Goal: Task Accomplishment & Management: Manage account settings

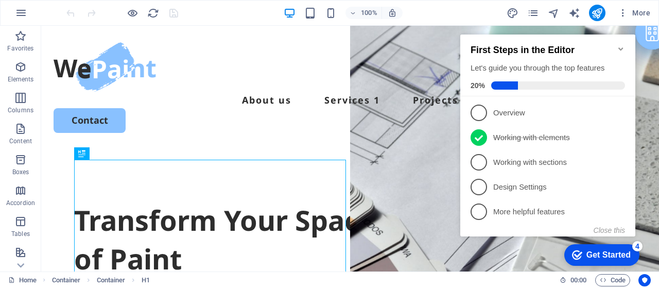
click at [596, 258] on div "Get Started" at bounding box center [608, 254] width 44 height 9
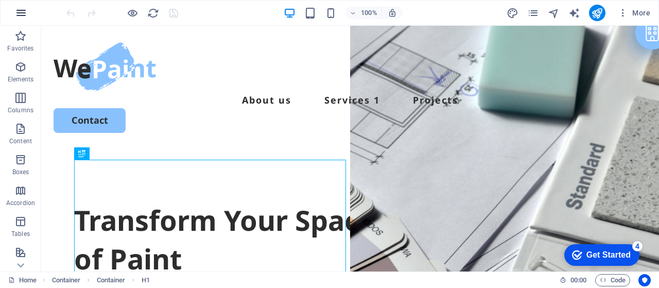
click at [16, 10] on icon "button" at bounding box center [21, 13] width 12 height 12
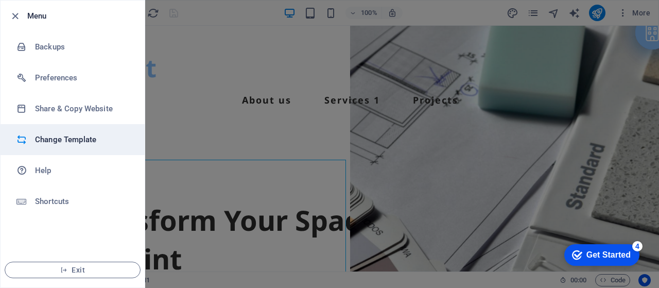
click at [56, 137] on h6 "Change Template" at bounding box center [82, 139] width 95 height 12
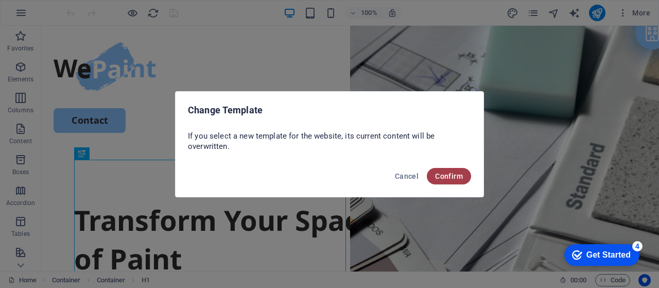
click at [450, 179] on span "Confirm" at bounding box center [449, 176] width 28 height 8
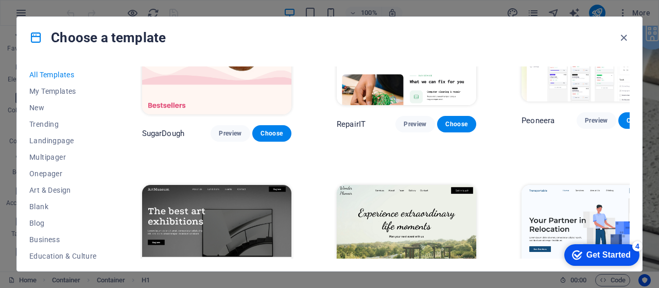
scroll to position [120, 0]
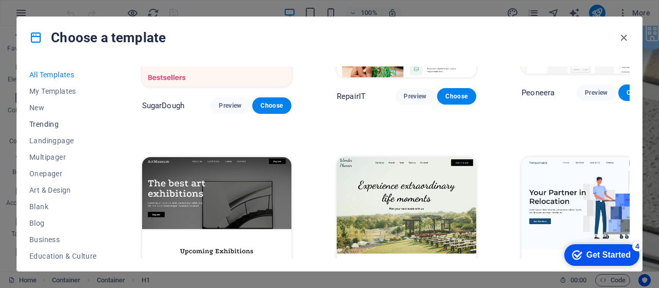
click at [58, 121] on span "Trending" at bounding box center [62, 124] width 67 height 8
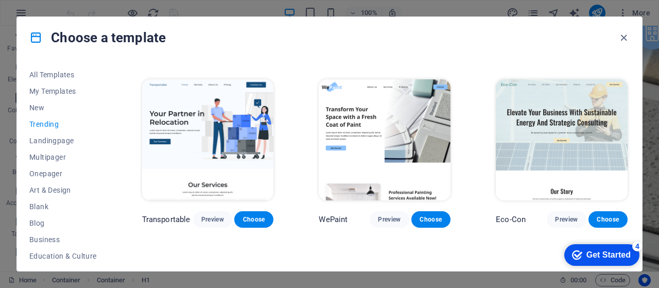
scroll to position [184, 0]
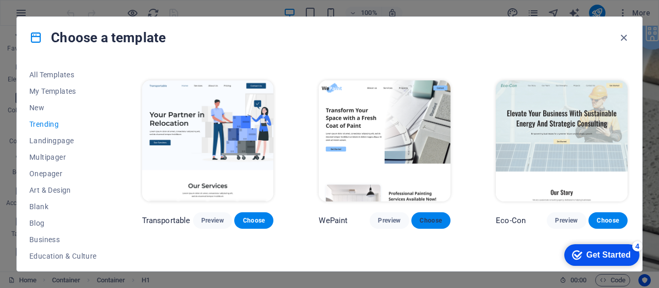
click at [426, 216] on span "Choose" at bounding box center [430, 220] width 23 height 8
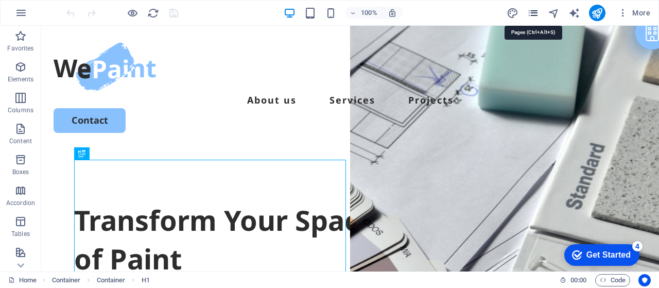
click at [537, 12] on icon "pages" at bounding box center [533, 13] width 12 height 12
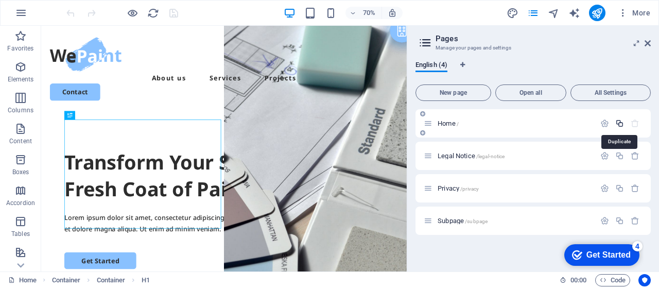
click at [616, 122] on icon "button" at bounding box center [619, 123] width 9 height 9
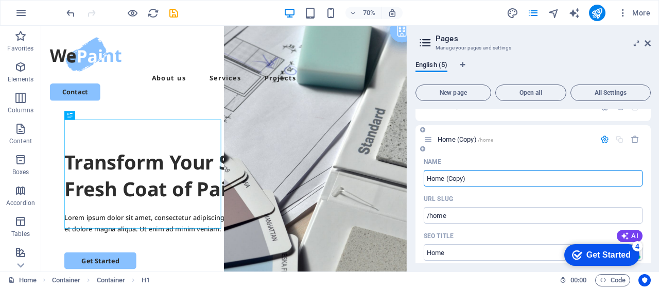
scroll to position [34, 0]
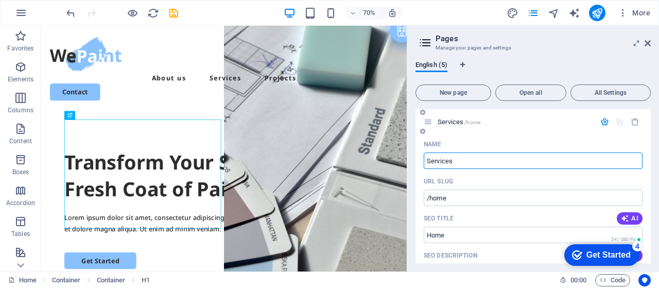
drag, startPoint x: 455, startPoint y: 160, endPoint x: 420, endPoint y: 163, distance: 35.1
type input "Services"
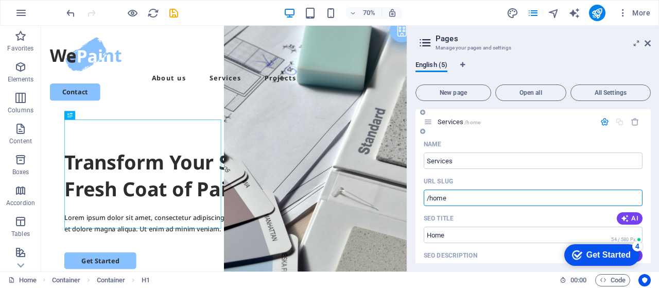
drag, startPoint x: 447, startPoint y: 197, endPoint x: 430, endPoint y: 198, distance: 17.0
click at [430, 198] on input "/home" at bounding box center [532, 197] width 219 height 16
paste input "Services"
type input "/Services"
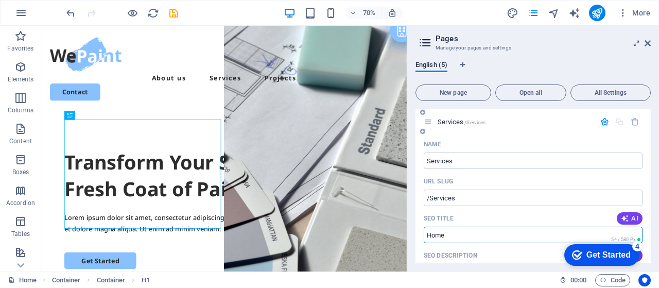
drag, startPoint x: 450, startPoint y: 232, endPoint x: 426, endPoint y: 237, distance: 24.6
click at [426, 237] on input "Home" at bounding box center [532, 234] width 219 height 16
paste input "Services"
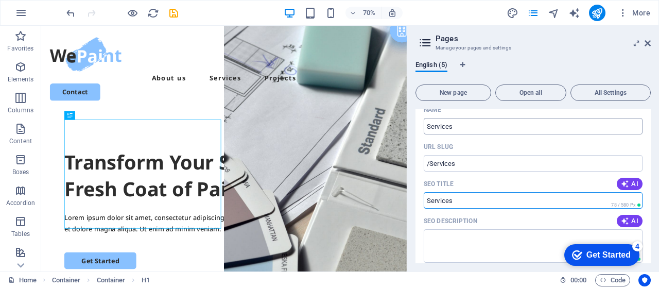
scroll to position [85, 0]
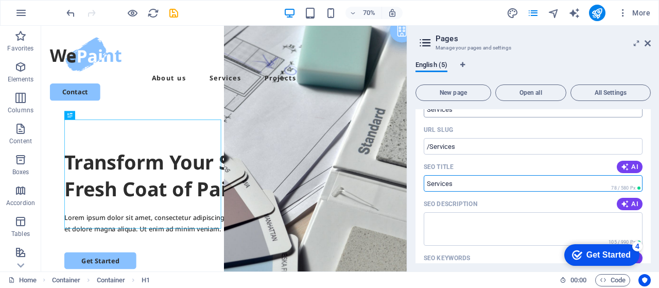
type input "Services"
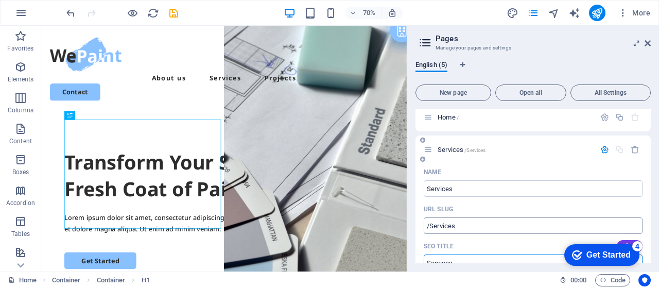
scroll to position [0, 0]
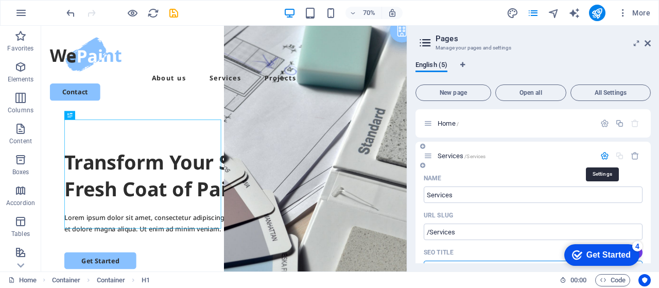
click at [602, 152] on icon "button" at bounding box center [604, 155] width 9 height 9
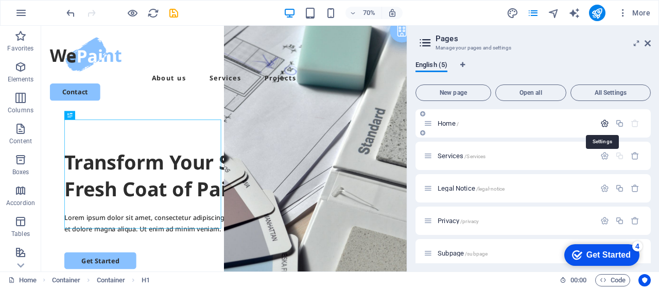
click at [604, 123] on icon "button" at bounding box center [604, 123] width 9 height 9
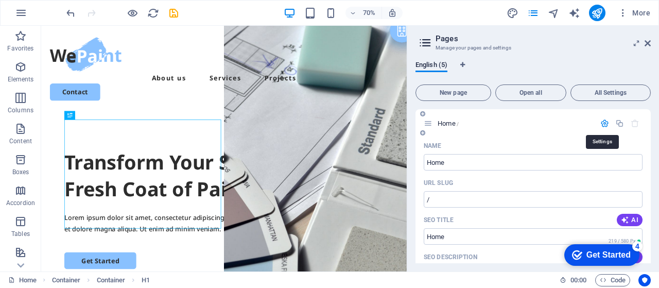
click at [604, 123] on icon "button" at bounding box center [604, 123] width 9 height 9
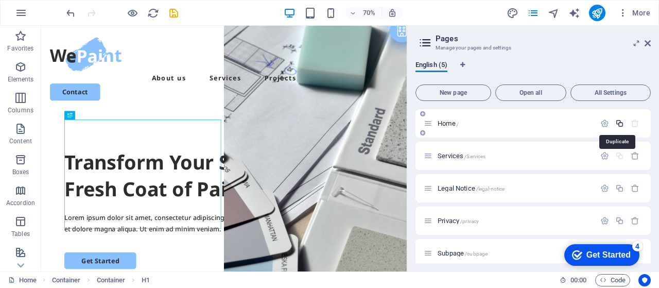
click at [618, 122] on icon "button" at bounding box center [619, 123] width 9 height 9
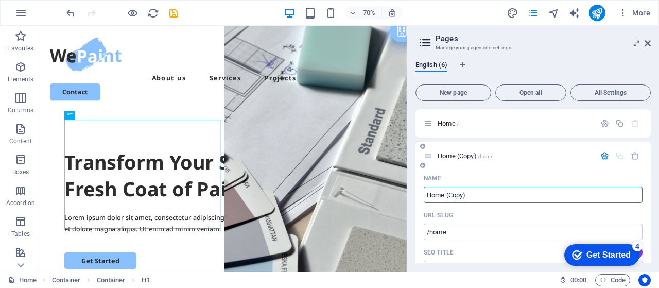
click at [447, 193] on input "Home (Copy)" at bounding box center [532, 194] width 219 height 16
drag, startPoint x: 476, startPoint y: 190, endPoint x: 423, endPoint y: 190, distance: 53.5
drag, startPoint x: 475, startPoint y: 195, endPoint x: 409, endPoint y: 197, distance: 66.4
click at [409, 197] on div "English (6) New page Open all All Settings Home / Projects /home Name Projects …" at bounding box center [533, 161] width 252 height 219
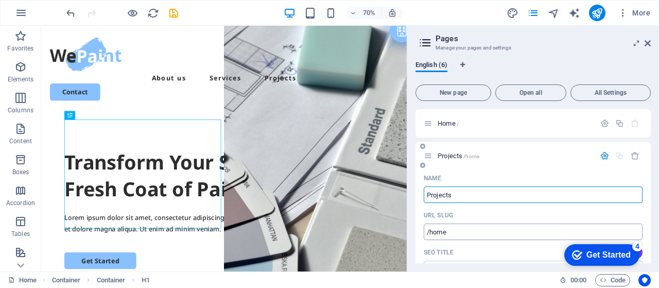
type input "Projects"
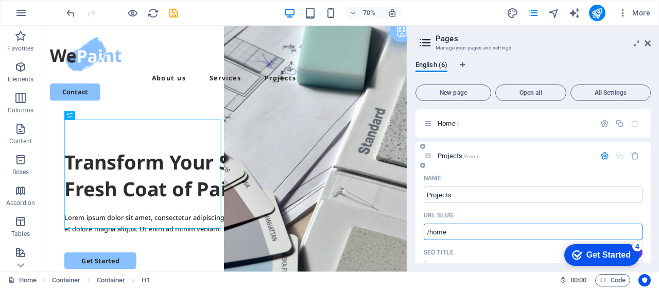
drag, startPoint x: 445, startPoint y: 232, endPoint x: 429, endPoint y: 232, distance: 15.9
click at [429, 232] on input "/home" at bounding box center [532, 231] width 219 height 16
paste input "Projects"
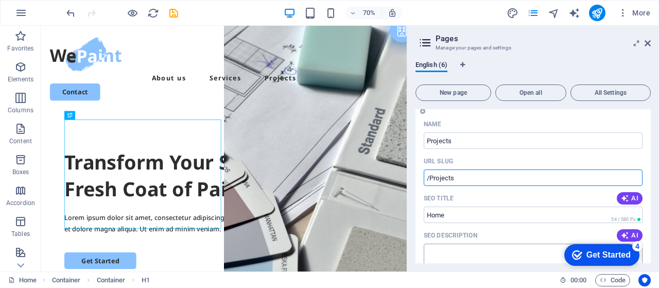
scroll to position [68, 0]
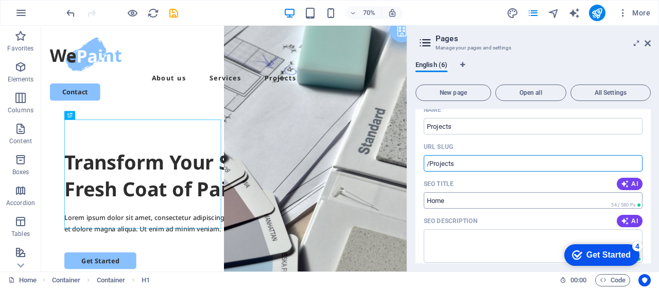
type input "/Projects"
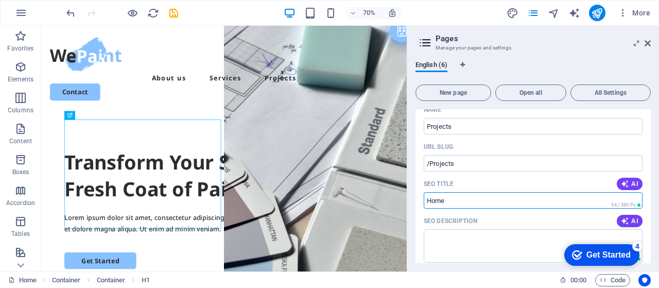
drag, startPoint x: 453, startPoint y: 201, endPoint x: 425, endPoint y: 202, distance: 27.8
click at [425, 202] on input "Home" at bounding box center [532, 200] width 219 height 16
paste input "Projects"
type input "Projects"
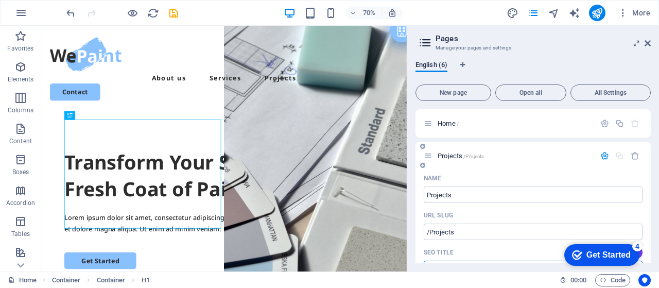
scroll to position [0, 0]
click at [597, 124] on button "button" at bounding box center [604, 123] width 15 height 9
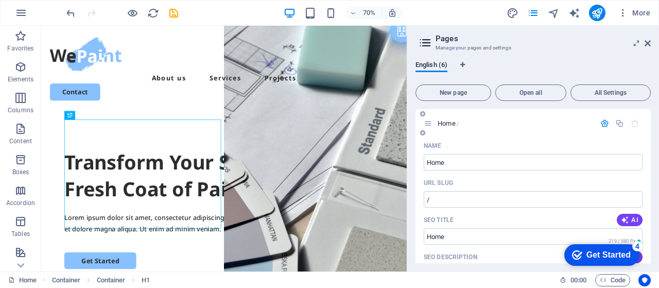
click at [452, 124] on span "Home /" at bounding box center [447, 123] width 21 height 8
click at [588, 140] on div "Name" at bounding box center [532, 145] width 219 height 16
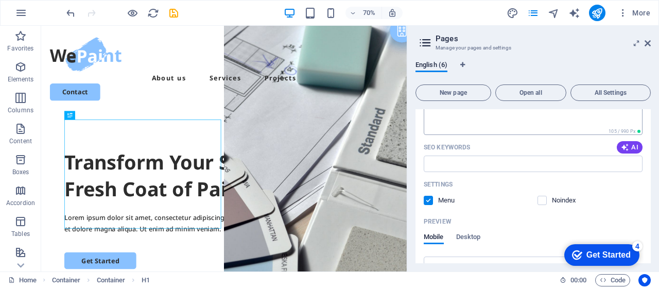
scroll to position [223, 0]
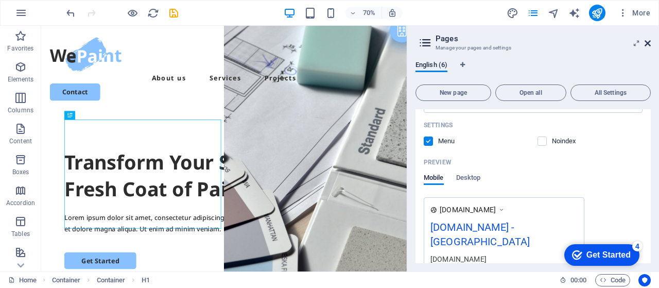
click at [647, 46] on icon at bounding box center [647, 43] width 6 height 8
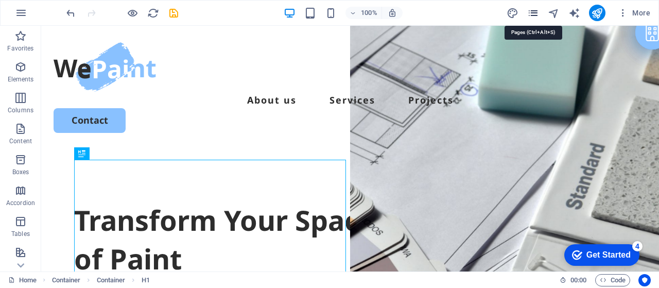
click at [538, 17] on icon "pages" at bounding box center [533, 13] width 12 height 12
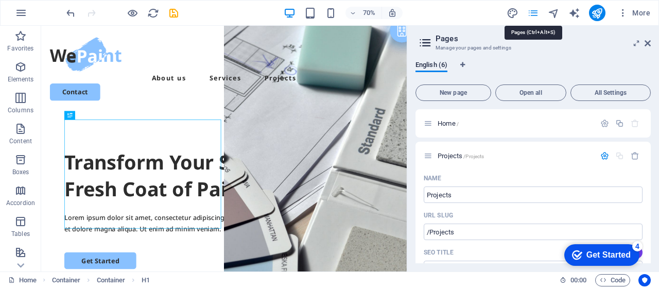
scroll to position [424, 0]
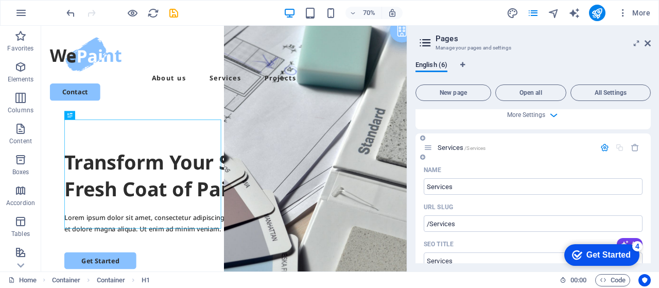
click at [600, 145] on icon "button" at bounding box center [604, 147] width 9 height 9
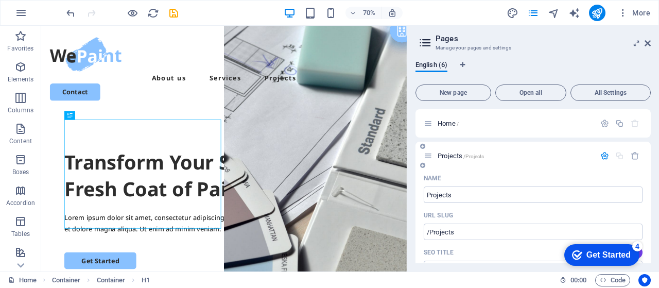
click at [604, 154] on icon "button" at bounding box center [604, 155] width 9 height 9
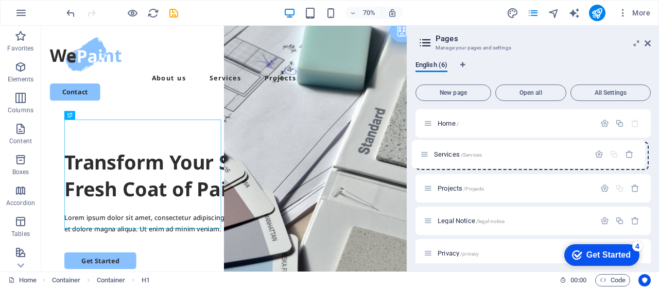
drag, startPoint x: 430, startPoint y: 188, endPoint x: 423, endPoint y: 150, distance: 38.7
click at [423, 150] on div "Home / Projects /Projects Services /Services Legal Notice /legal-notice Privacy…" at bounding box center [532, 204] width 235 height 190
click at [648, 44] on icon at bounding box center [647, 43] width 6 height 8
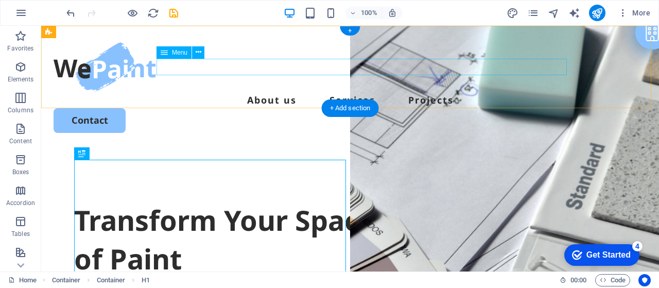
click at [284, 92] on nav "About us Services Projects" at bounding box center [350, 100] width 593 height 16
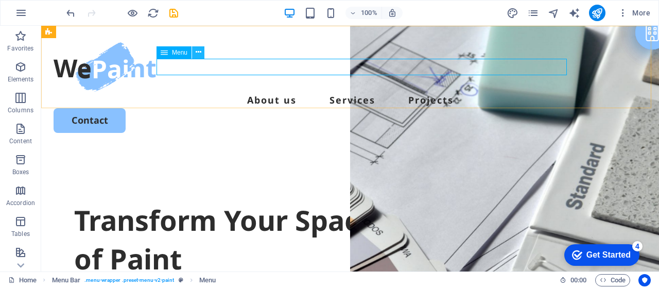
click at [201, 54] on button at bounding box center [198, 52] width 12 height 12
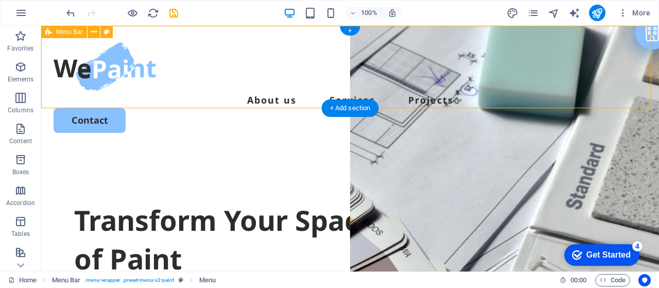
click at [289, 54] on div "About us Services Projects Contact" at bounding box center [349, 87] width 617 height 123
click at [278, 92] on nav "About us Services Projects" at bounding box center [350, 100] width 593 height 16
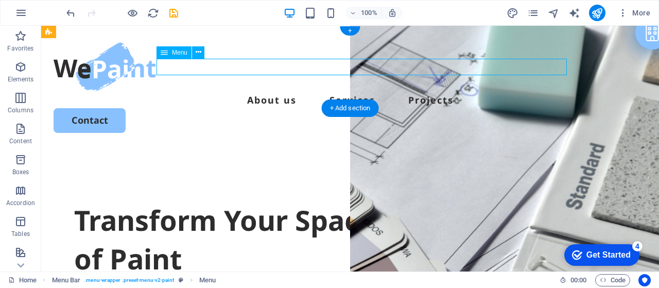
click at [278, 92] on nav "About us Services Projects" at bounding box center [350, 100] width 593 height 16
select select
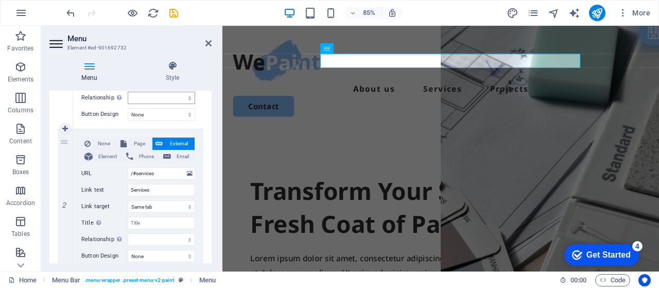
scroll to position [206, 0]
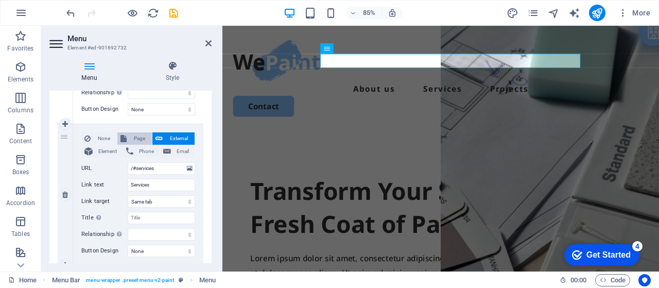
click at [139, 137] on span "Page" at bounding box center [139, 138] width 19 height 12
select select
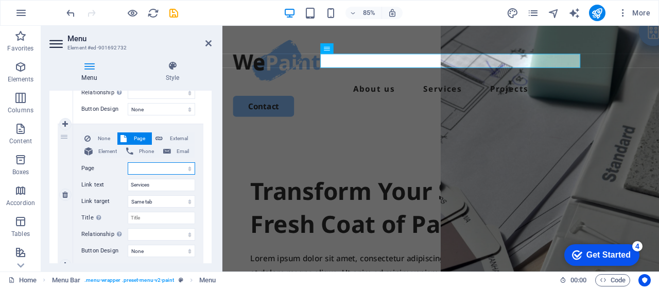
click at [159, 165] on select "Home Services Projects Legal Notice Privacy Subpage" at bounding box center [161, 168] width 67 height 12
select select "1"
click at [128, 162] on select "Home Services Projects Legal Notice Privacy Subpage" at bounding box center [161, 168] width 67 height 12
select select
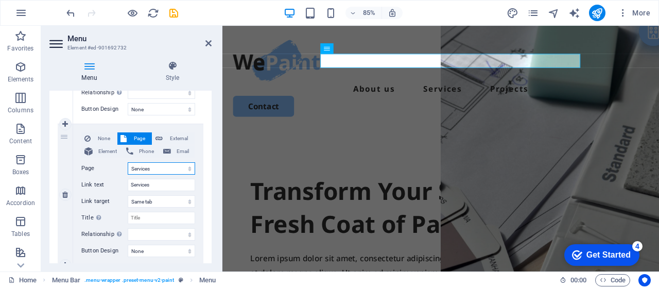
select select
click at [167, 203] on select "New tab Same tab Overlay" at bounding box center [161, 201] width 67 height 12
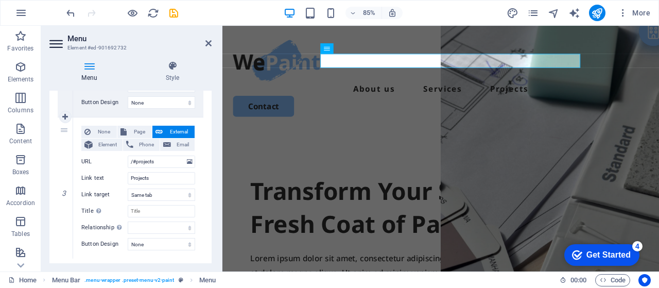
scroll to position [360, 0]
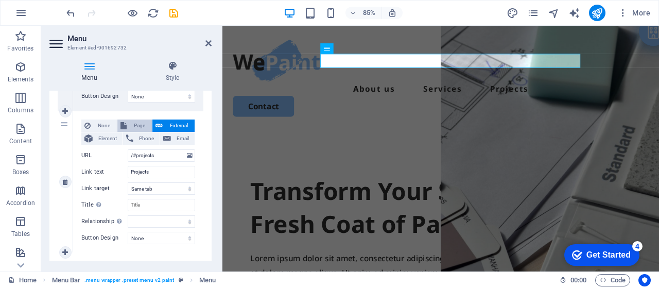
click at [139, 126] on span "Page" at bounding box center [139, 125] width 19 height 12
select select
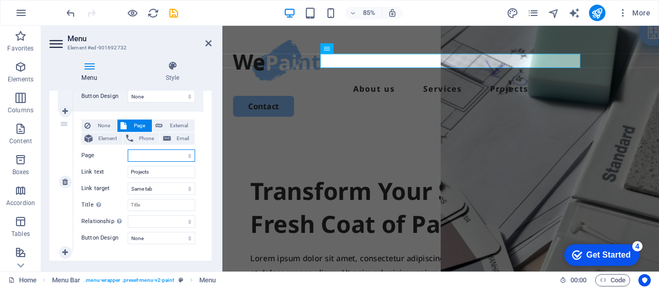
click at [147, 155] on select "Home Services Projects Legal Notice Privacy Subpage" at bounding box center [161, 155] width 67 height 12
select select "2"
click at [128, 149] on select "Home Services Projects Legal Notice Privacy Subpage" at bounding box center [161, 155] width 67 height 12
select select
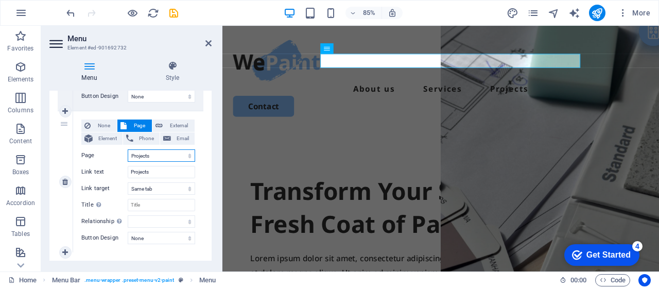
select select
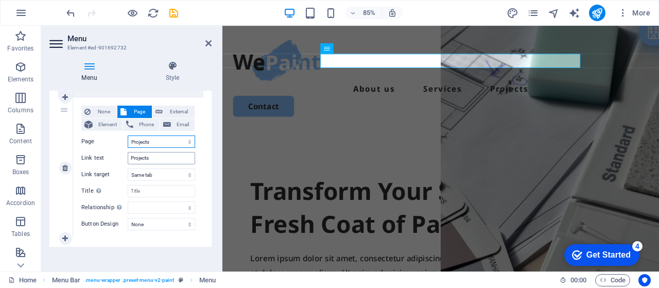
scroll to position [378, 0]
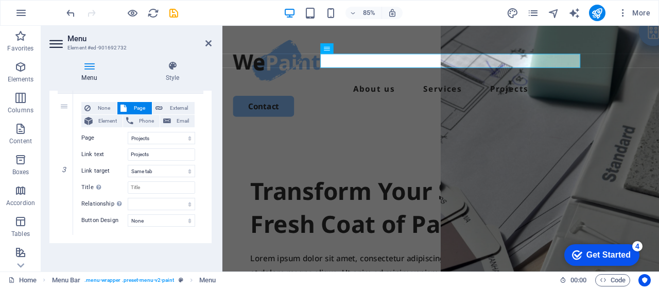
click at [219, 133] on div "Menu Style Menu Auto Custom Create custom menu items for this menu. Recommended…" at bounding box center [130, 161] width 179 height 219
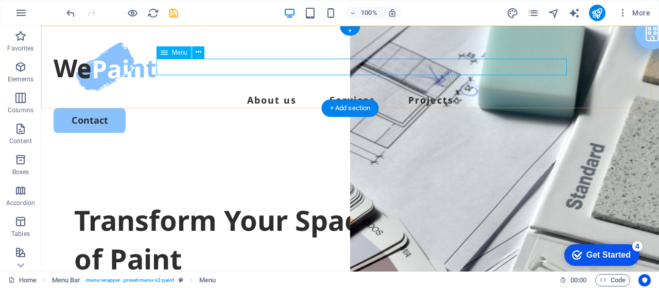
click at [187, 92] on nav "About us Services Projects" at bounding box center [350, 100] width 593 height 16
select select
select select "1"
select select
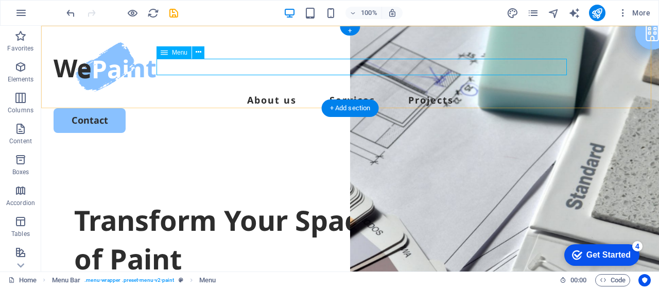
select select "2"
select select
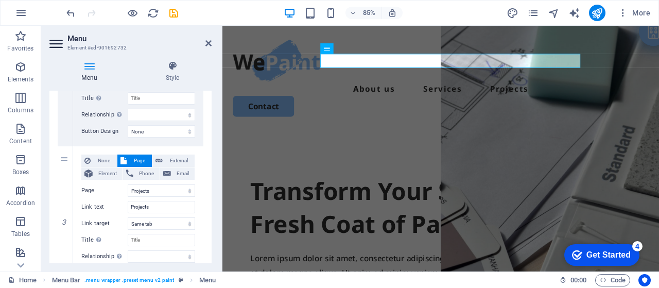
scroll to position [326, 0]
click at [219, 161] on div "Menu Style Menu Auto Custom Create custom menu items for this menu. Recommended…" at bounding box center [130, 161] width 179 height 219
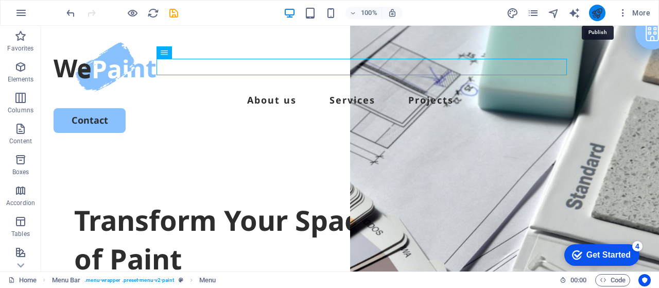
click at [596, 13] on icon "publish" at bounding box center [597, 13] width 12 height 12
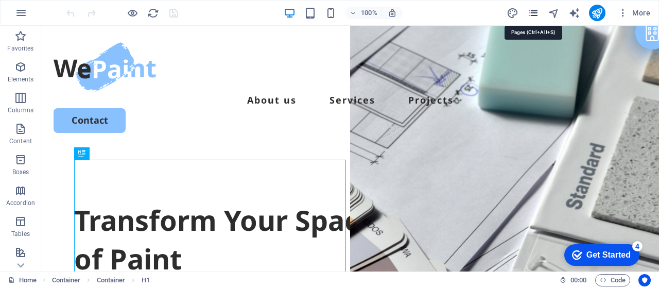
click at [536, 9] on icon "pages" at bounding box center [533, 13] width 12 height 12
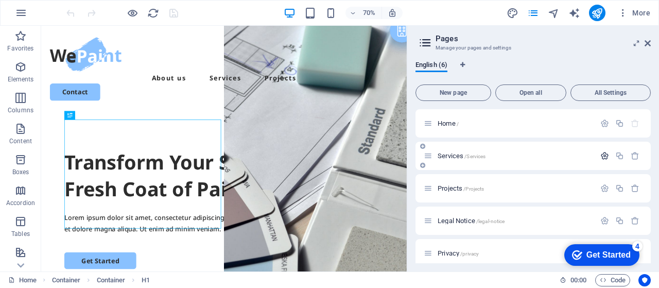
click at [600, 159] on icon "button" at bounding box center [604, 155] width 9 height 9
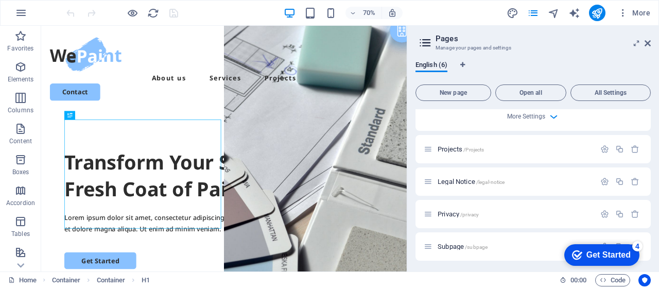
scroll to position [423, 0]
click at [432, 145] on div "Projects /Projects" at bounding box center [508, 148] width 171 height 12
click at [604, 148] on icon "button" at bounding box center [604, 148] width 9 height 9
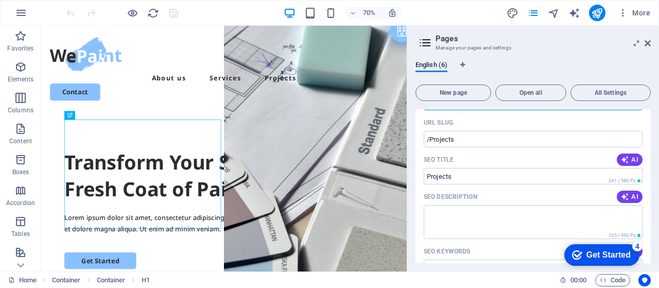
scroll to position [509, 0]
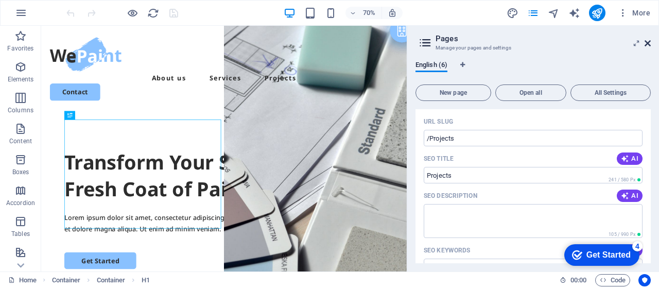
click at [649, 43] on icon at bounding box center [647, 43] width 6 height 8
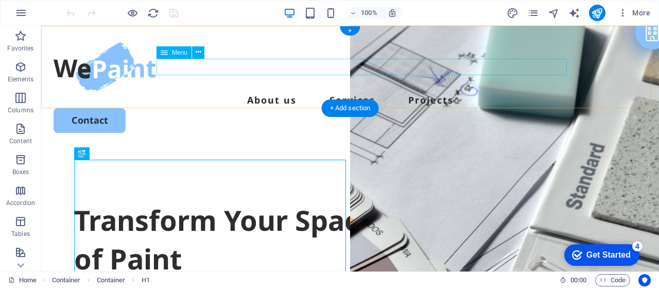
click at [199, 92] on nav "About us Services Projects" at bounding box center [350, 100] width 593 height 16
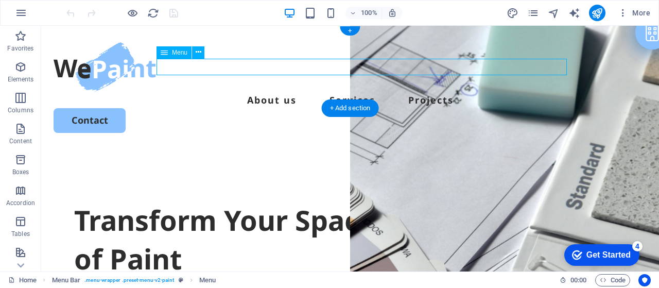
click at [199, 92] on nav "About us Services Projects" at bounding box center [350, 100] width 593 height 16
select select
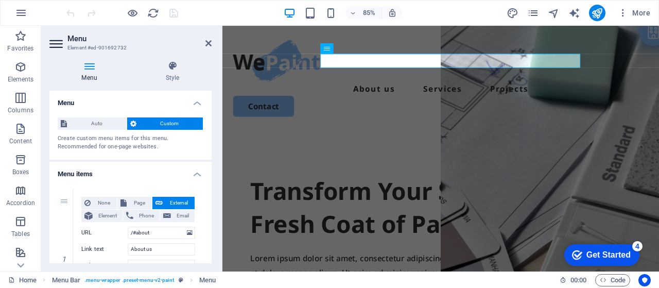
click at [176, 122] on span "Custom" at bounding box center [169, 123] width 61 height 12
click at [132, 125] on icon at bounding box center [133, 123] width 6 height 12
click at [96, 123] on span "Auto" at bounding box center [97, 123] width 54 height 12
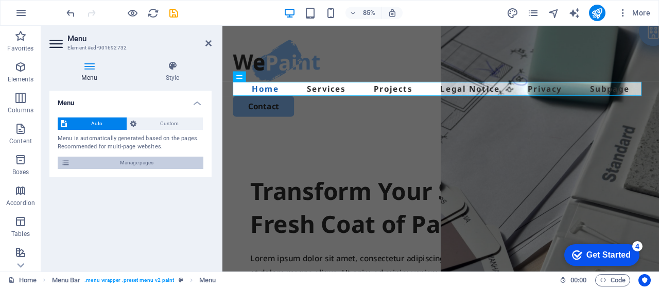
click at [115, 162] on span "Manage pages" at bounding box center [136, 162] width 127 height 12
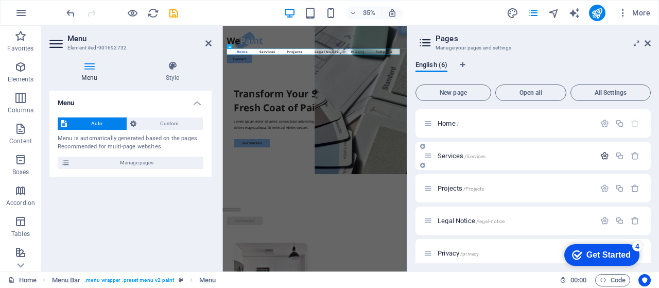
click at [603, 155] on icon "button" at bounding box center [604, 155] width 9 height 9
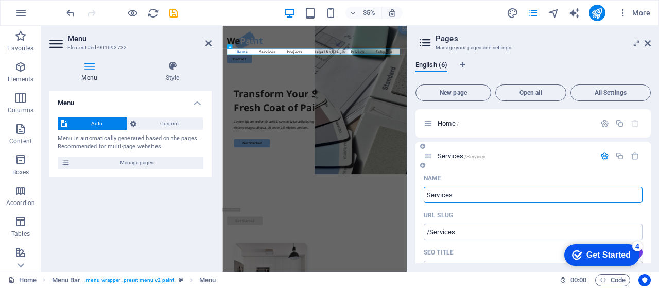
click at [602, 154] on icon "button" at bounding box center [604, 155] width 9 height 9
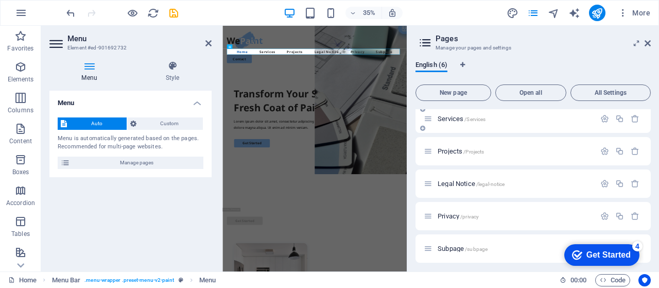
scroll to position [40, 0]
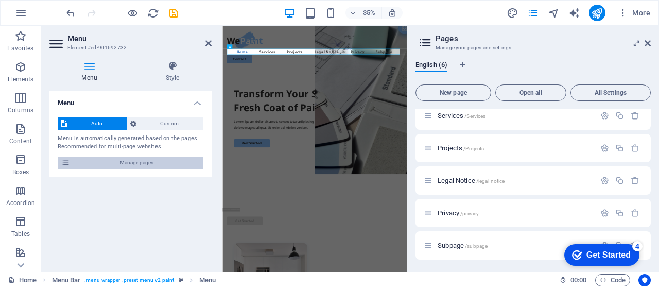
click at [136, 165] on span "Manage pages" at bounding box center [136, 162] width 127 height 12
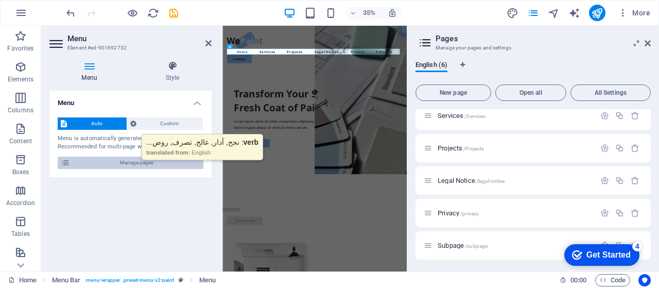
click at [135, 163] on span "Manage pages" at bounding box center [136, 162] width 127 height 12
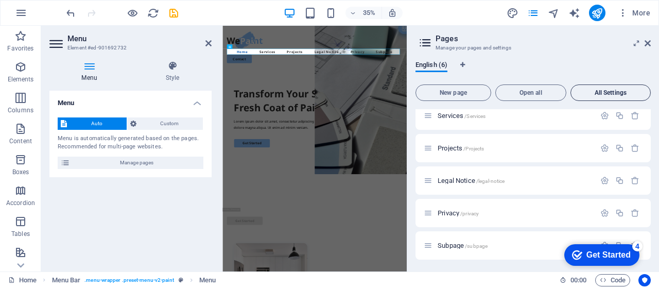
click at [617, 93] on span "All Settings" at bounding box center [610, 93] width 71 height 6
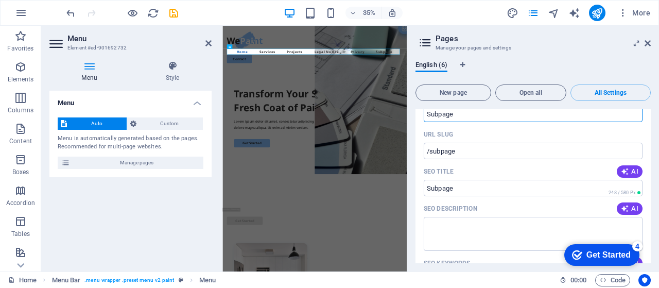
scroll to position [2174, 0]
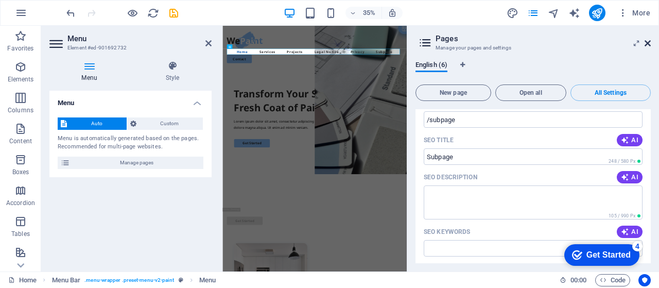
click at [644, 42] on icon at bounding box center [647, 43] width 6 height 8
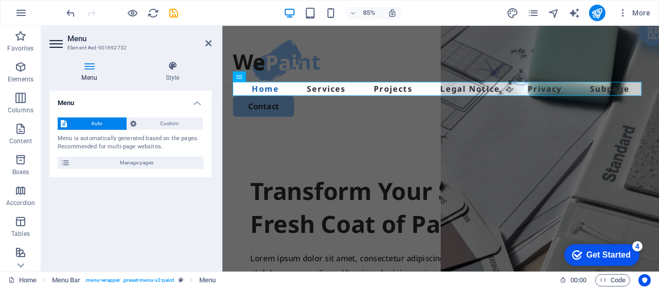
click at [198, 102] on h4 "Menu" at bounding box center [130, 100] width 162 height 19
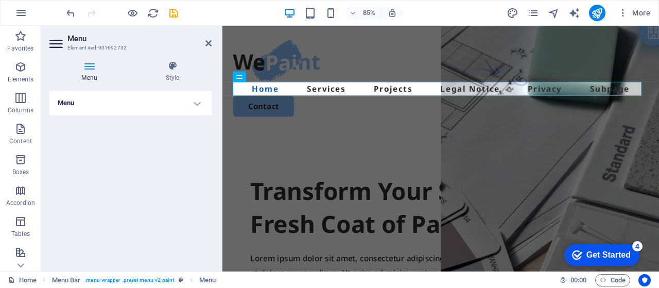
click at [198, 102] on h4 "Menu" at bounding box center [130, 103] width 162 height 25
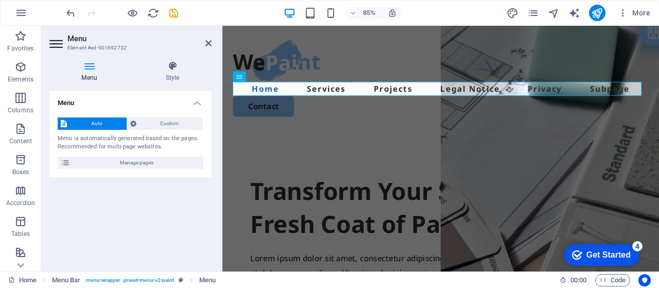
click at [91, 67] on icon at bounding box center [89, 66] width 80 height 10
drag, startPoint x: 91, startPoint y: 67, endPoint x: 85, endPoint y: 64, distance: 6.0
click at [85, 64] on icon at bounding box center [89, 66] width 80 height 10
click at [206, 46] on icon at bounding box center [208, 43] width 6 height 8
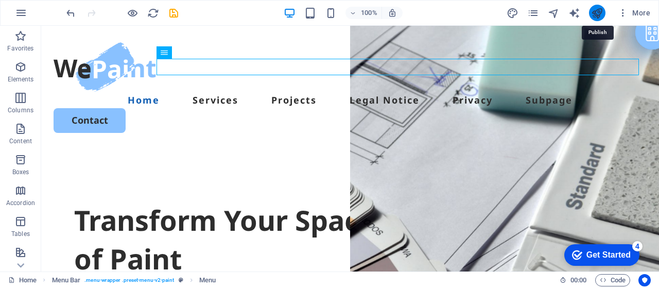
click at [592, 14] on icon "publish" at bounding box center [597, 13] width 12 height 12
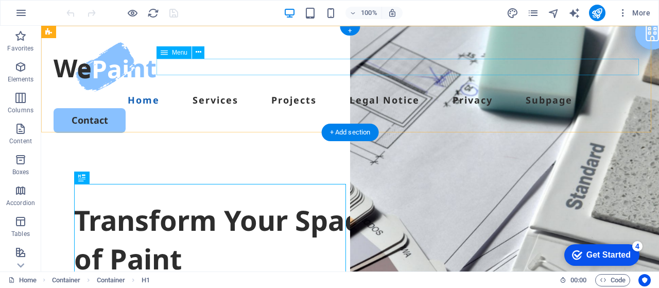
click at [347, 92] on nav "Home Services Projects Legal Notice Privacy Subpage" at bounding box center [350, 100] width 593 height 16
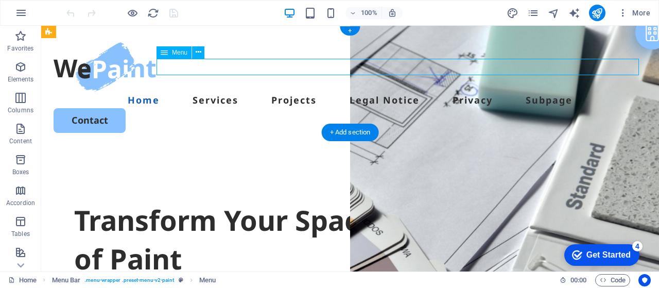
click at [347, 92] on nav "Home Services Projects Legal Notice Privacy Subpage" at bounding box center [350, 100] width 593 height 16
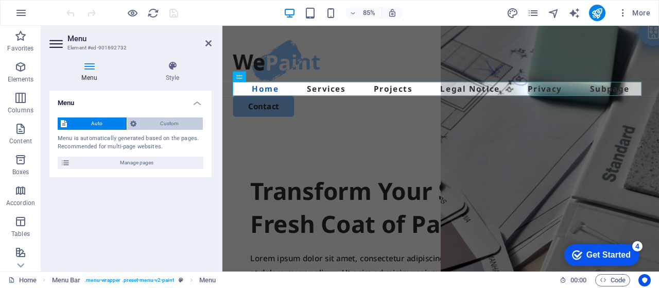
click at [162, 128] on span "Custom" at bounding box center [169, 123] width 61 height 12
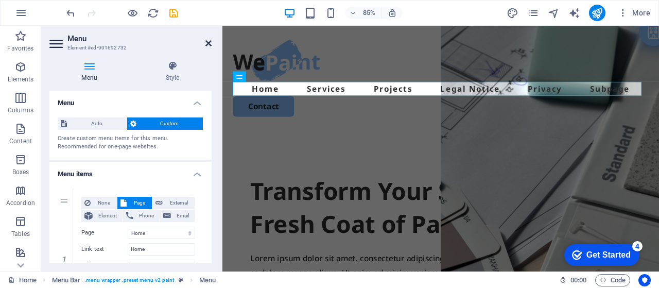
click at [208, 43] on icon at bounding box center [208, 43] width 6 height 8
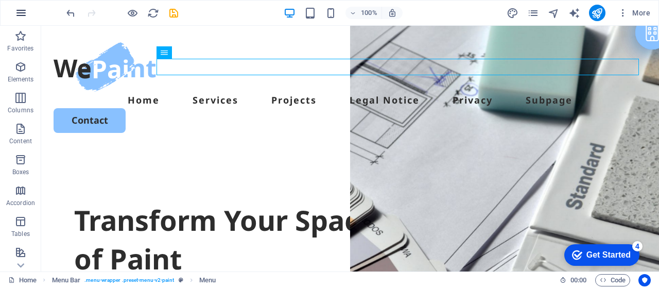
click at [21, 14] on icon "button" at bounding box center [21, 13] width 12 height 12
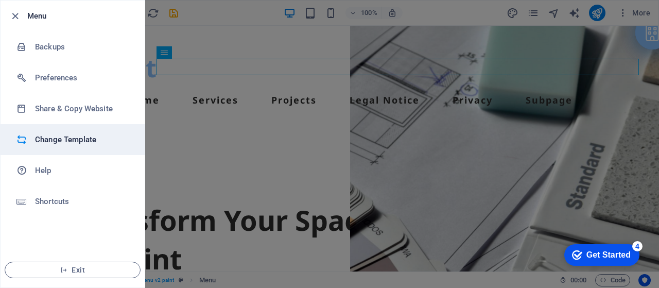
click at [51, 137] on h6 "Change Template" at bounding box center [82, 139] width 95 height 12
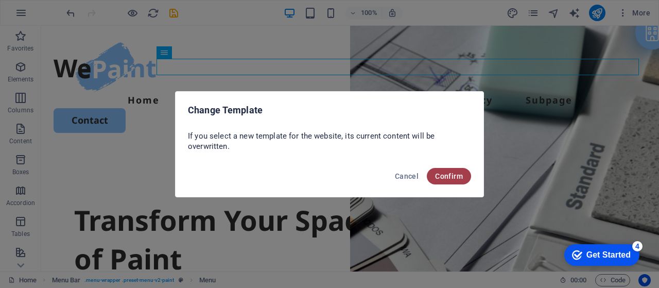
click at [457, 175] on span "Confirm" at bounding box center [449, 176] width 28 height 8
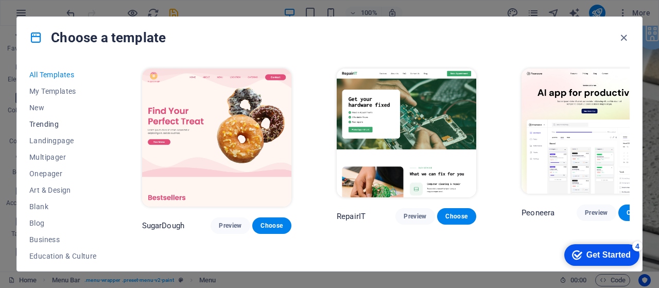
click at [49, 127] on span "Trending" at bounding box center [62, 124] width 67 height 8
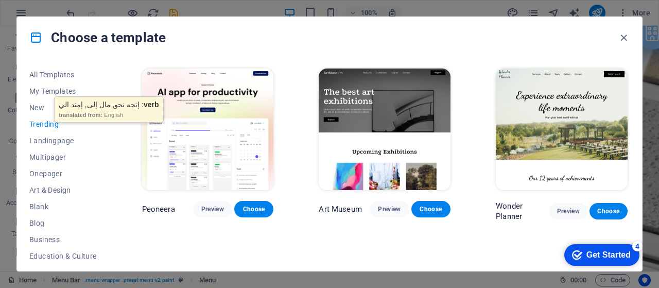
click at [47, 127] on span "Trending" at bounding box center [62, 124] width 67 height 8
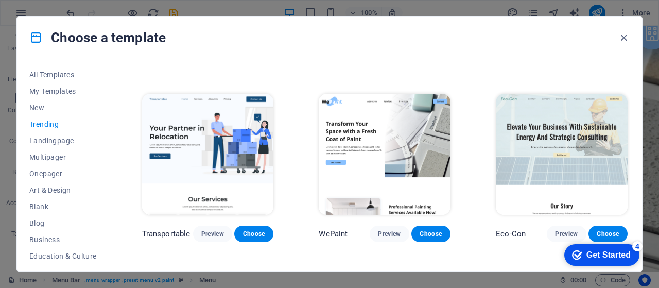
scroll to position [206, 0]
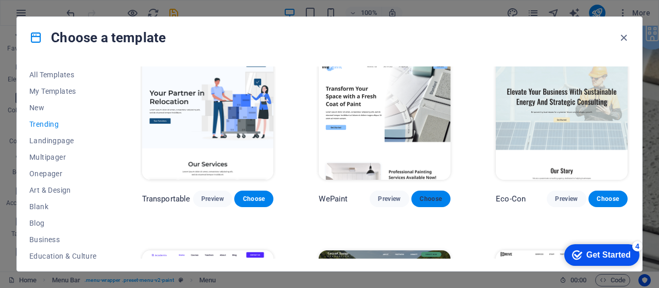
click at [440, 199] on span "Choose" at bounding box center [430, 198] width 23 height 8
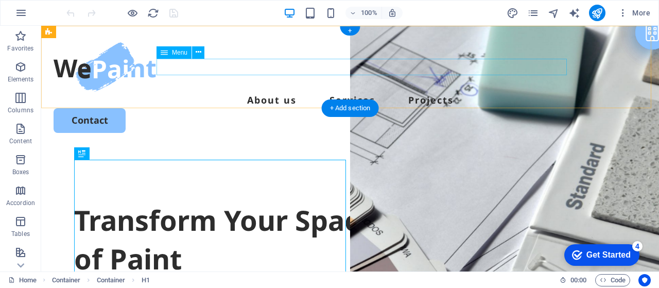
click at [329, 92] on nav "About us Services Projects" at bounding box center [350, 100] width 593 height 16
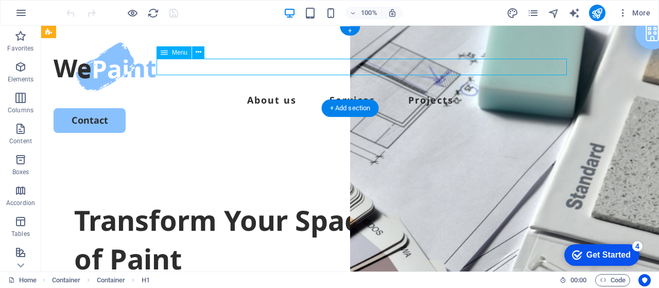
click at [329, 92] on nav "About us Services Projects" at bounding box center [350, 100] width 593 height 16
select select
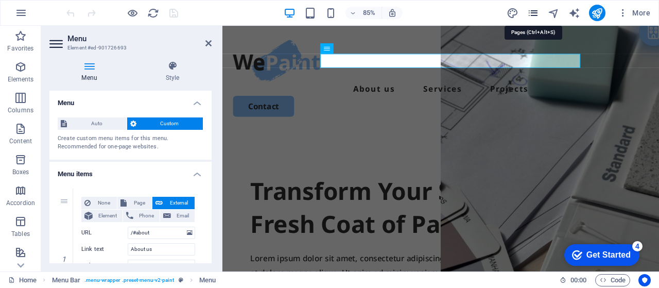
click at [537, 11] on icon "pages" at bounding box center [533, 13] width 12 height 12
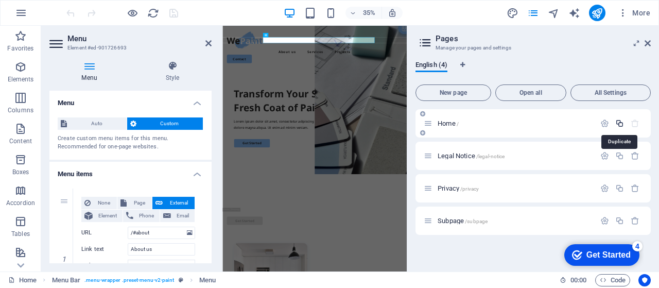
click at [619, 123] on icon "button" at bounding box center [619, 123] width 9 height 9
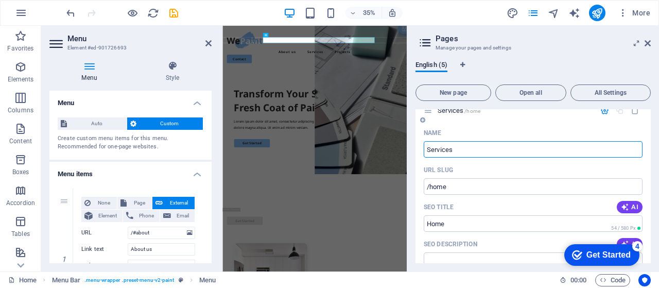
scroll to position [51, 0]
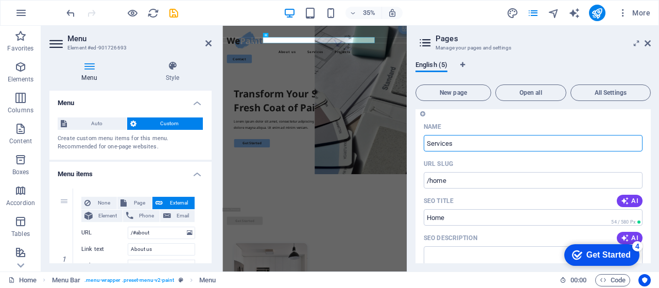
drag, startPoint x: 453, startPoint y: 143, endPoint x: 419, endPoint y: 144, distance: 34.5
type input "Services"
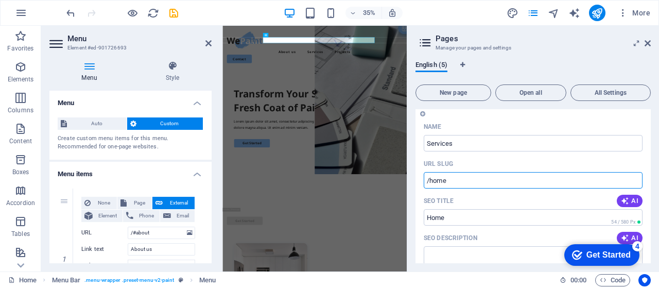
drag, startPoint x: 447, startPoint y: 178, endPoint x: 430, endPoint y: 180, distance: 17.0
click at [430, 180] on input "/home" at bounding box center [532, 180] width 219 height 16
paste input "Services"
type input "/Services"
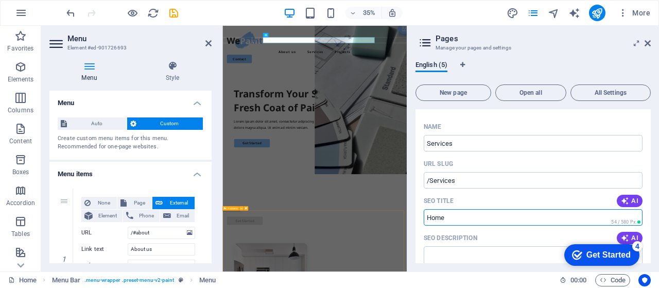
drag, startPoint x: 676, startPoint y: 244, endPoint x: 707, endPoint y: 577, distance: 333.9
drag, startPoint x: 478, startPoint y: 215, endPoint x: 420, endPoint y: 218, distance: 58.7
paste input "Services"
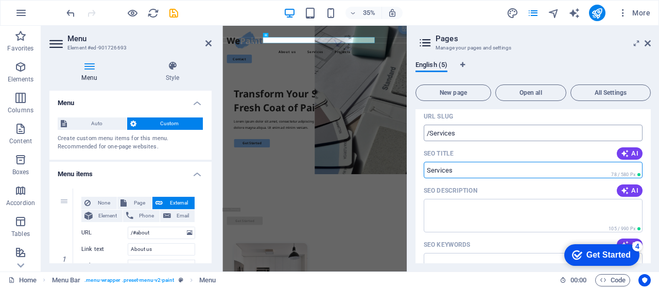
scroll to position [120, 0]
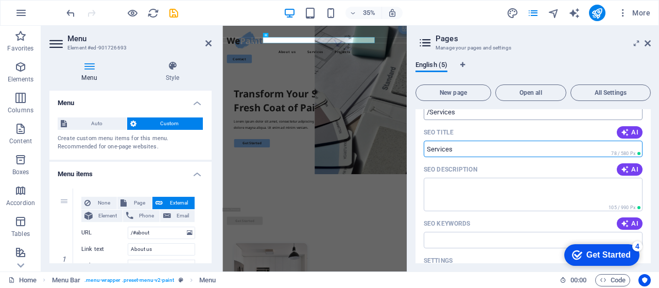
type input "Services"
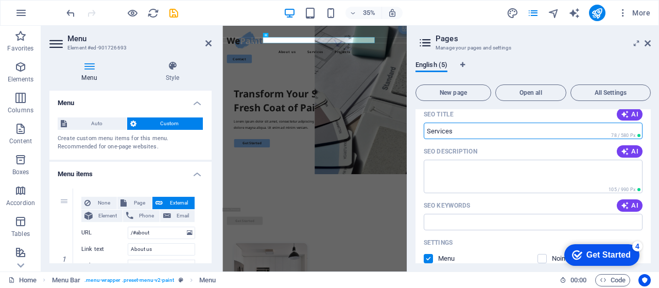
scroll to position [137, 0]
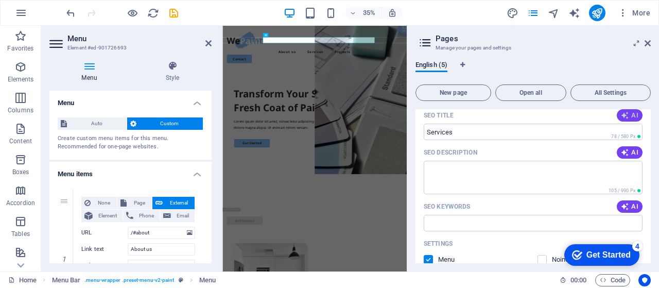
click at [634, 114] on span "AI" at bounding box center [628, 115] width 17 height 8
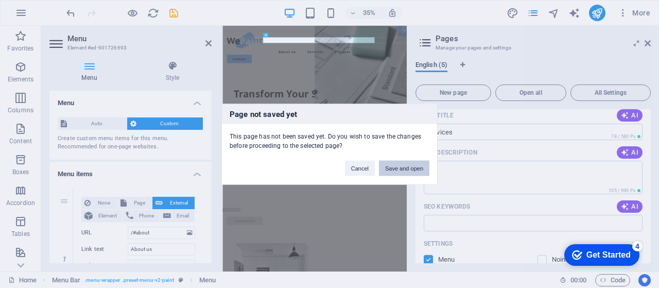
click at [398, 166] on button "Save and open" at bounding box center [404, 167] width 50 height 15
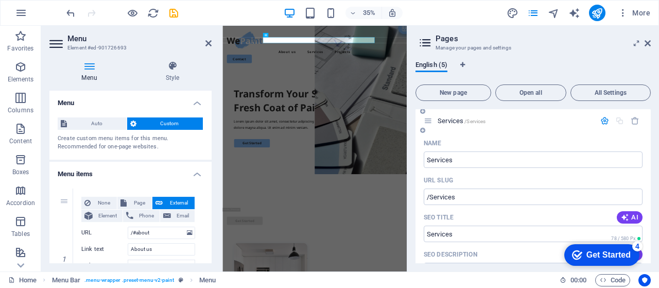
scroll to position [34, 0]
click at [540, 153] on input "Services" at bounding box center [532, 160] width 219 height 16
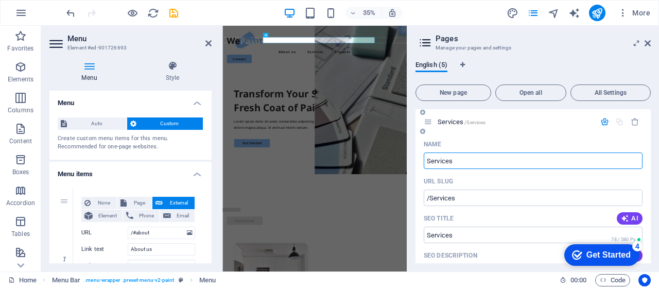
click at [524, 166] on input "Services" at bounding box center [532, 160] width 219 height 16
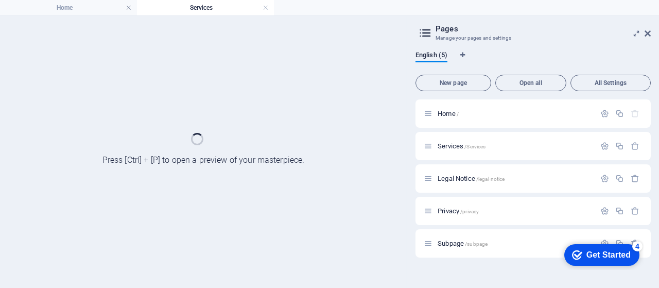
scroll to position [0, 0]
click at [615, 194] on div "Home / Services /Services Legal Notice /legal-notice Privacy /privacy Subpage /…" at bounding box center [532, 178] width 235 height 158
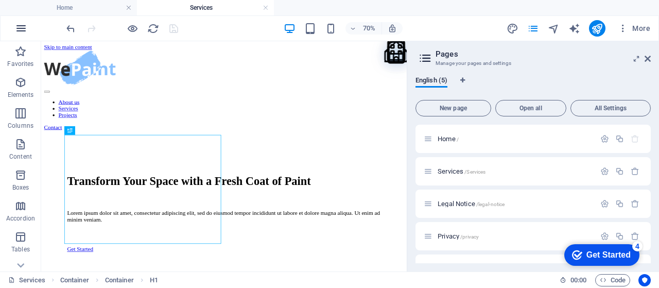
click at [15, 29] on icon "button" at bounding box center [21, 28] width 12 height 12
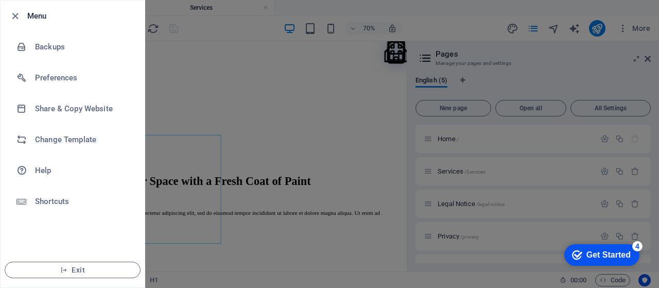
click at [193, 84] on div at bounding box center [329, 144] width 659 height 288
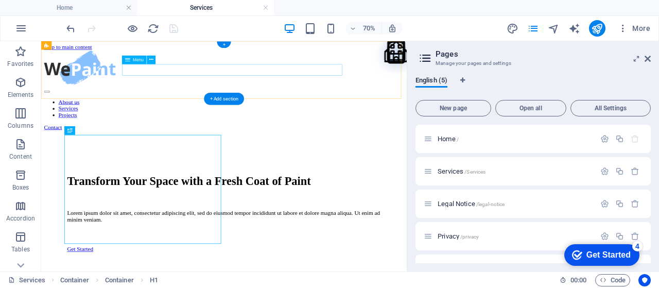
click at [242, 123] on nav "About us Services Projects" at bounding box center [301, 137] width 513 height 28
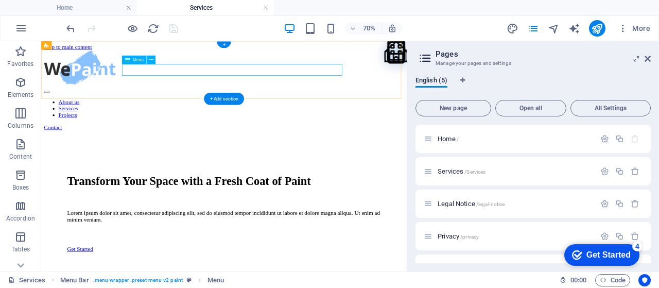
click at [226, 123] on nav "About us Services Projects" at bounding box center [301, 137] width 513 height 28
click at [211, 123] on nav "About us Services Projects" at bounding box center [301, 137] width 513 height 28
select select
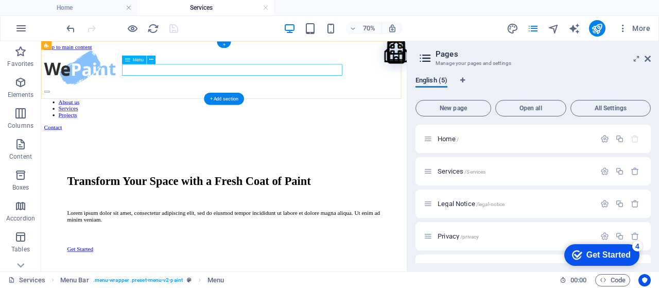
select select
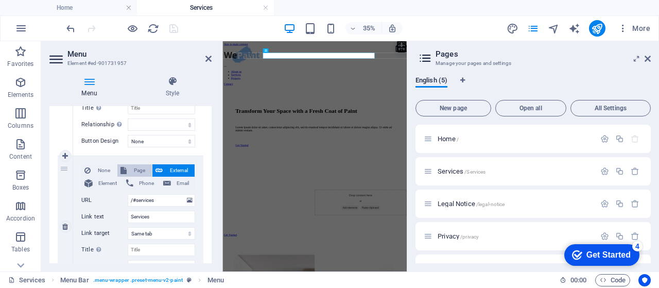
scroll to position [188, 0]
click at [132, 167] on span "Page" at bounding box center [139, 171] width 19 height 12
select select
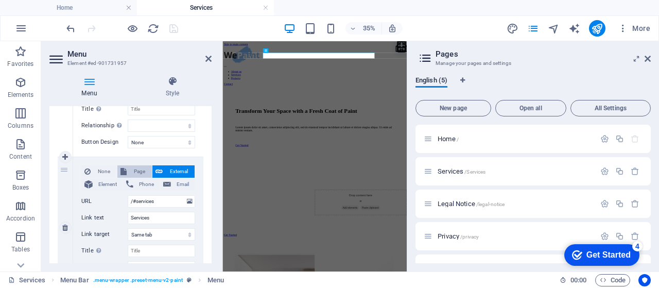
select select
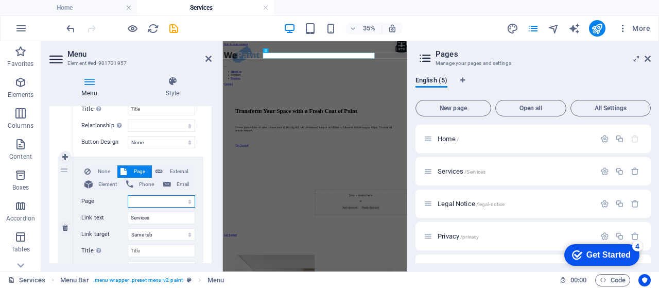
click at [154, 199] on select "Home Services Legal Notice Privacy Subpage" at bounding box center [161, 201] width 67 height 12
click at [170, 166] on span "External" at bounding box center [179, 171] width 26 height 12
select select
select select "blank"
select select
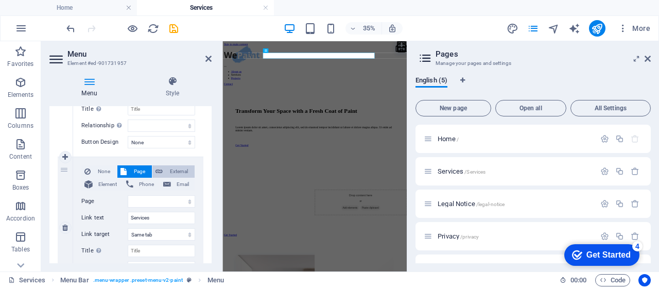
select select
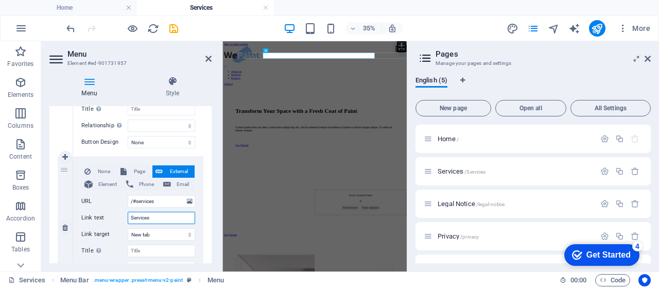
click at [156, 218] on input "Services" at bounding box center [161, 217] width 67 height 12
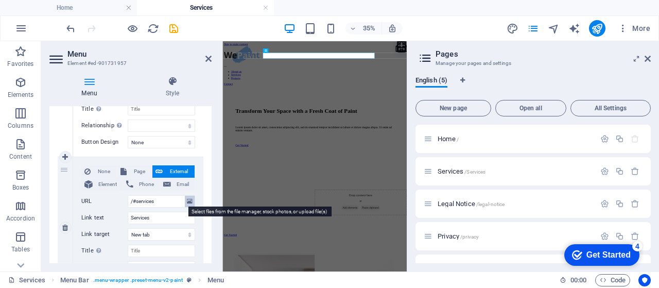
click at [187, 197] on icon at bounding box center [190, 201] width 6 height 11
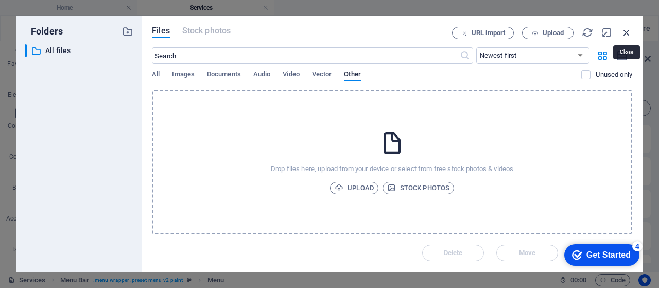
click at [625, 28] on icon "button" at bounding box center [625, 32] width 11 height 11
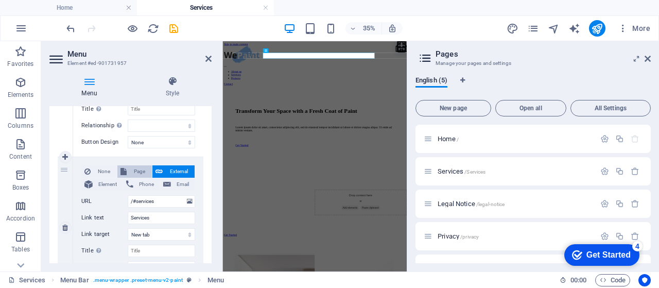
click at [139, 170] on span "Page" at bounding box center [139, 171] width 19 height 12
select select
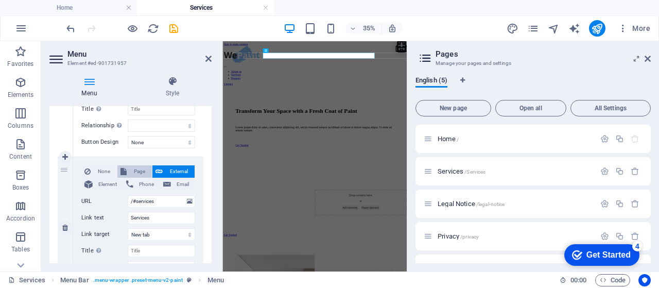
select select
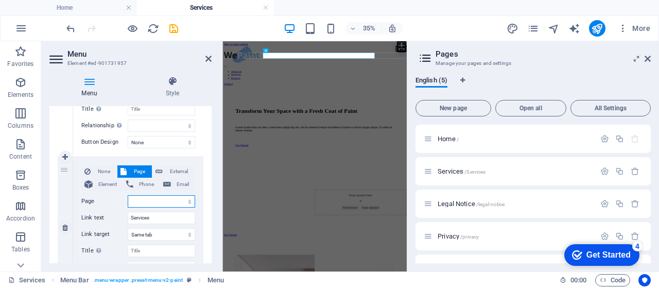
click at [164, 199] on select "Home Services Legal Notice Privacy Subpage" at bounding box center [161, 201] width 67 height 12
select select "1"
click at [128, 195] on select "Home Services Legal Notice Privacy Subpage" at bounding box center [161, 201] width 67 height 12
select select
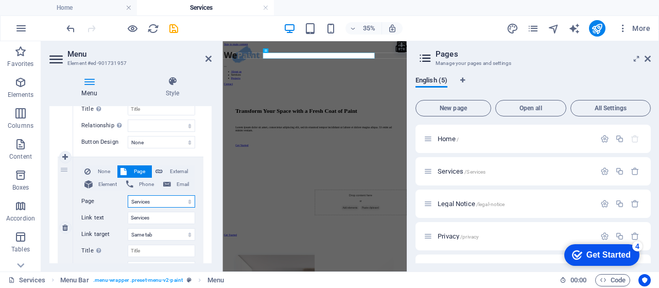
select select
click at [143, 187] on span "Phone" at bounding box center [146, 184] width 20 height 12
select select
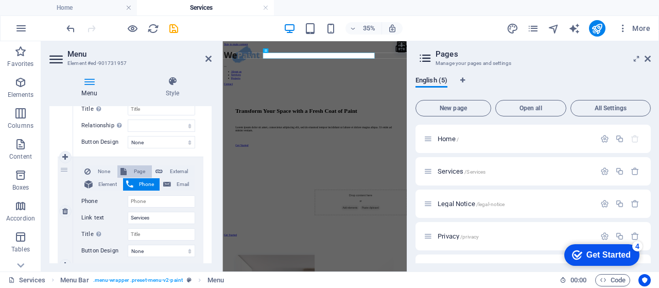
click at [138, 172] on span "Page" at bounding box center [139, 171] width 19 height 12
select select
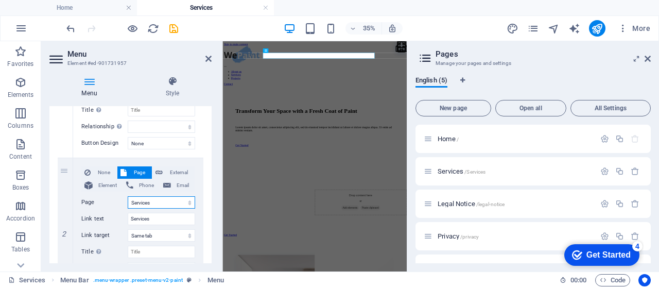
scroll to position [206, 0]
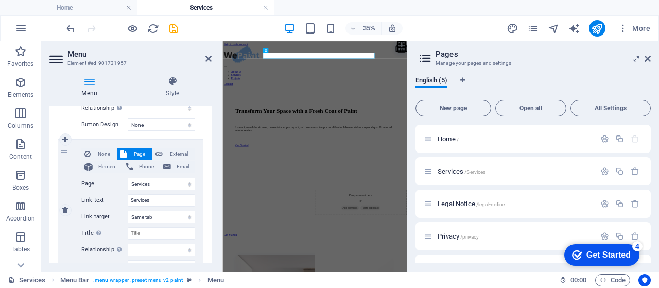
click at [149, 216] on select "New tab Same tab Overlay" at bounding box center [161, 216] width 67 height 12
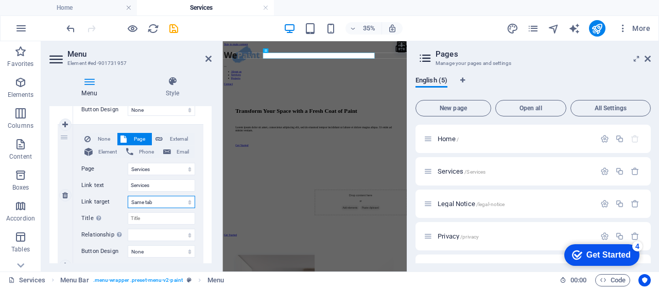
scroll to position [240, 0]
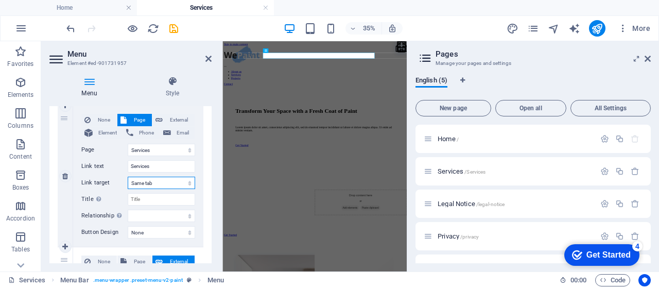
click at [162, 180] on select "New tab Same tab Overlay" at bounding box center [161, 182] width 67 height 12
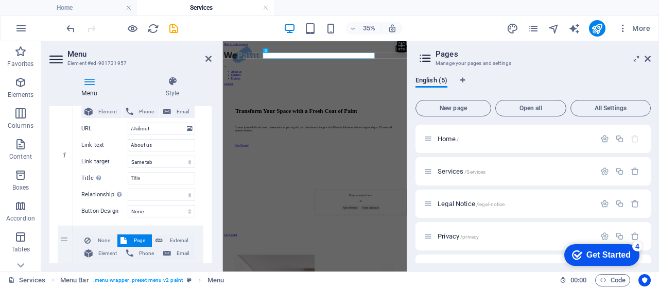
scroll to position [119, 0]
click at [211, 57] on icon at bounding box center [208, 59] width 6 height 8
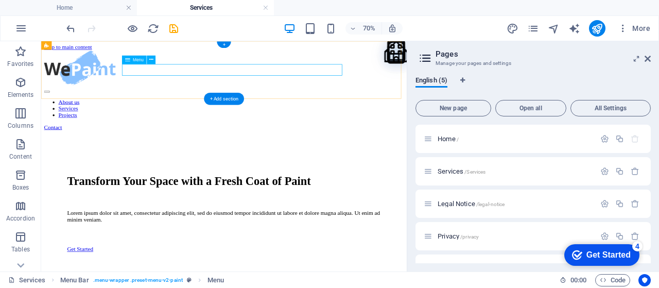
click at [221, 123] on nav "About us Services Projects" at bounding box center [301, 137] width 513 height 28
select select
select select "1"
select select
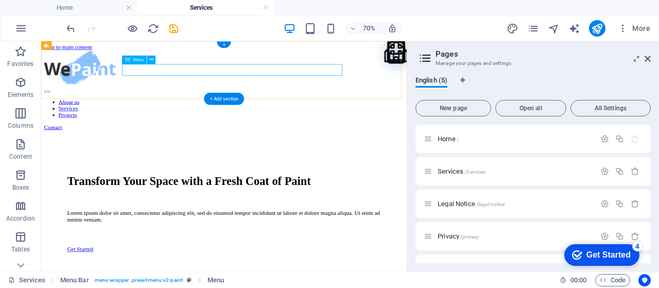
select select
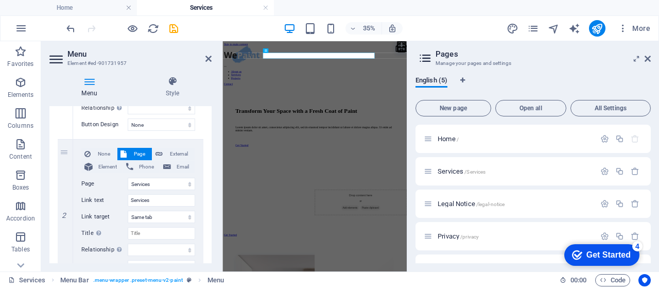
scroll to position [204, 0]
click at [205, 145] on div "1 None Page External Element Phone Email Page Home Services Legal Notice Privac…" at bounding box center [130, 211] width 162 height 440
click at [211, 58] on icon at bounding box center [208, 59] width 6 height 8
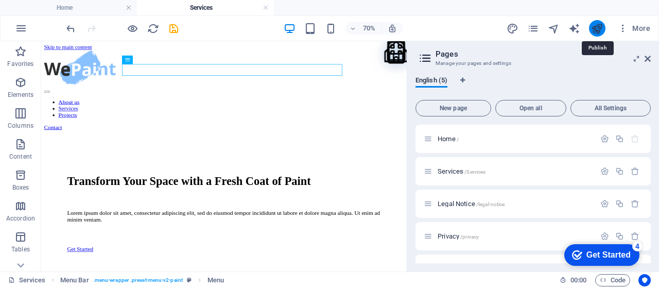
click at [594, 28] on icon "publish" at bounding box center [597, 29] width 12 height 12
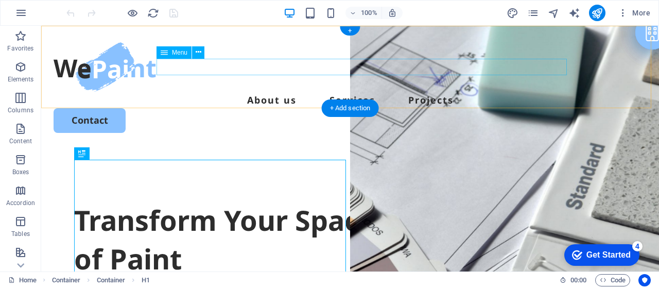
click at [282, 92] on nav "About us Services Projects" at bounding box center [350, 100] width 593 height 16
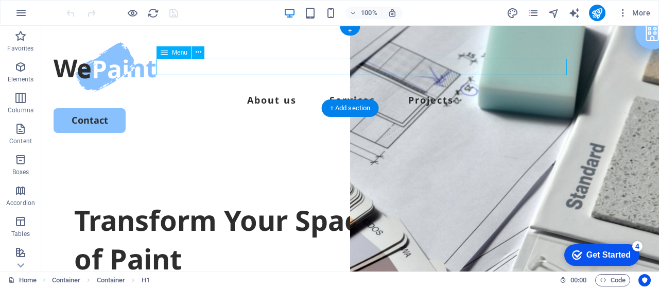
click at [282, 92] on nav "About us Services Projects" at bounding box center [350, 100] width 593 height 16
select select
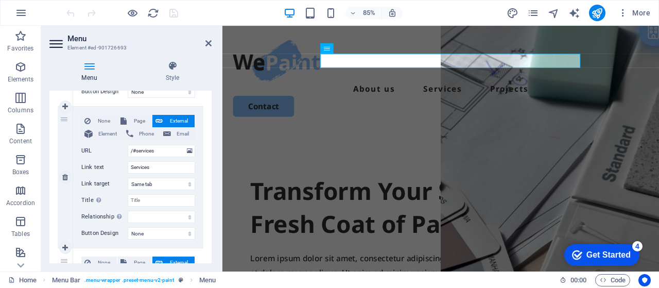
scroll to position [223, 0]
click at [138, 122] on span "Page" at bounding box center [139, 121] width 19 height 12
select select
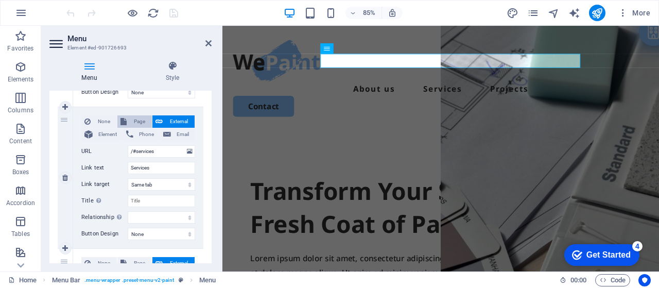
select select
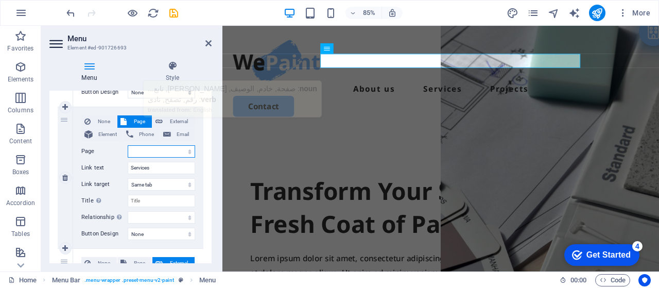
click at [136, 148] on select "Home Services Legal Notice Privacy Subpage" at bounding box center [161, 151] width 67 height 12
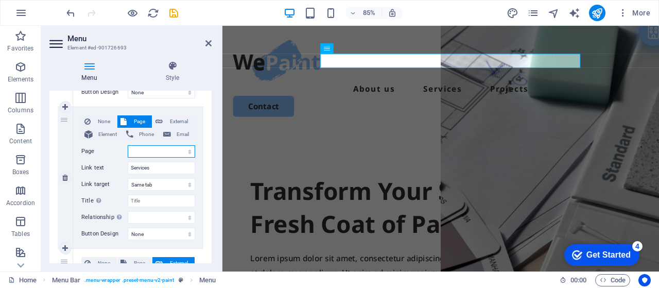
select select "1"
click at [128, 145] on select "Home Services Legal Notice Privacy Subpage" at bounding box center [161, 151] width 67 height 12
select select
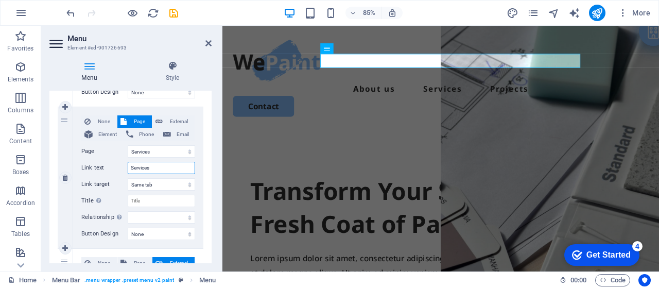
drag, startPoint x: 170, startPoint y: 167, endPoint x: 91, endPoint y: 169, distance: 79.8
click at [91, 169] on div "Link text Services" at bounding box center [138, 168] width 114 height 12
select select
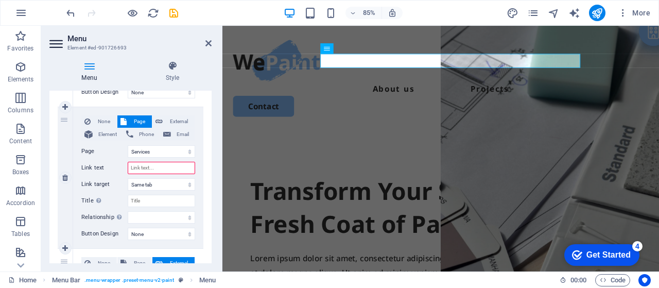
select select
type input "Services"
select select
click at [203, 144] on div "1 None Page External Element Phone Email Page Home Services Legal Notice Privac…" at bounding box center [130, 177] width 162 height 440
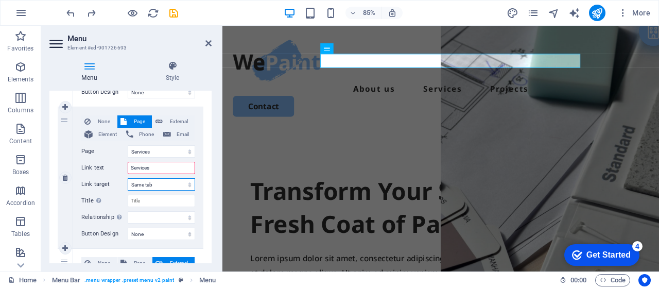
click at [169, 179] on select "New tab Same tab Overlay" at bounding box center [161, 184] width 67 height 12
click at [128, 178] on select "New tab Same tab Overlay" at bounding box center [161, 184] width 67 height 12
click at [173, 146] on select "Home Services Legal Notice Privacy Subpage" at bounding box center [161, 151] width 67 height 12
select select "0"
click at [128, 145] on select "Home Services Legal Notice Privacy Subpage" at bounding box center [161, 151] width 67 height 12
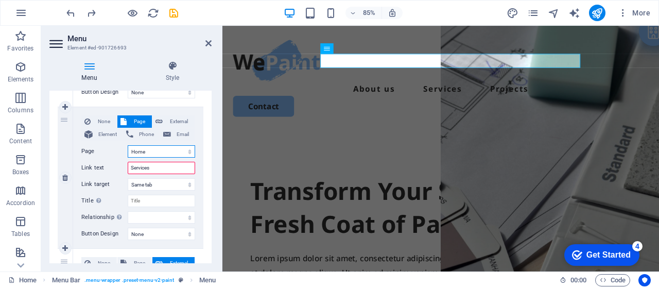
select select
type input "Home"
select select
click at [167, 152] on select "Home Services Legal Notice Privacy Subpage" at bounding box center [161, 151] width 67 height 12
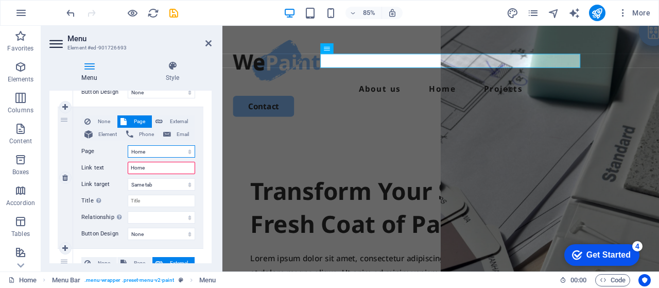
select select "1"
click at [128, 145] on select "Home Services Legal Notice Privacy Subpage" at bounding box center [161, 151] width 67 height 12
select select
type input "Services"
select select
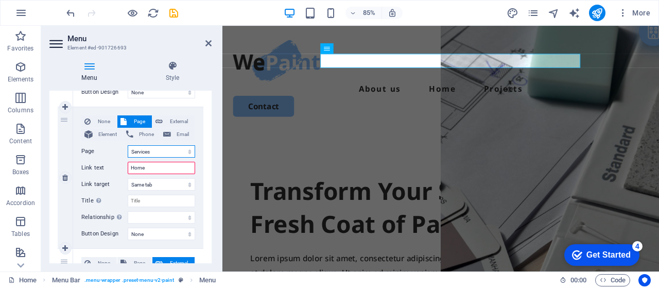
select select
click at [205, 151] on div "1 None Page External Element Phone Email Page Home Services Legal Notice Privac…" at bounding box center [130, 177] width 162 height 440
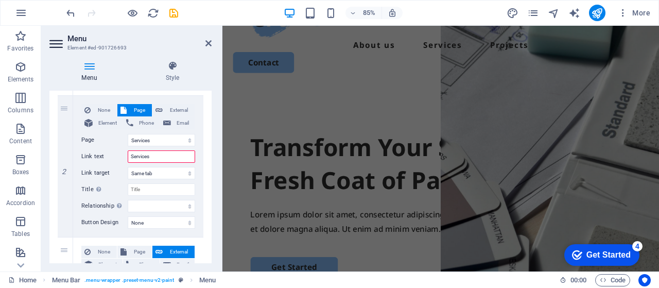
scroll to position [274, 0]
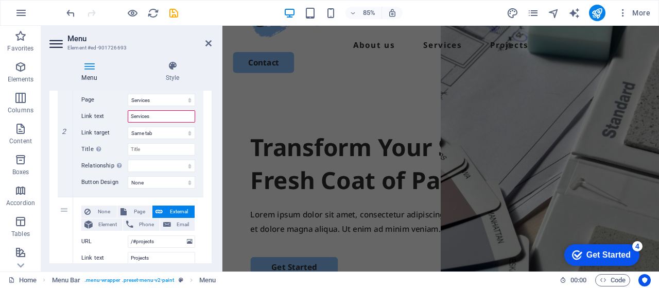
click at [207, 134] on div "1 None Page External Element Phone Email Page Home Services Legal Notice Privac…" at bounding box center [130, 126] width 162 height 440
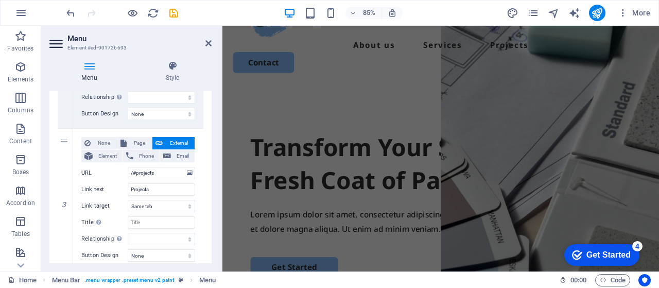
scroll to position [378, 0]
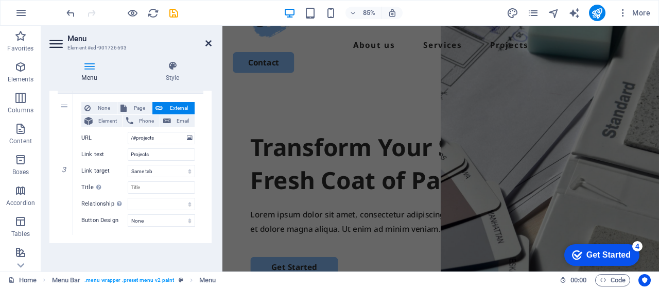
click at [206, 46] on icon at bounding box center [208, 43] width 6 height 8
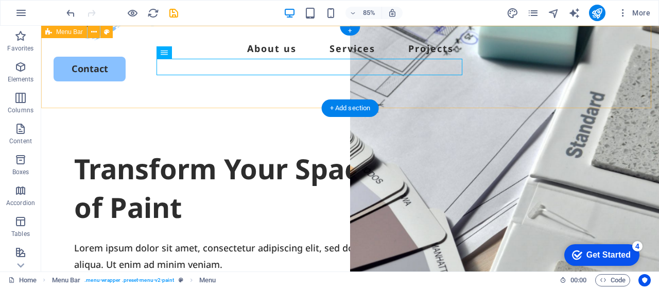
scroll to position [0, 0]
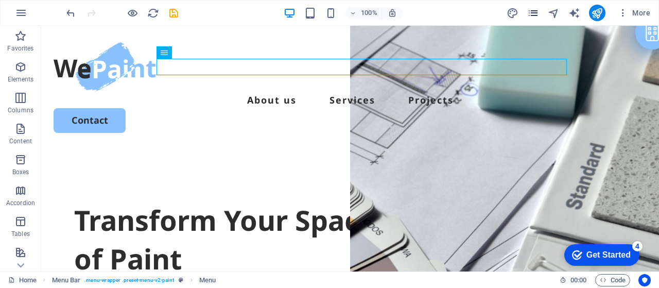
click at [531, 14] on icon "pages" at bounding box center [533, 13] width 12 height 12
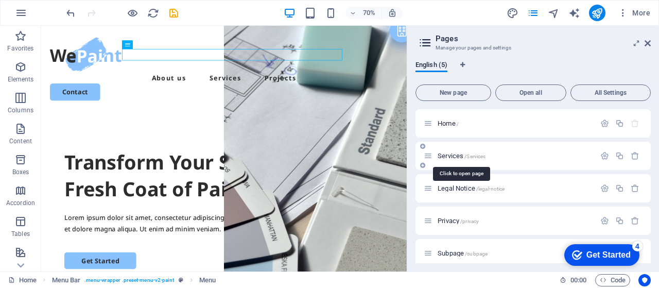
click at [456, 155] on span "Services /Services" at bounding box center [461, 156] width 48 height 8
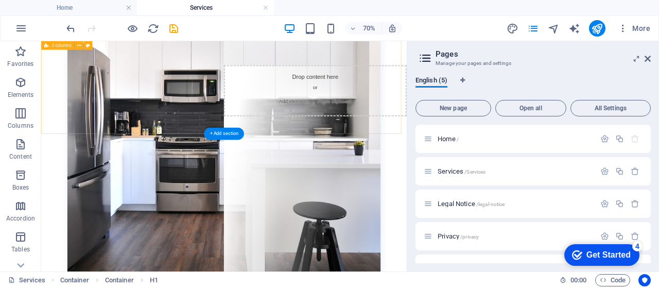
scroll to position [720, 0]
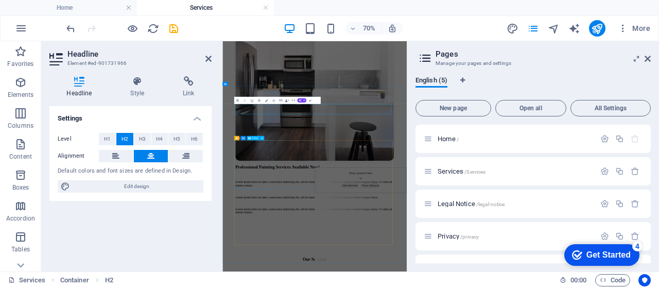
scroll to position [719, 0]
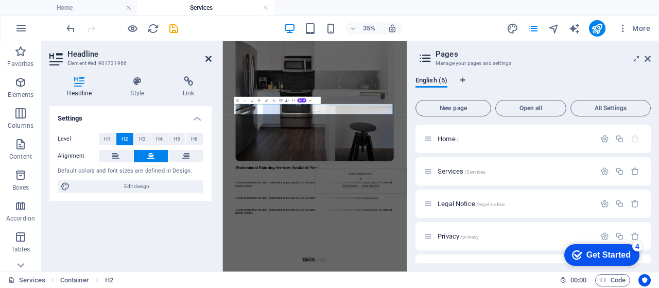
click at [209, 59] on icon at bounding box center [208, 59] width 6 height 8
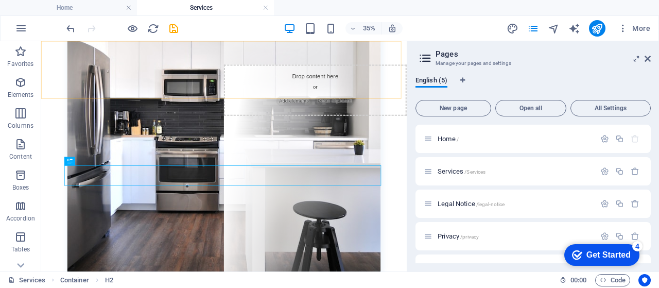
scroll to position [720, 0]
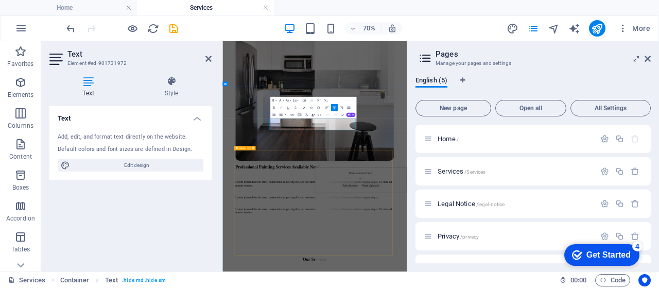
scroll to position [719, 0]
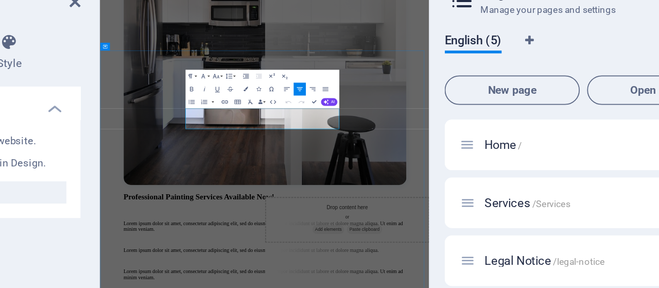
click at [211, 61] on icon at bounding box center [208, 59] width 6 height 8
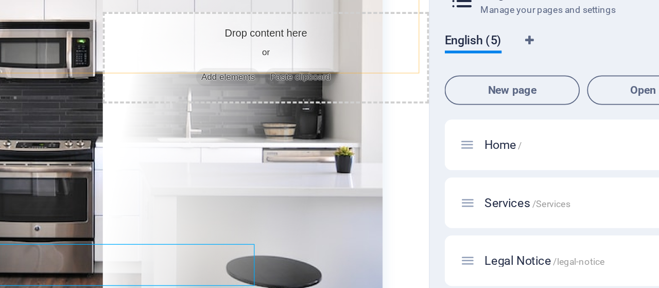
scroll to position [720, 0]
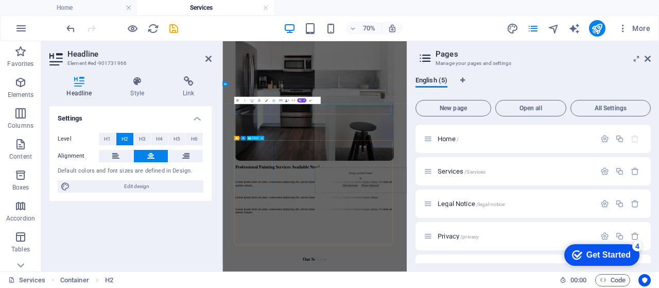
scroll to position [719, 0]
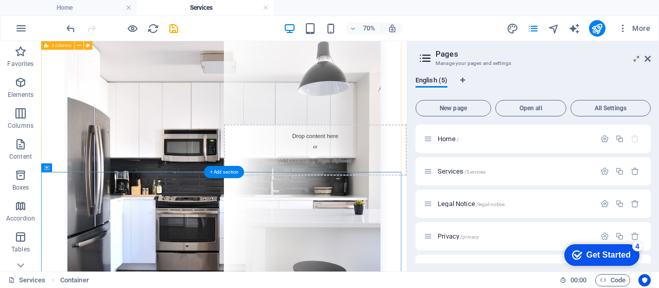
scroll to position [633, 0]
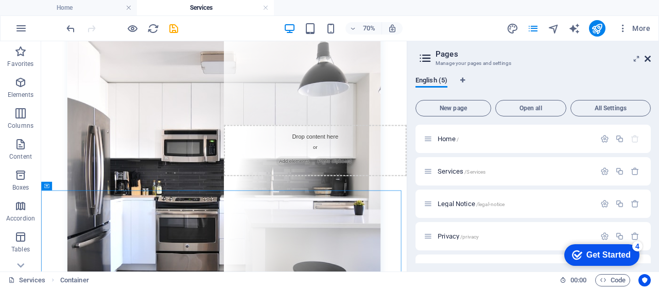
click at [645, 58] on icon at bounding box center [647, 59] width 6 height 8
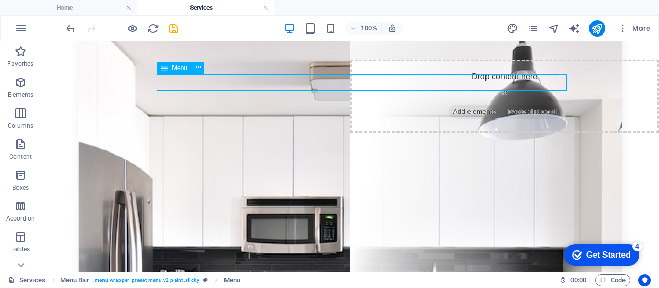
select select
select select "1"
select select
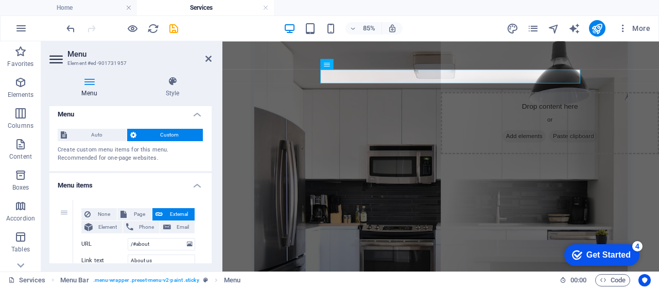
scroll to position [0, 0]
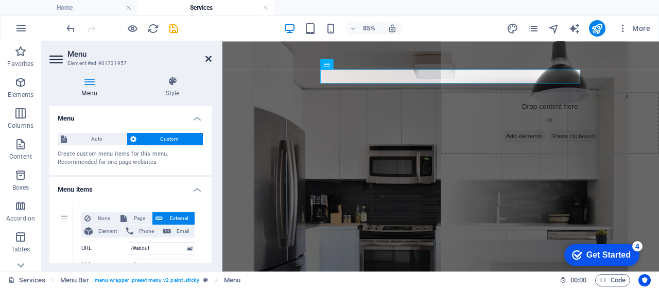
click at [207, 62] on icon at bounding box center [208, 59] width 6 height 8
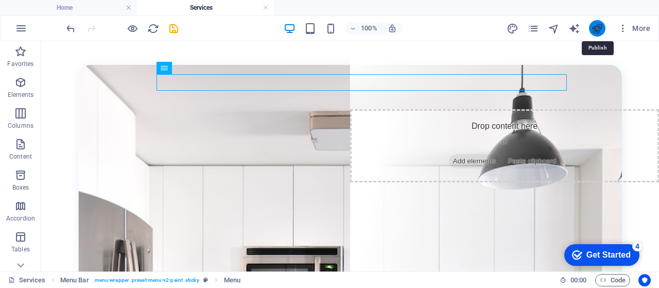
click at [591, 26] on icon "publish" at bounding box center [597, 29] width 12 height 12
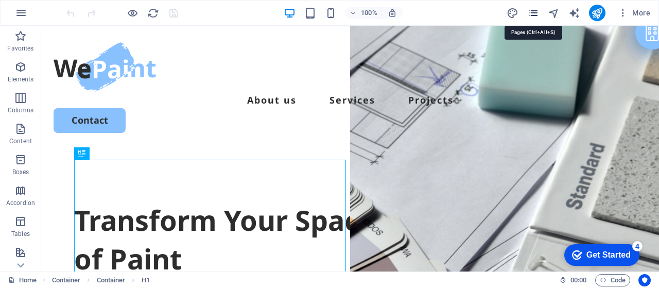
click at [533, 15] on icon "pages" at bounding box center [533, 13] width 12 height 12
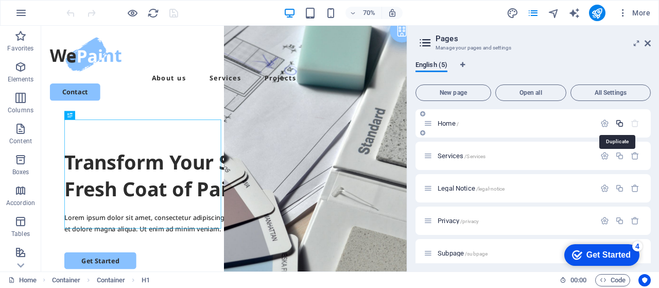
click at [620, 123] on icon "button" at bounding box center [619, 123] width 9 height 9
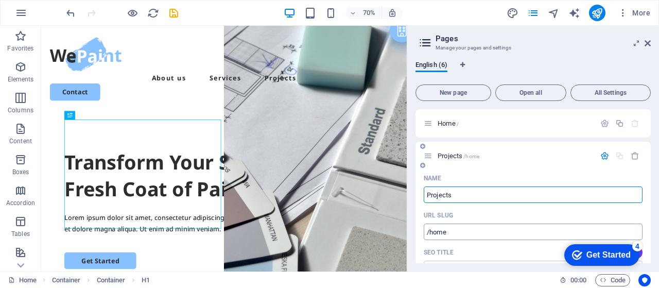
type input "Projects"
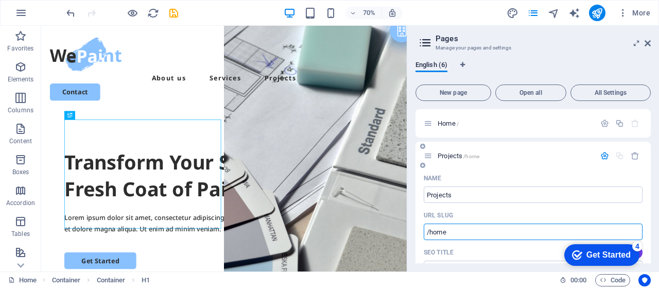
drag, startPoint x: 454, startPoint y: 233, endPoint x: 430, endPoint y: 231, distance: 23.8
click at [430, 231] on input "/home" at bounding box center [532, 231] width 219 height 16
paste input "Projects"
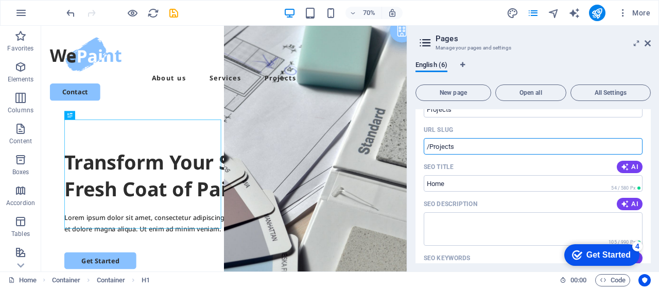
scroll to position [51, 0]
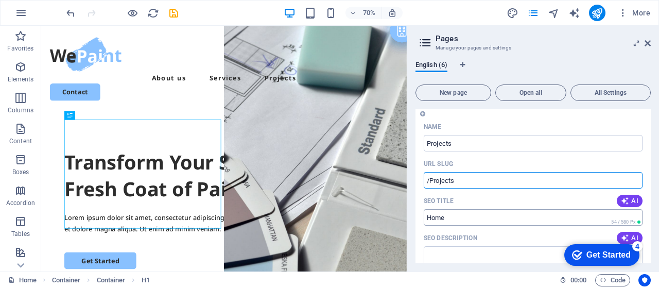
type input "/Projects"
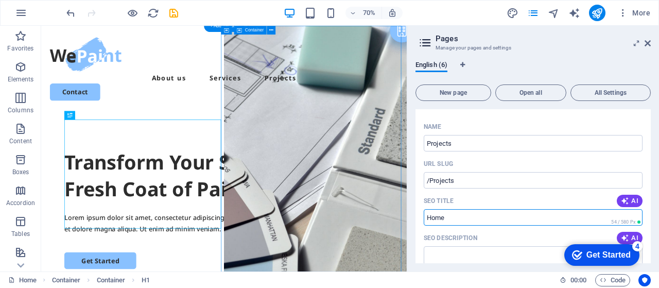
drag, startPoint x: 500, startPoint y: 241, endPoint x: 550, endPoint y: 303, distance: 79.7
drag, startPoint x: 450, startPoint y: 217, endPoint x: 418, endPoint y: 218, distance: 31.9
paste input "Projects"
type input "Projects"
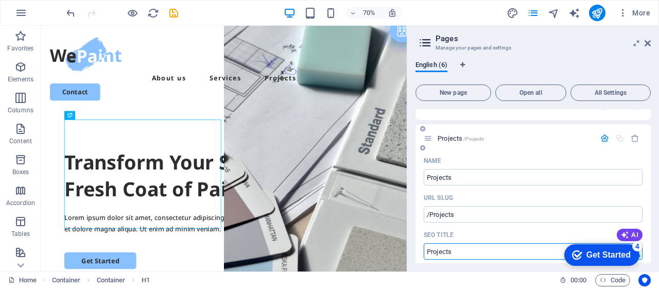
scroll to position [17, 0]
click at [588, 178] on input "Projects" at bounding box center [532, 177] width 219 height 16
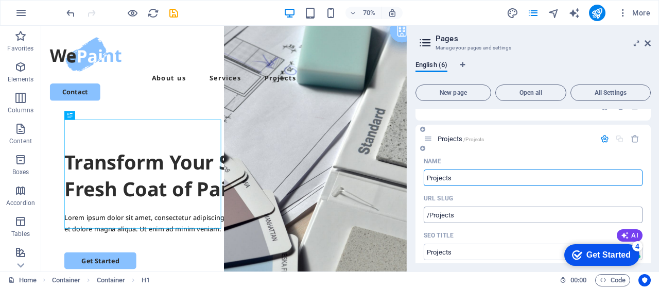
click at [605, 219] on input "/Projects" at bounding box center [532, 214] width 219 height 16
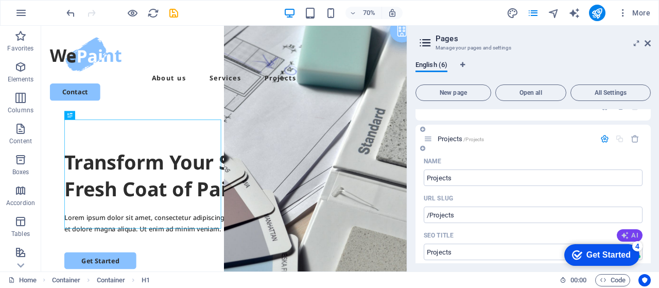
click at [628, 234] on span "AI" at bounding box center [628, 235] width 17 height 8
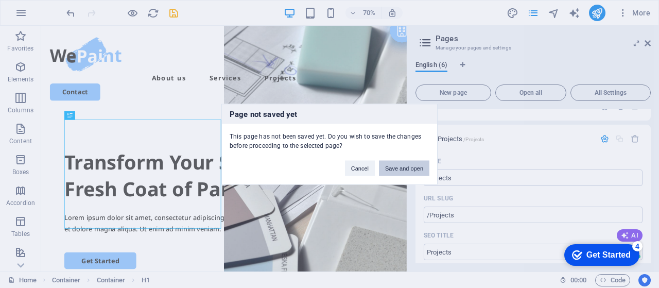
click at [417, 171] on button "Save and open" at bounding box center [404, 167] width 50 height 15
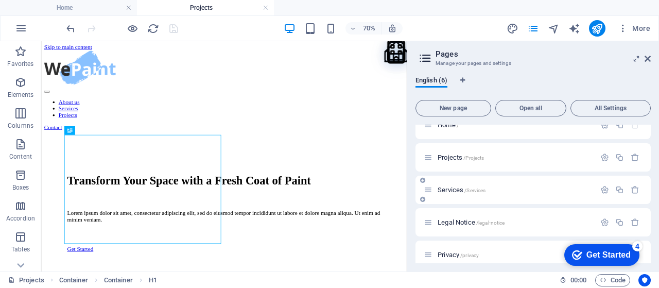
scroll to position [0, 0]
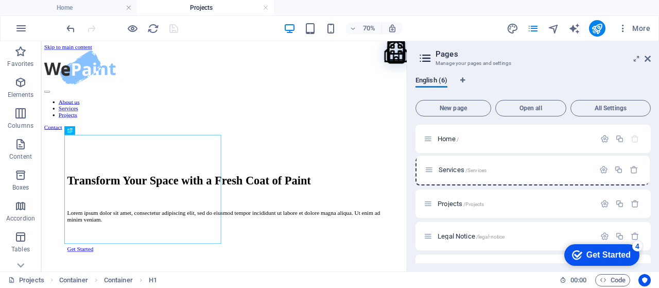
drag, startPoint x: 427, startPoint y: 204, endPoint x: 428, endPoint y: 166, distance: 38.1
click at [428, 166] on div "Home / Projects /Projects Services /Services Legal Notice /legal-notice Privacy…" at bounding box center [532, 220] width 235 height 190
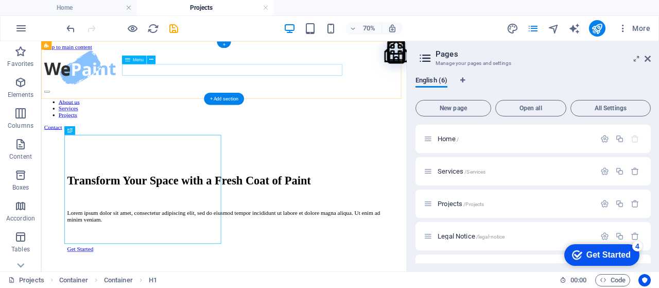
click at [171, 123] on nav "About us Services Projects" at bounding box center [301, 137] width 513 height 28
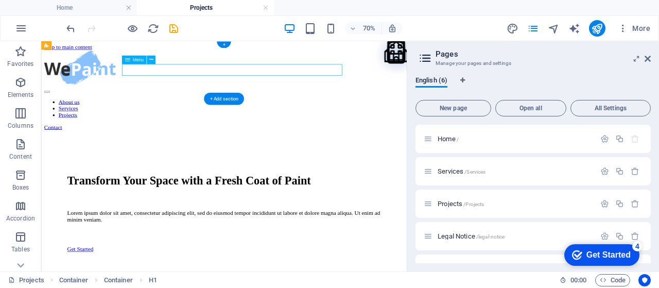
click at [171, 123] on nav "About us Services Projects" at bounding box center [301, 137] width 513 height 28
select select
select select "1"
select select
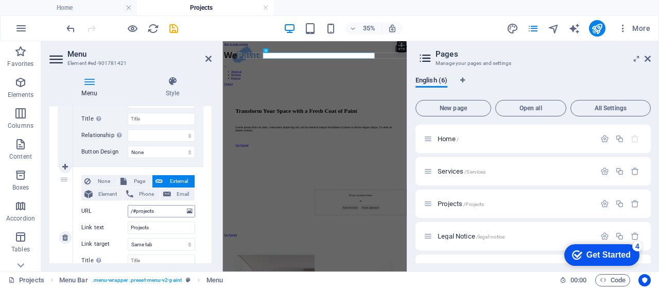
scroll to position [326, 0]
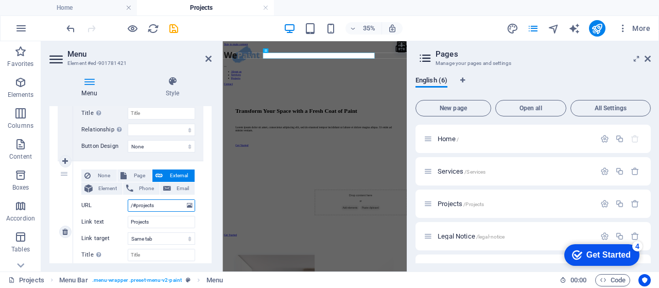
drag, startPoint x: 156, startPoint y: 204, endPoint x: 128, endPoint y: 209, distance: 28.8
click at [128, 209] on input "/#projects" at bounding box center [161, 205] width 67 height 12
click at [138, 176] on span "Page" at bounding box center [139, 175] width 19 height 12
select select
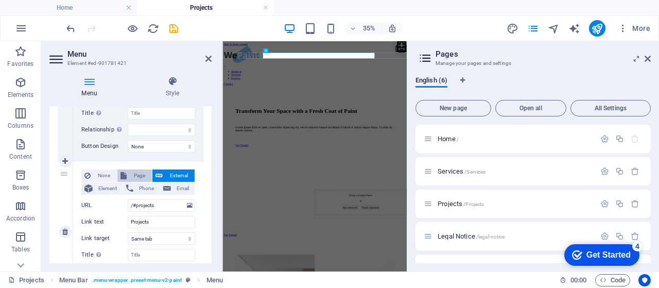
select select
click at [150, 200] on select "Home Services Projects Legal Notice Privacy Subpage" at bounding box center [161, 205] width 67 height 12
select select "2"
click at [128, 199] on select "Home Services Projects Legal Notice Privacy Subpage" at bounding box center [161, 205] width 67 height 12
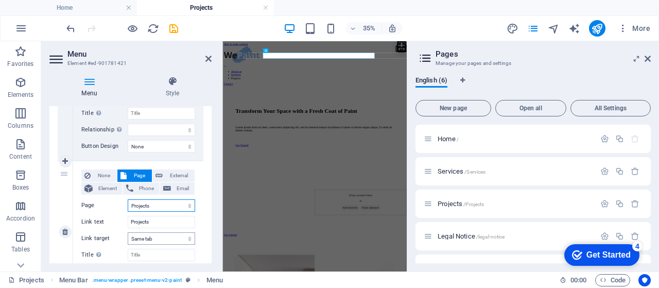
select select
click at [157, 222] on input "Projects" at bounding box center [161, 222] width 67 height 12
type input "Project"
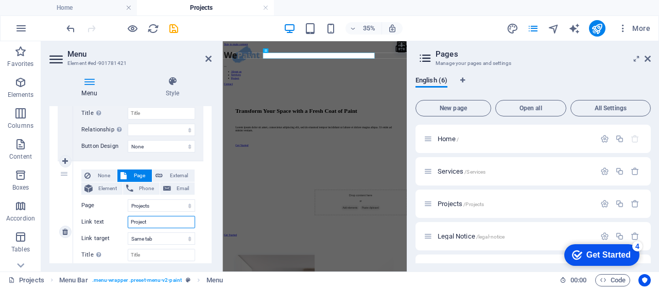
select select
type input "Projects"
select select
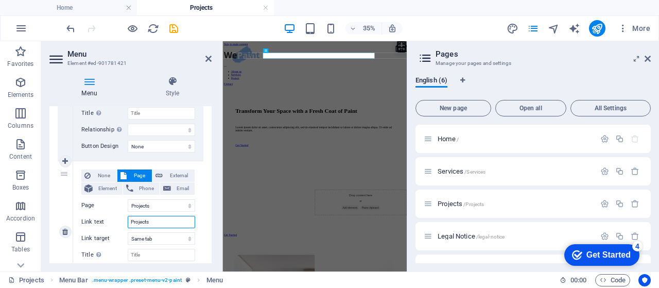
select select
click at [199, 201] on div "None Page External Element Phone Email Page Home Services Projects Legal Notice…" at bounding box center [138, 231] width 130 height 141
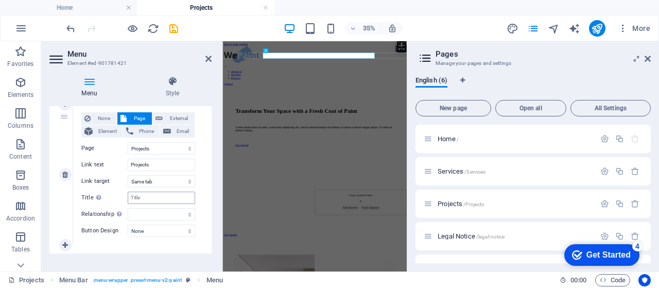
scroll to position [393, 0]
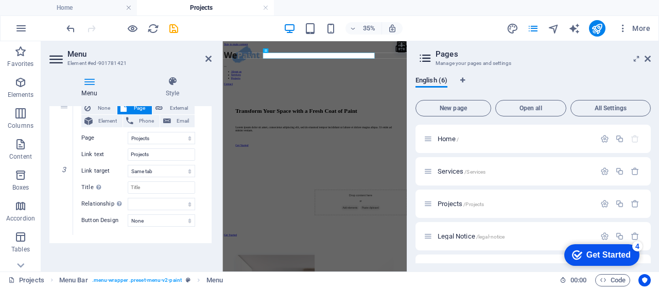
click at [203, 134] on div "1 None Page External Element Phone Email Page Home Services Projects Legal Noti…" at bounding box center [130, 22] width 162 height 440
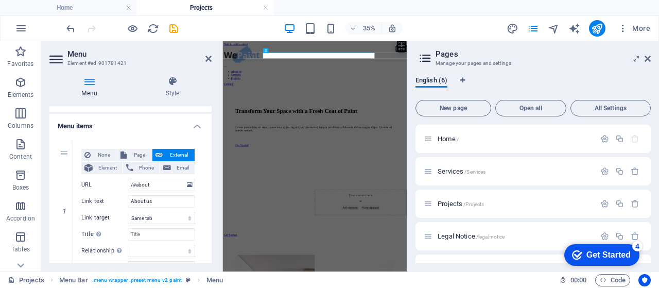
scroll to position [0, 0]
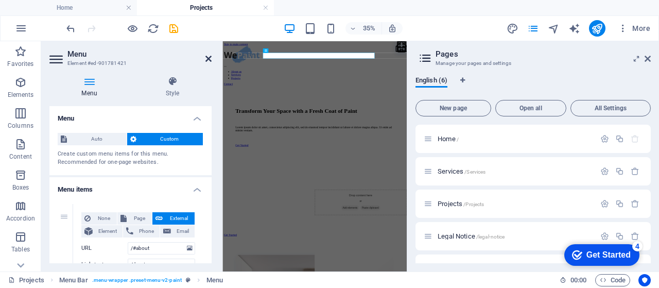
click at [205, 59] on icon at bounding box center [208, 59] width 6 height 8
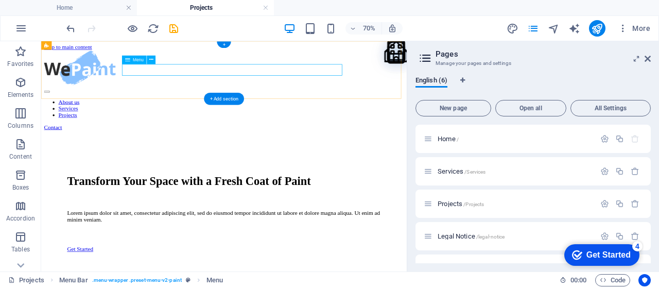
click at [227, 123] on nav "About us Services Projects" at bounding box center [301, 137] width 513 height 28
select select
select select "1"
select select
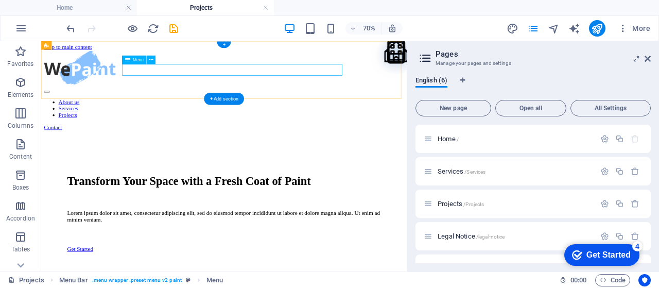
select select "2"
select select
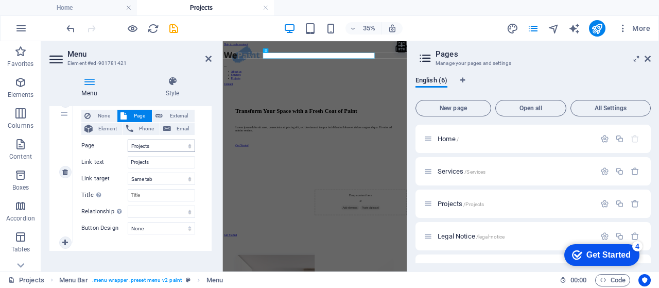
scroll to position [393, 0]
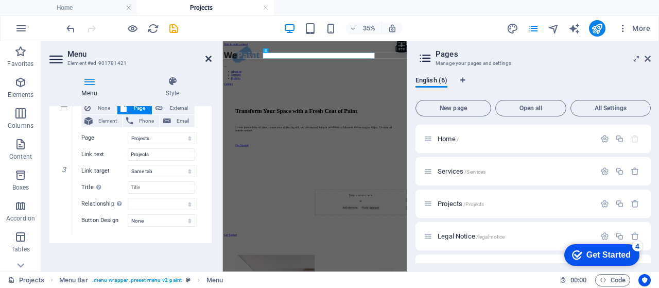
click at [205, 60] on icon at bounding box center [208, 59] width 6 height 8
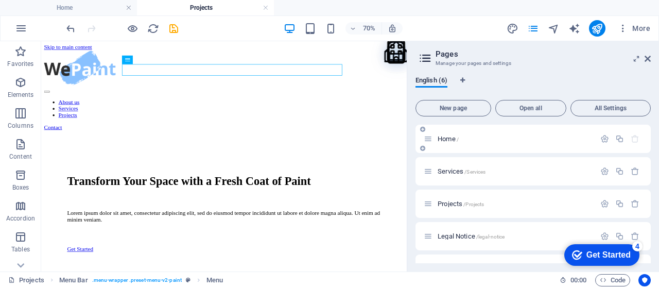
click at [451, 141] on span "Home /" at bounding box center [447, 139] width 21 height 8
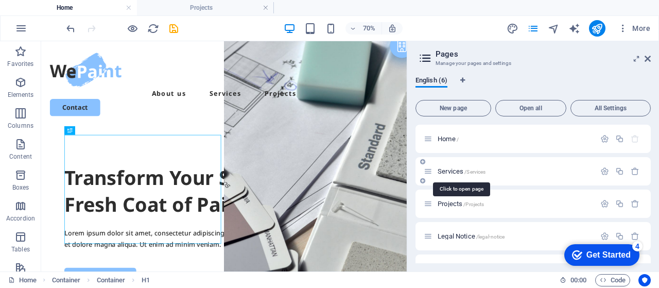
click at [449, 169] on span "Services /Services" at bounding box center [461, 171] width 48 height 8
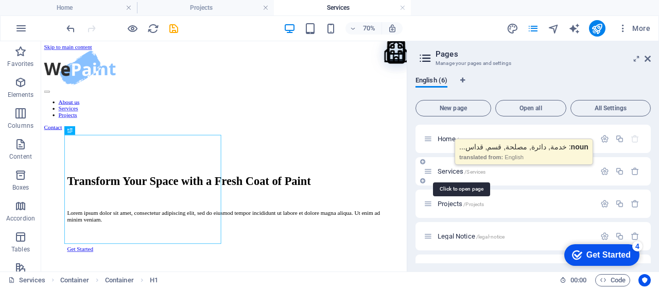
scroll to position [0, 0]
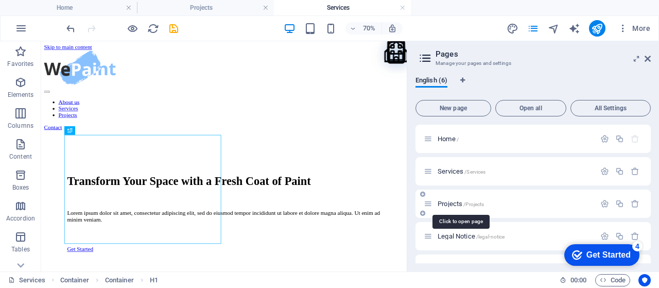
click at [448, 201] on span "Projects /Projects" at bounding box center [460, 204] width 46 height 8
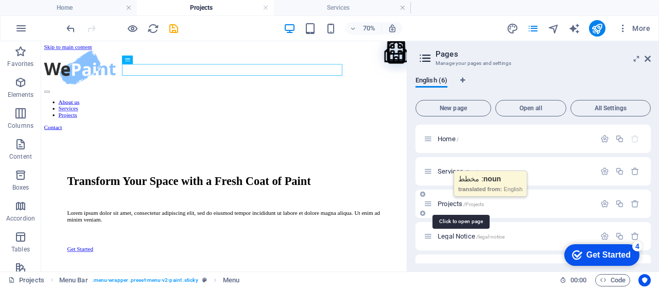
click at [448, 201] on span "Projects /Projects" at bounding box center [460, 204] width 46 height 8
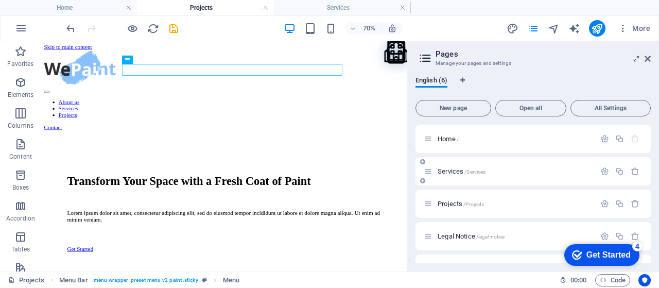
click at [442, 168] on span "Services /Services" at bounding box center [461, 171] width 48 height 8
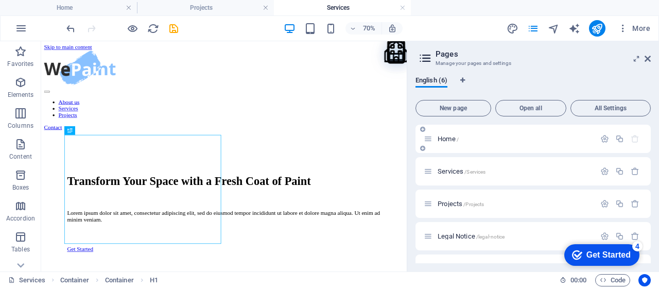
click at [441, 141] on span "Home /" at bounding box center [447, 139] width 21 height 8
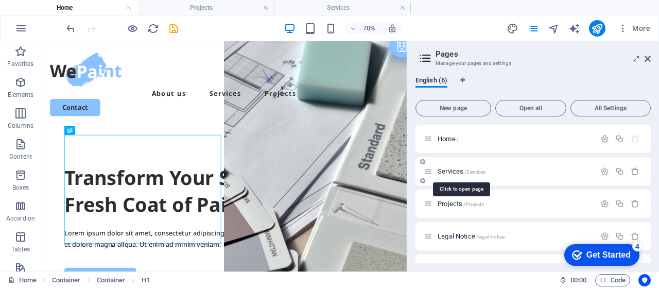
click at [448, 169] on span "Services /Services" at bounding box center [461, 171] width 48 height 8
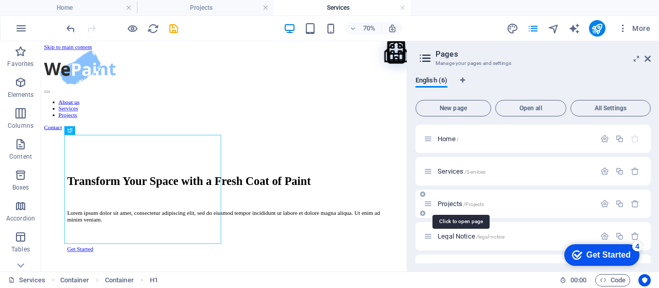
click at [458, 203] on span "Projects /Projects" at bounding box center [460, 204] width 46 height 8
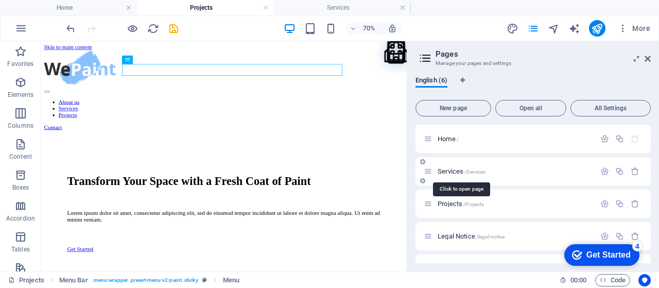
click at [454, 172] on span "Services /Services" at bounding box center [461, 171] width 48 height 8
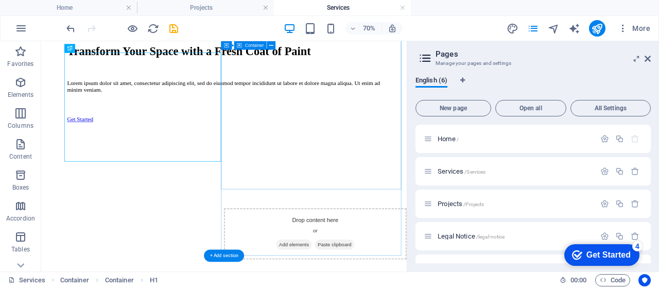
scroll to position [188, 0]
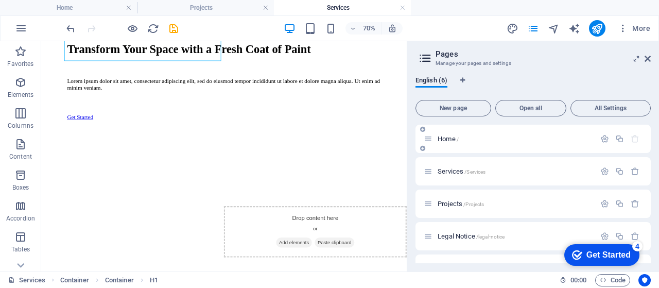
click at [441, 140] on span "Home /" at bounding box center [447, 139] width 21 height 8
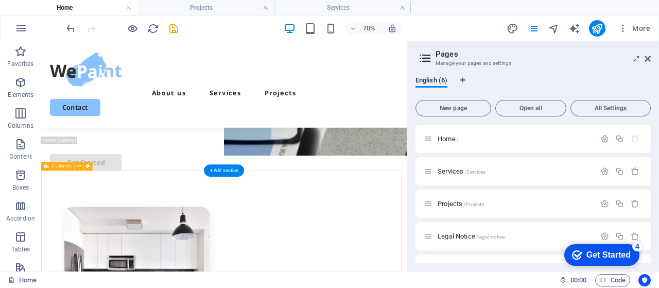
scroll to position [274, 0]
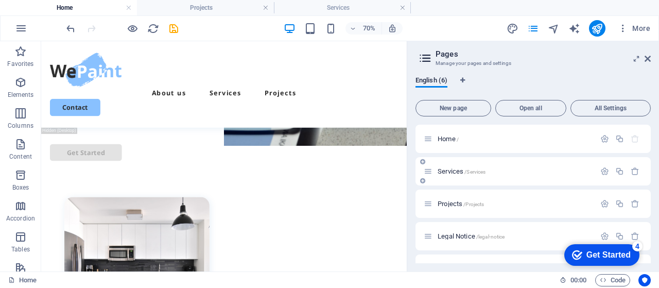
click at [452, 167] on div "Services /Services" at bounding box center [508, 171] width 171 height 12
click at [451, 170] on span "Services /Services" at bounding box center [461, 171] width 48 height 8
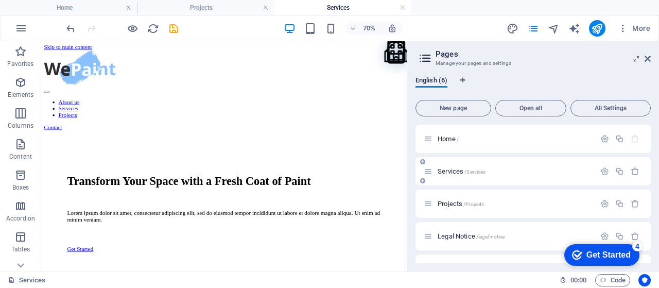
scroll to position [188, 0]
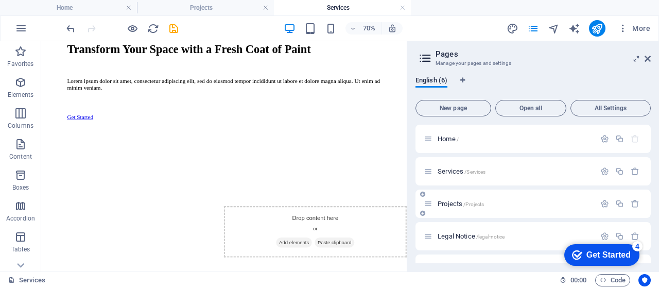
click at [456, 200] on span "Projects /Projects" at bounding box center [460, 204] width 46 height 8
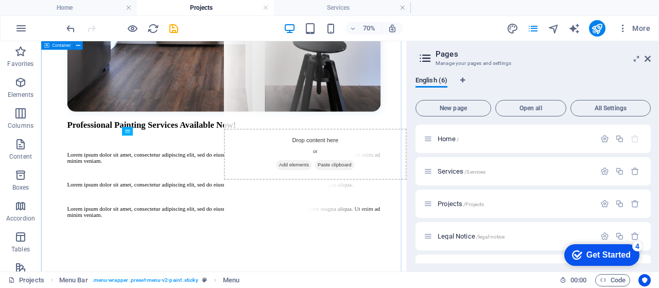
scroll to position [943, 0]
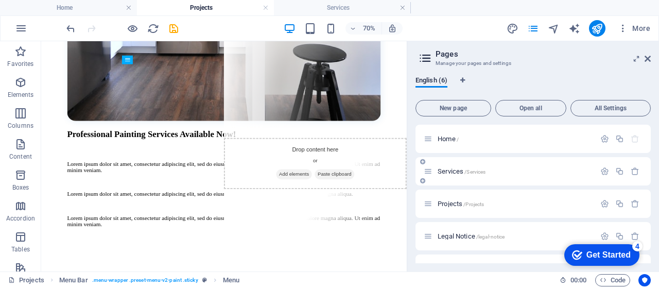
click at [448, 169] on span "Services /Services" at bounding box center [461, 171] width 48 height 8
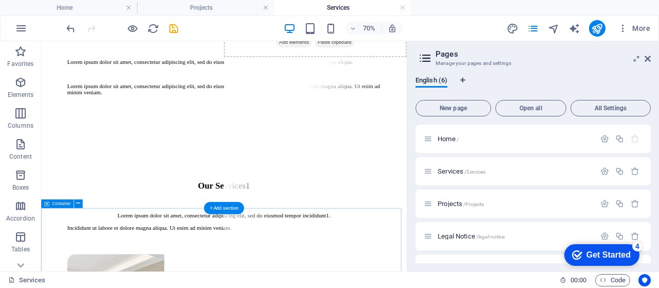
scroll to position [1183, 0]
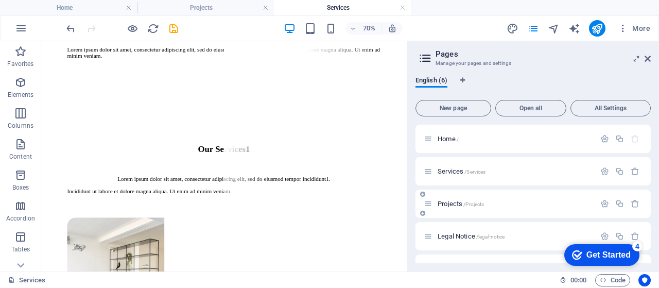
click at [458, 202] on span "Projects /Projects" at bounding box center [460, 204] width 46 height 8
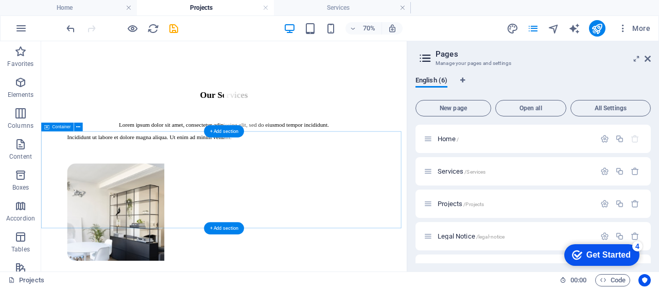
scroll to position [1269, 0]
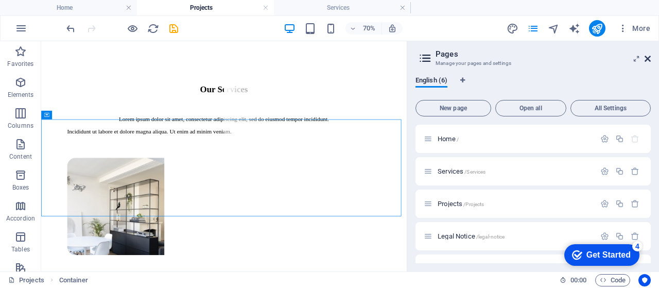
click at [649, 58] on icon at bounding box center [647, 59] width 6 height 8
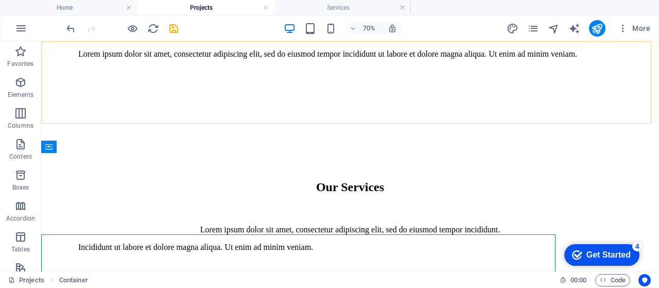
scroll to position [1187, 0]
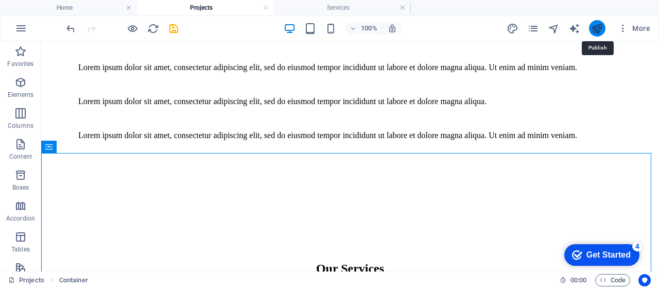
click at [596, 26] on icon "publish" at bounding box center [597, 29] width 12 height 12
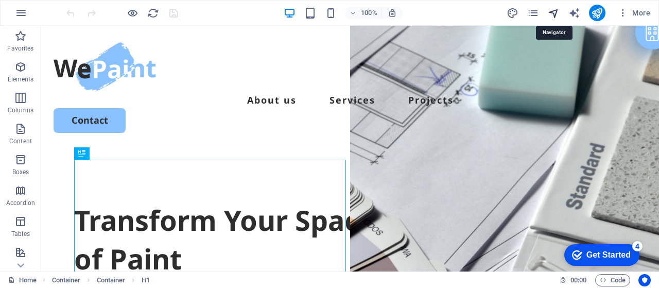
click at [551, 16] on icon "navigator" at bounding box center [553, 13] width 12 height 12
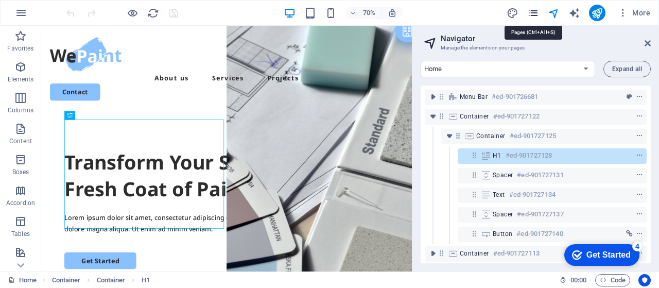
click at [538, 14] on icon "pages" at bounding box center [533, 13] width 12 height 12
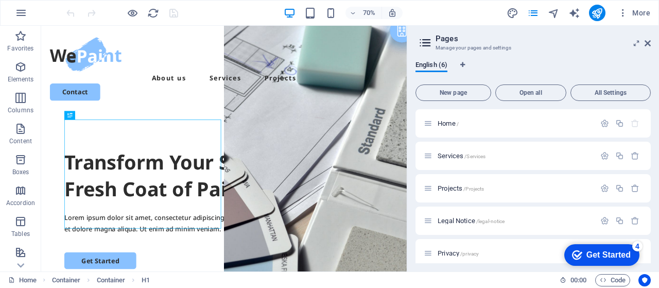
scroll to position [17, 0]
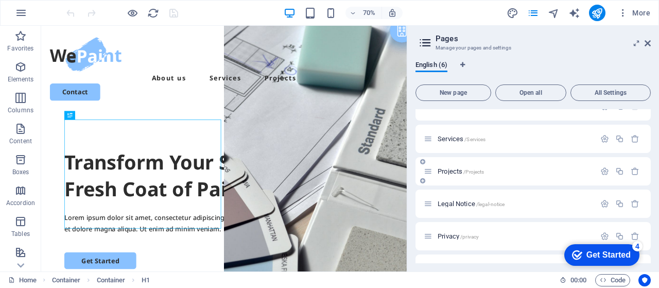
click at [448, 169] on span "Projects /Projects" at bounding box center [460, 171] width 46 height 8
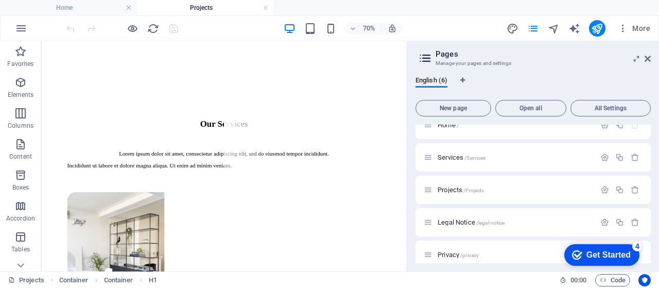
scroll to position [1252, 0]
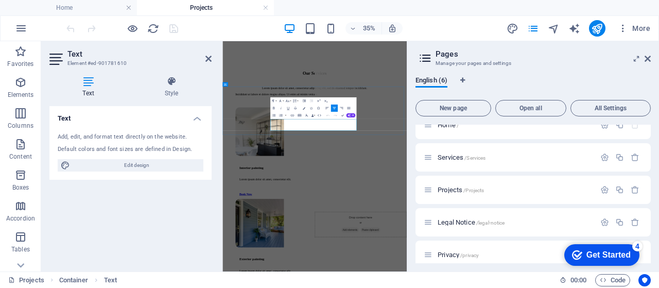
click at [169, 162] on span "Edit design" at bounding box center [136, 165] width 127 height 12
select select "px"
select select "500"
select select "px"
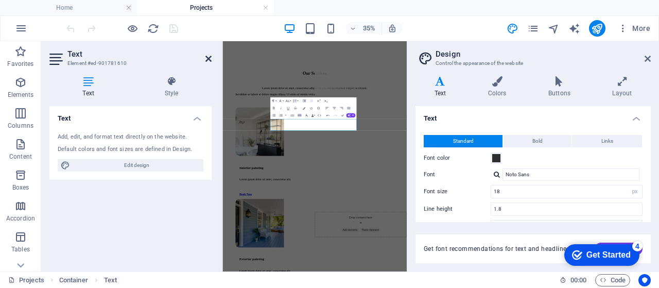
click at [209, 59] on icon at bounding box center [208, 59] width 6 height 8
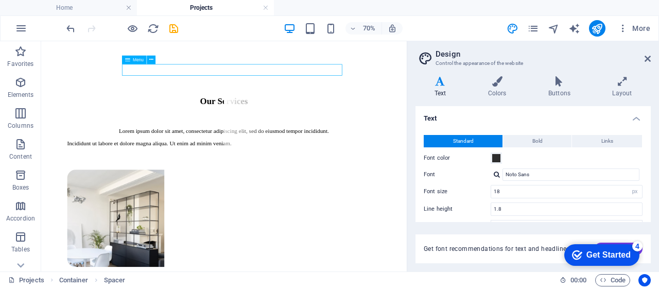
select select
select select "1"
select select
select select "2"
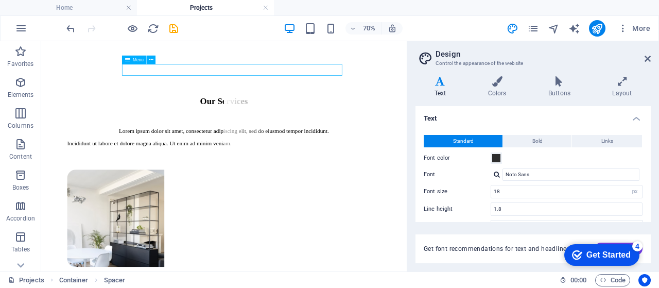
select select
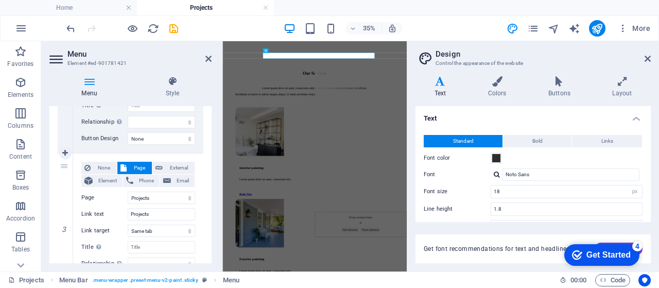
scroll to position [343, 0]
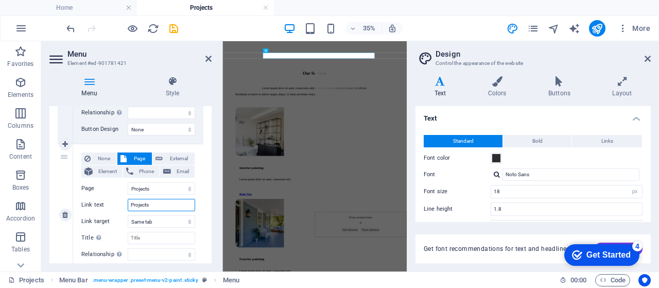
click at [153, 207] on input "Projects" at bounding box center [161, 205] width 67 height 12
drag, startPoint x: 162, startPoint y: 203, endPoint x: 125, endPoint y: 203, distance: 36.5
click at [125, 203] on div "Link text Projects" at bounding box center [138, 205] width 114 height 12
select select
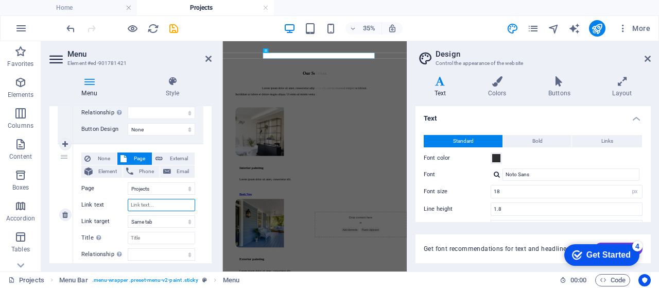
select select
type input "P"
select select
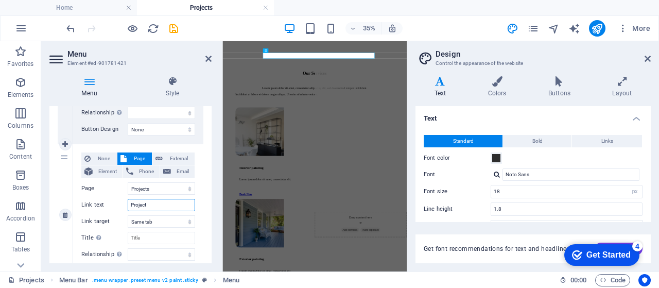
type input "Projects"
select select
click at [201, 207] on div "None Page External Element Phone Email Page Home Services Projects Legal Notice…" at bounding box center [138, 214] width 130 height 141
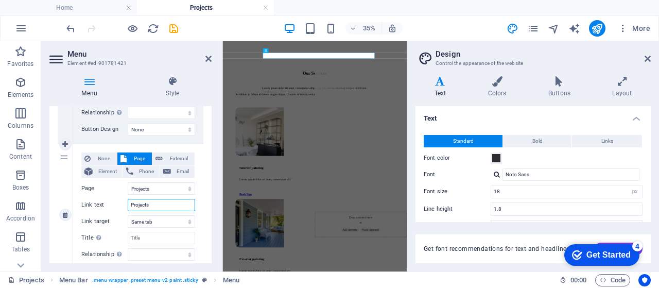
click at [176, 203] on input "Projects" at bounding box center [161, 205] width 67 height 12
drag, startPoint x: 176, startPoint y: 203, endPoint x: 98, endPoint y: 204, distance: 78.2
click at [98, 204] on div "Link text Projects" at bounding box center [138, 205] width 114 height 12
select select
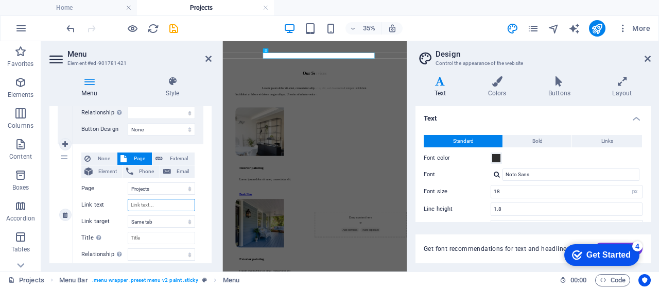
select select
type input "P"
select select
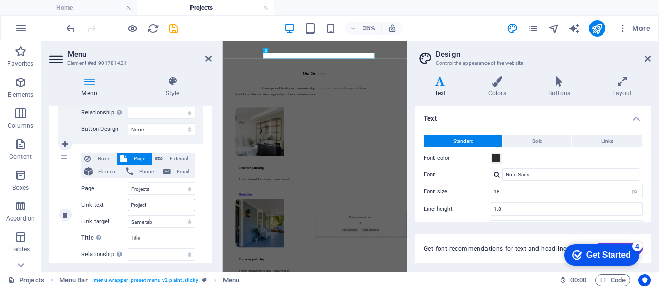
type input "Projects"
select select
click at [206, 184] on div "1 None Page External Element Phone Email Page Home Services Projects Legal Noti…" at bounding box center [130, 73] width 162 height 440
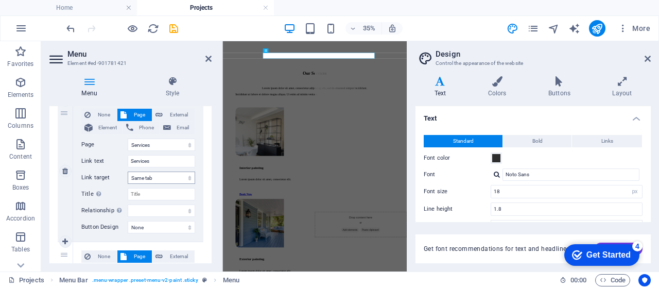
scroll to position [240, 0]
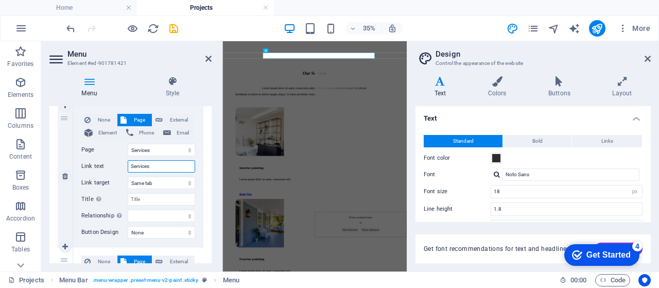
click at [153, 162] on input "Services" at bounding box center [161, 166] width 67 height 12
drag, startPoint x: 153, startPoint y: 164, endPoint x: 121, endPoint y: 166, distance: 32.5
click at [121, 166] on div "Link text Services" at bounding box center [138, 166] width 114 height 12
select select
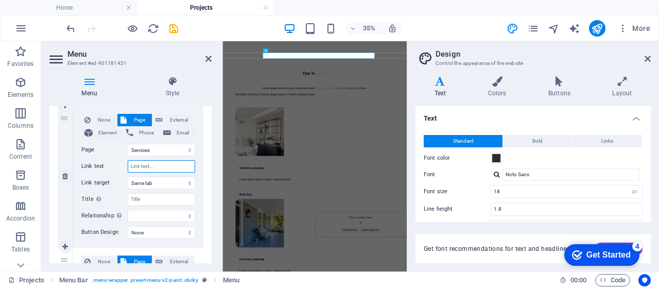
select select
type input "Services"
select select
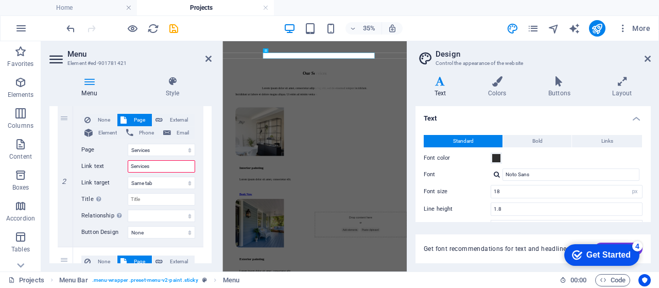
click at [202, 181] on div "1 None Page External Element Phone Email Page Home Services Projects Legal Noti…" at bounding box center [130, 176] width 162 height 440
click at [164, 169] on input "Services" at bounding box center [161, 166] width 67 height 12
drag, startPoint x: 175, startPoint y: 163, endPoint x: 100, endPoint y: 166, distance: 75.2
click at [100, 166] on div "Link text Services" at bounding box center [138, 166] width 114 height 12
select select
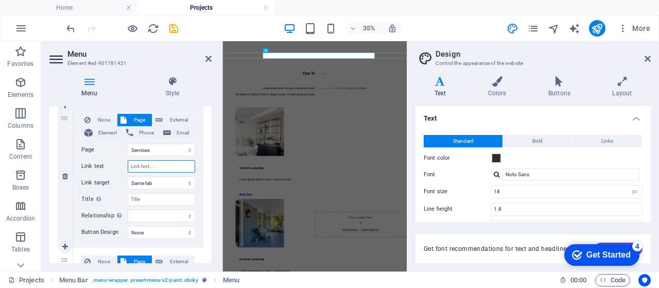
select select
type input "Services"
select select
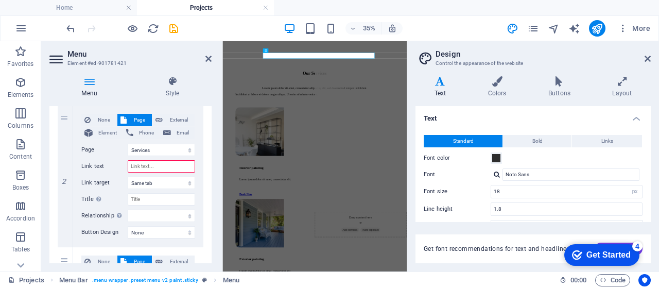
select select
click at [207, 172] on div "1 None Page External Element Phone Email Page Home Services Projects Legal Noti…" at bounding box center [130, 176] width 162 height 440
click at [167, 167] on input "Services" at bounding box center [161, 166] width 67 height 12
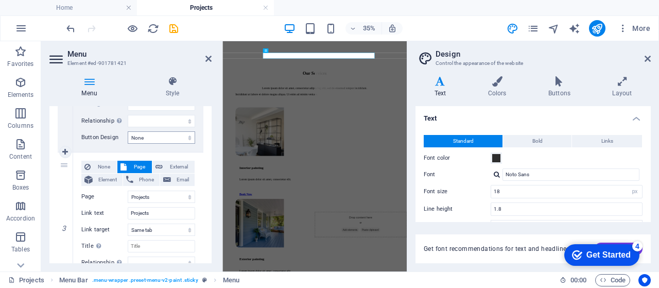
scroll to position [360, 0]
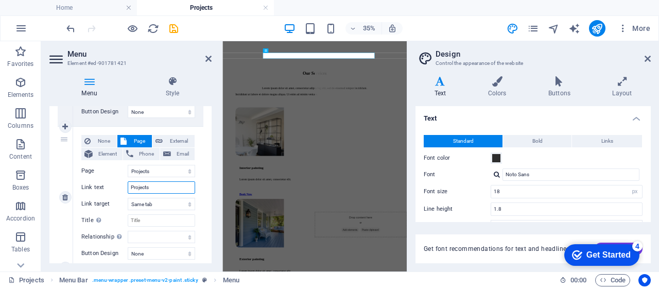
drag, startPoint x: 171, startPoint y: 187, endPoint x: 102, endPoint y: 187, distance: 68.4
click at [102, 187] on div "Link text Projects" at bounding box center [138, 187] width 114 height 12
select select
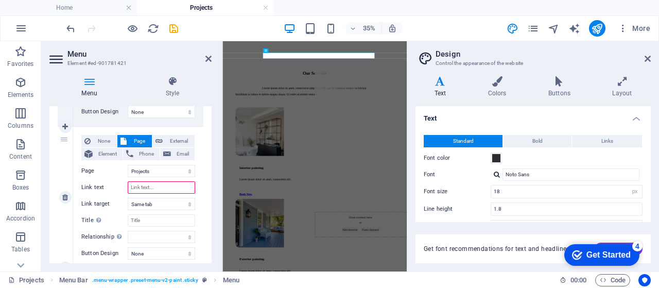
select select
type input "Projects"
select select
click at [202, 187] on div "1 None Page External Element Phone Email Page Home Services Projects Legal Noti…" at bounding box center [130, 55] width 162 height 440
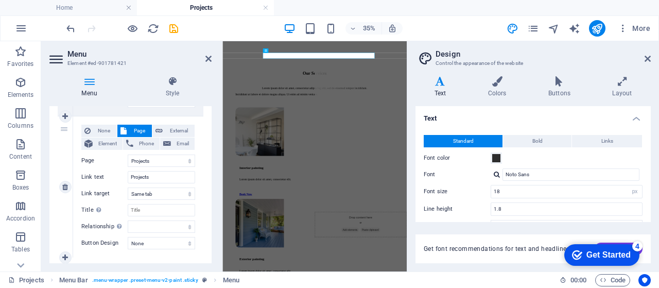
scroll to position [376, 0]
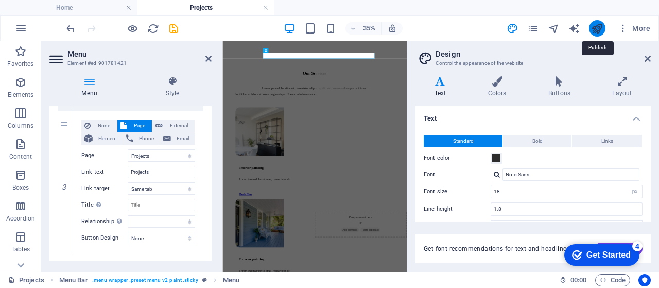
click at [592, 32] on icon "publish" at bounding box center [597, 29] width 12 height 12
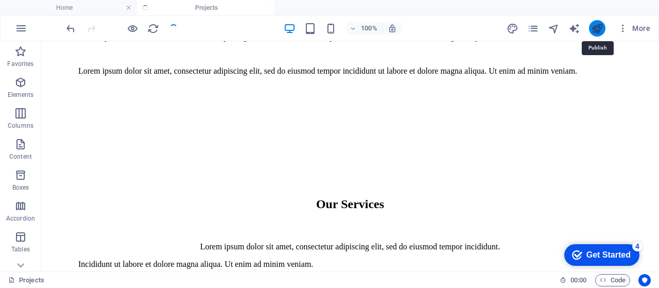
scroll to position [1171, 0]
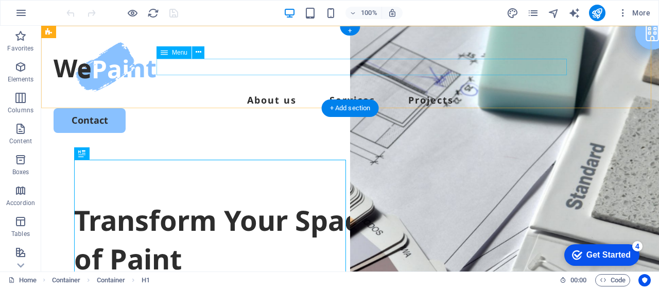
click at [291, 92] on nav "About us Services Projects" at bounding box center [350, 100] width 593 height 16
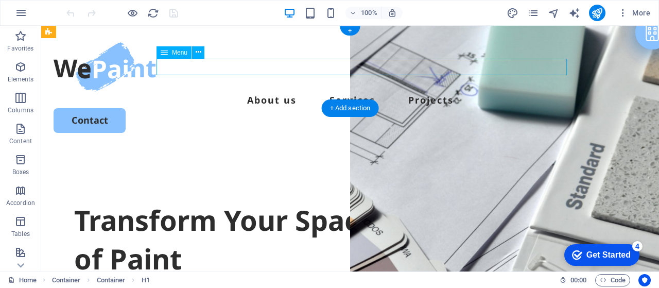
click at [291, 92] on nav "About us Services Projects" at bounding box center [350, 100] width 593 height 16
select select
select select "1"
select select
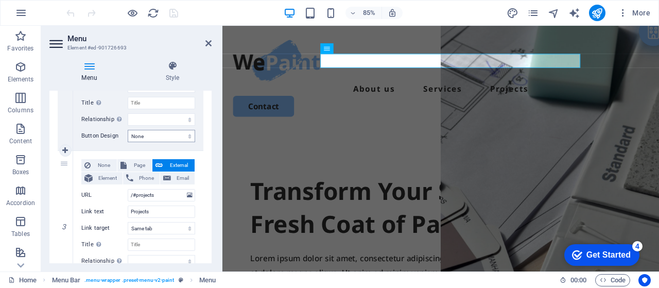
scroll to position [326, 0]
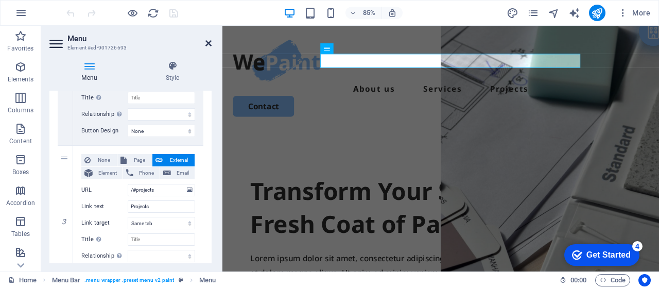
click at [210, 42] on icon at bounding box center [208, 43] width 6 height 8
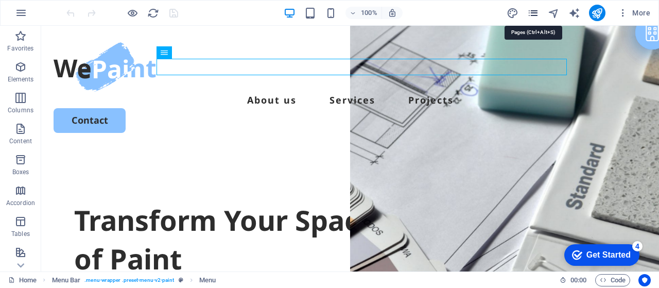
click at [534, 16] on icon "pages" at bounding box center [533, 13] width 12 height 12
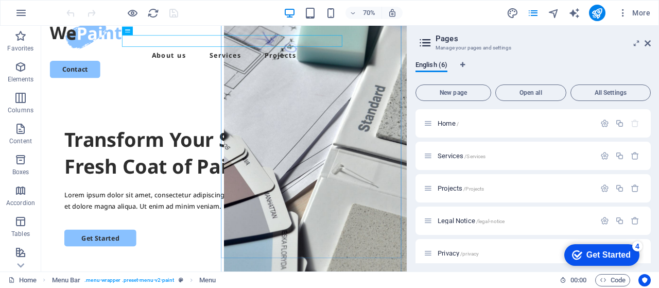
scroll to position [34, 0]
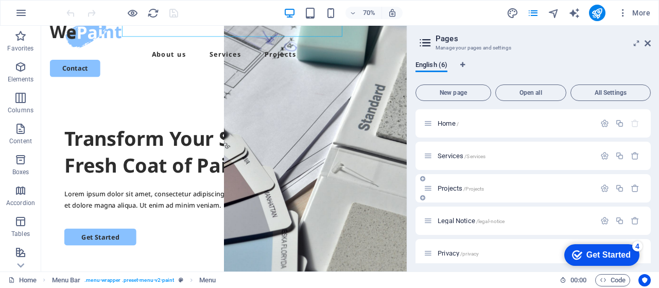
click at [459, 189] on span "Projects /Projects" at bounding box center [460, 188] width 46 height 8
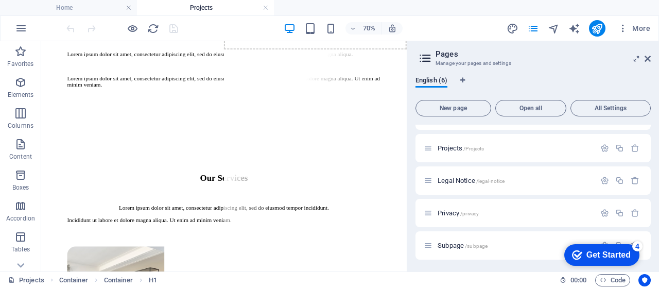
scroll to position [1200, 0]
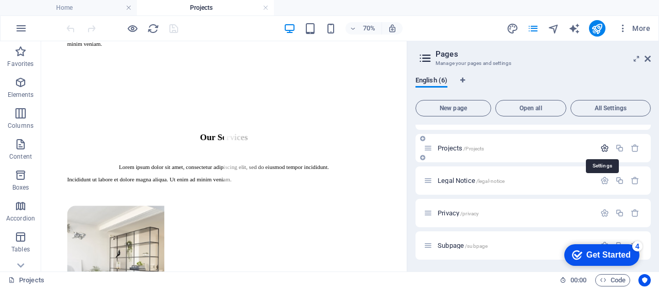
click at [601, 146] on icon "button" at bounding box center [604, 148] width 9 height 9
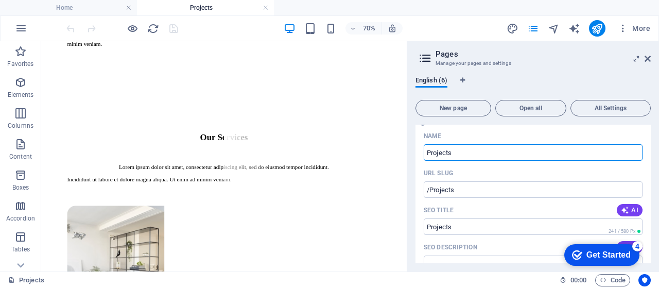
scroll to position [125, 0]
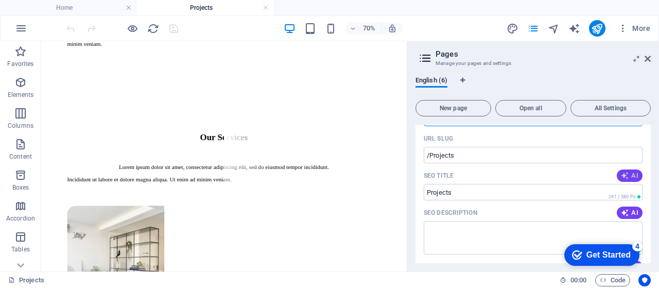
click at [629, 173] on span "AI" at bounding box center [628, 175] width 17 height 8
click at [467, 152] on input "/Projects" at bounding box center [532, 155] width 219 height 16
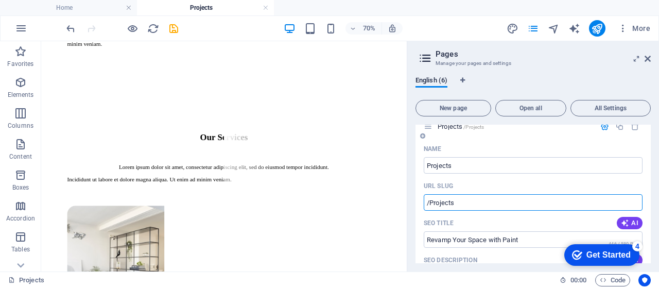
scroll to position [90, 0]
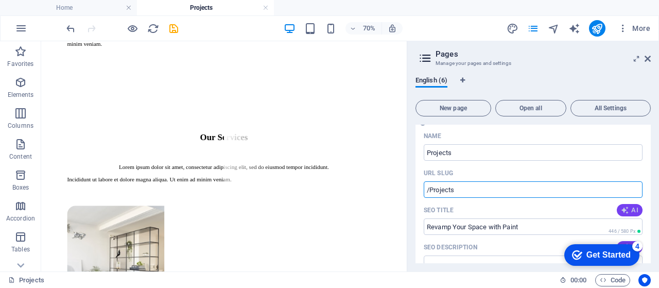
click at [625, 207] on icon "button" at bounding box center [624, 210] width 8 height 8
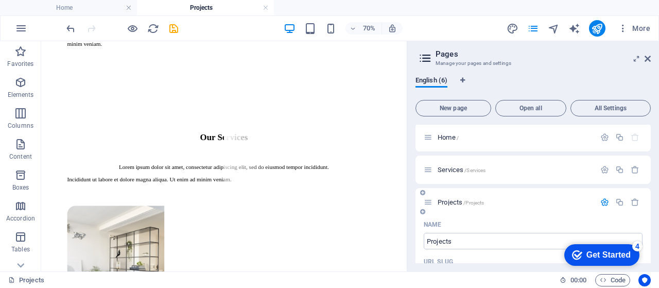
scroll to position [0, 0]
click at [441, 170] on span "Services /Services" at bounding box center [461, 171] width 48 height 8
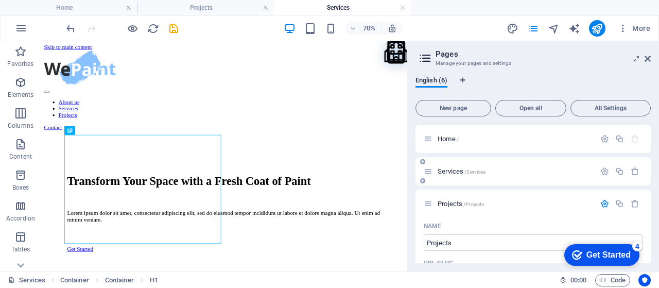
click at [442, 168] on span "Services /Services" at bounding box center [461, 171] width 48 height 8
click at [604, 170] on icon "button" at bounding box center [604, 171] width 9 height 9
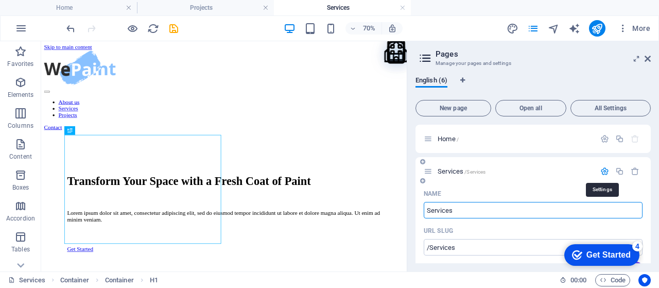
click at [600, 170] on icon "button" at bounding box center [604, 171] width 9 height 9
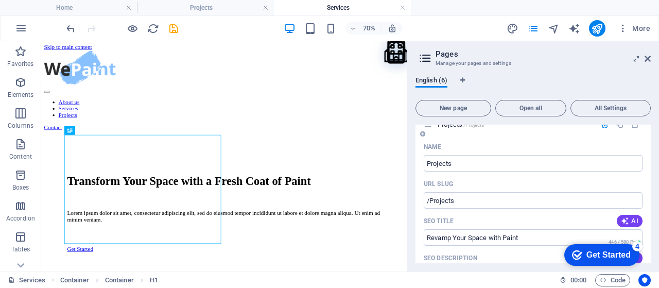
scroll to position [85, 0]
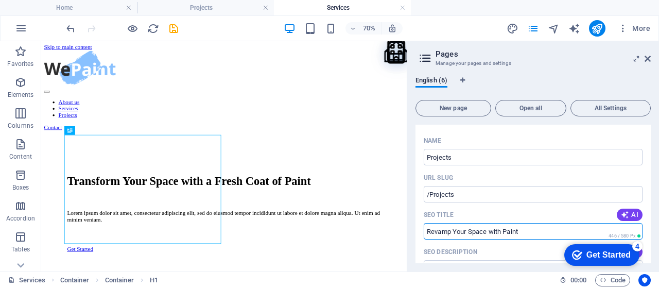
drag, startPoint x: 570, startPoint y: 274, endPoint x: 554, endPoint y: 315, distance: 44.0
click at [532, 231] on input "Revamp Your Space with Paint" at bounding box center [532, 231] width 219 height 16
drag, startPoint x: 522, startPoint y: 231, endPoint x: 427, endPoint y: 231, distance: 94.7
click at [427, 231] on input "Revamp Your Space with Paint" at bounding box center [532, 231] width 219 height 16
type input "؛"
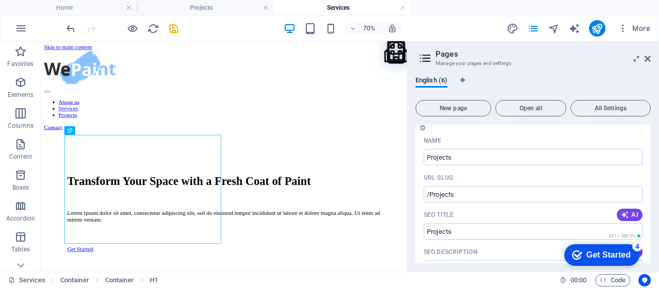
click at [511, 214] on div "SEO Title AI" at bounding box center [532, 214] width 219 height 16
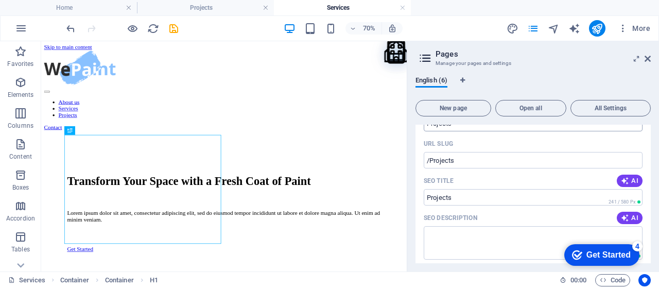
scroll to position [120, 0]
click at [494, 233] on textarea "SEO Description" at bounding box center [532, 241] width 219 height 33
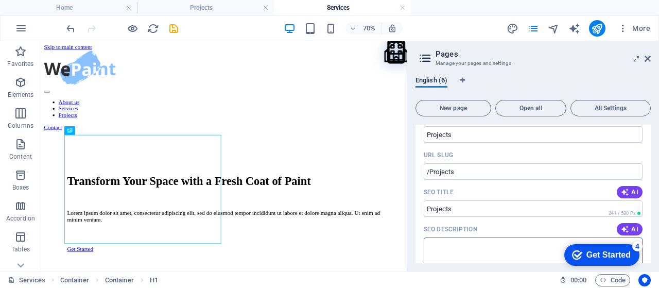
scroll to position [103, 0]
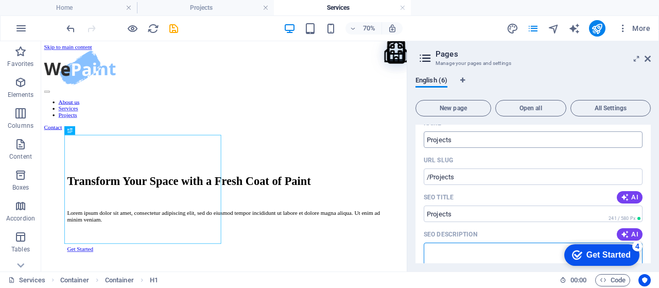
click at [519, 136] on input "Projects" at bounding box center [532, 139] width 219 height 16
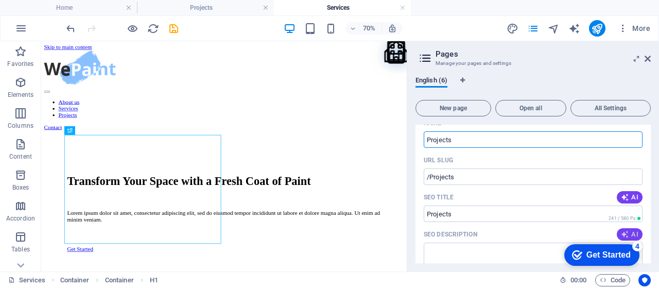
click at [618, 233] on button "AI" at bounding box center [629, 234] width 26 height 12
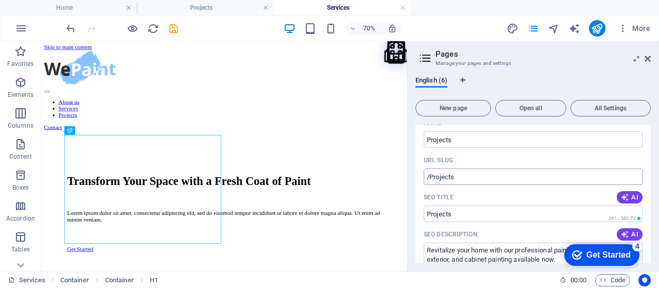
type textarea "Revitalize your home with our professional painting services! Interior, exterio…"
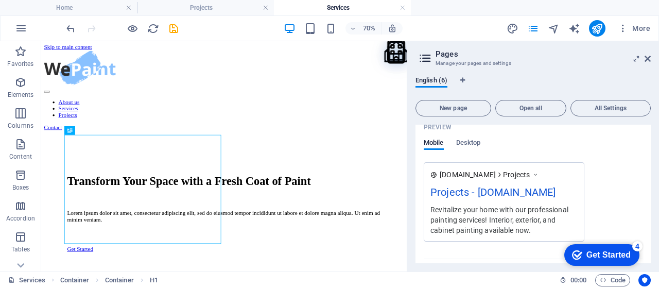
scroll to position [343, 0]
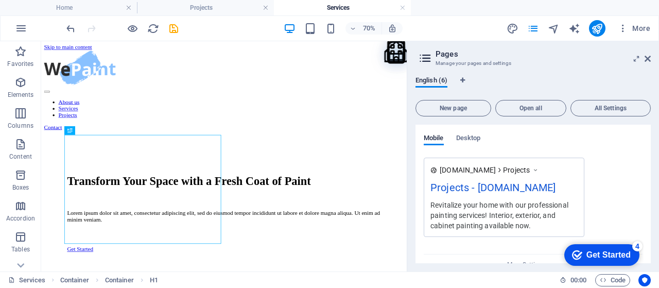
click at [467, 132] on div "Preview Mobile Desktop" at bounding box center [532, 135] width 219 height 43
click at [465, 137] on span "Desktop" at bounding box center [468, 139] width 25 height 14
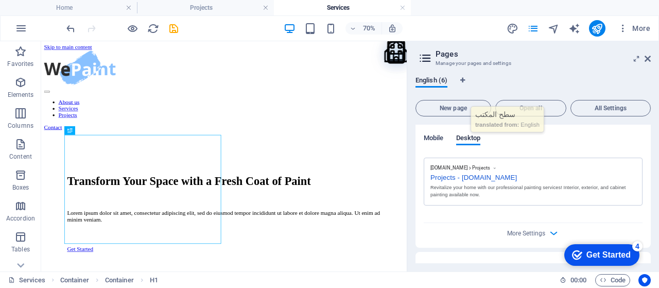
click at [428, 138] on span "Mobile" at bounding box center [433, 139] width 20 height 14
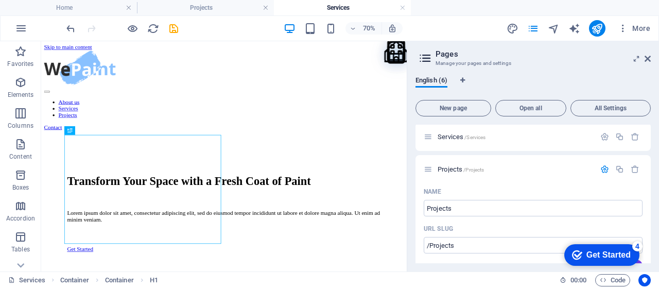
scroll to position [34, 0]
click at [650, 61] on icon at bounding box center [647, 59] width 6 height 8
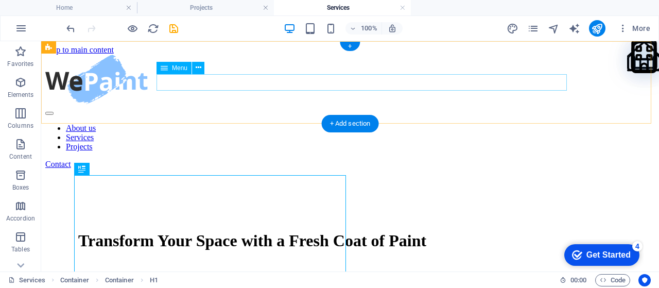
click at [416, 123] on nav "About us Services Projects" at bounding box center [349, 137] width 609 height 28
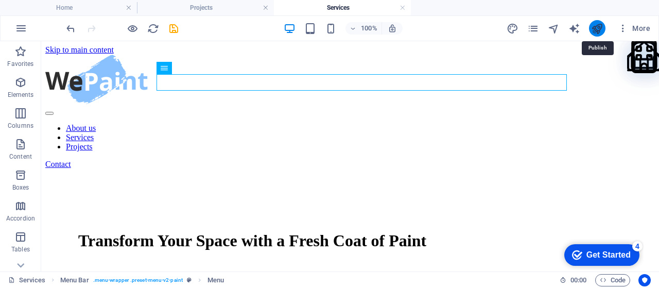
click at [601, 27] on icon "publish" at bounding box center [597, 29] width 12 height 12
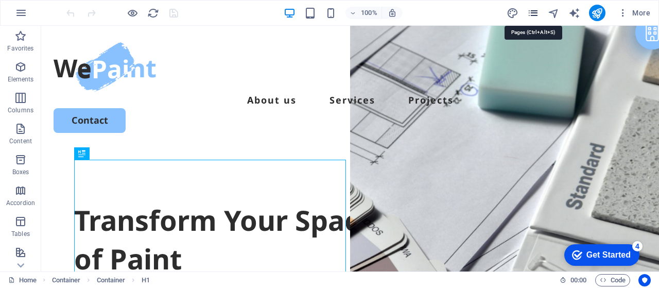
click at [530, 13] on icon "pages" at bounding box center [533, 13] width 12 height 12
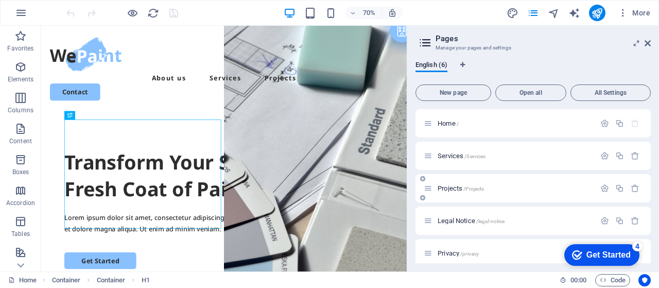
click at [458, 193] on div "Projects /Projects" at bounding box center [508, 188] width 171 height 12
click at [605, 189] on icon "button" at bounding box center [604, 188] width 9 height 9
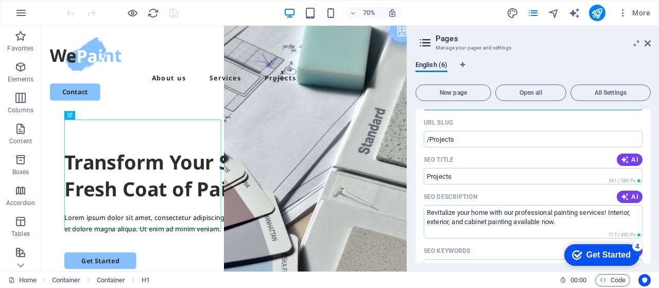
scroll to position [171, 0]
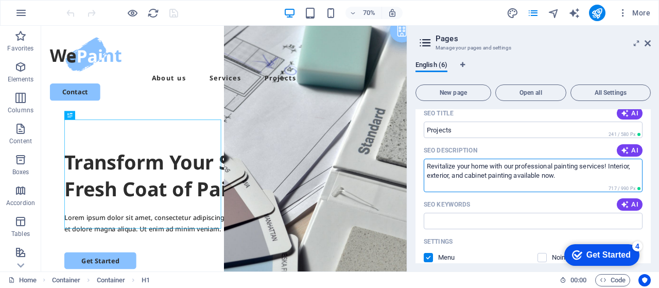
drag, startPoint x: 567, startPoint y: 180, endPoint x: 423, endPoint y: 165, distance: 144.8
click at [423, 165] on div "Name Projects ​ URL SLUG /Projects ​ SEO Title AI ​ 241 / 580 Px SEO Descriptio…" at bounding box center [532, 233] width 235 height 404
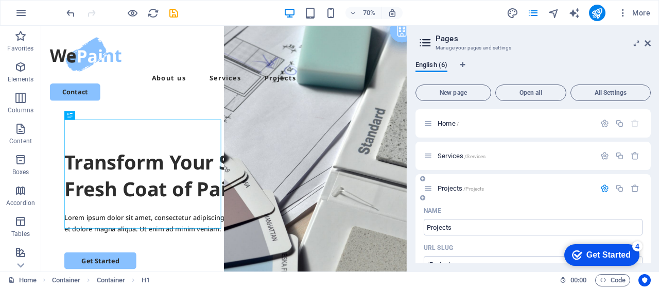
scroll to position [0, 0]
click at [600, 184] on icon "button" at bounding box center [604, 188] width 9 height 9
click at [596, 182] on div "Projects /Projects" at bounding box center [532, 188] width 235 height 28
click at [605, 189] on icon "button" at bounding box center [604, 188] width 9 height 9
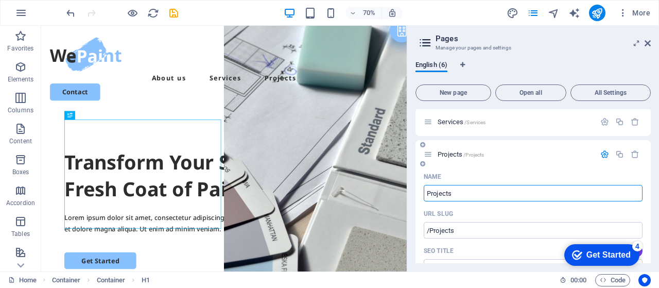
scroll to position [17, 0]
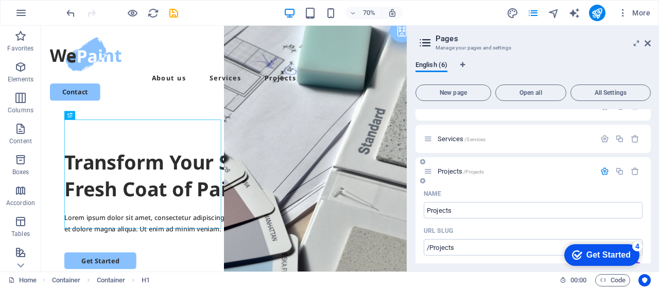
click at [604, 173] on icon "button" at bounding box center [604, 171] width 9 height 9
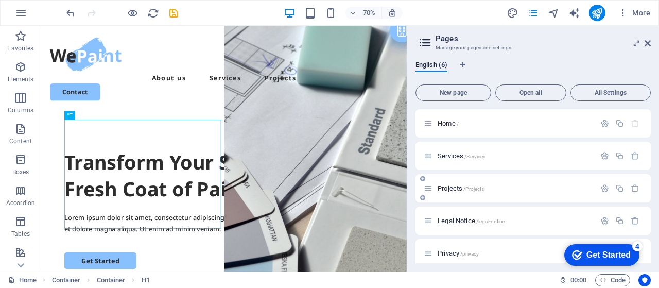
click at [465, 186] on span "/Projects" at bounding box center [473, 189] width 21 height 6
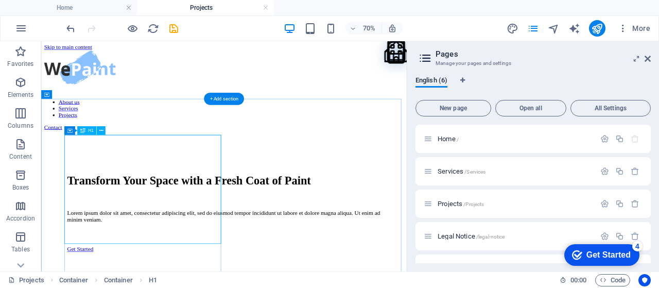
click at [277, 231] on div "Transform Your Space with a Fresh Coat of Paint" at bounding box center [302, 240] width 448 height 19
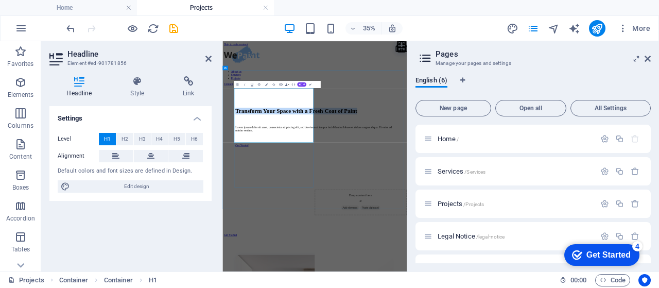
click at [472, 231] on h1 "Transform Your Space with a Fresh Coat of Paint" at bounding box center [485, 240] width 452 height 19
drag, startPoint x: 456, startPoint y: 477, endPoint x: 598, endPoint y: 261, distance: 258.7
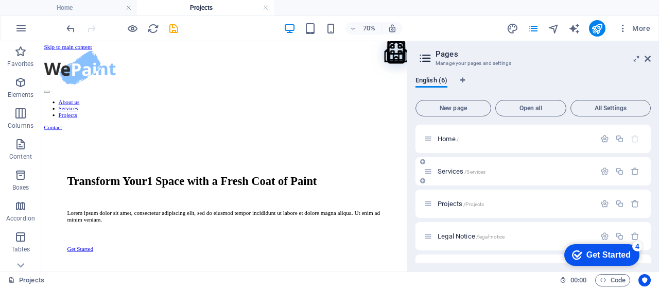
click at [467, 167] on span "Services /Services" at bounding box center [461, 171] width 48 height 8
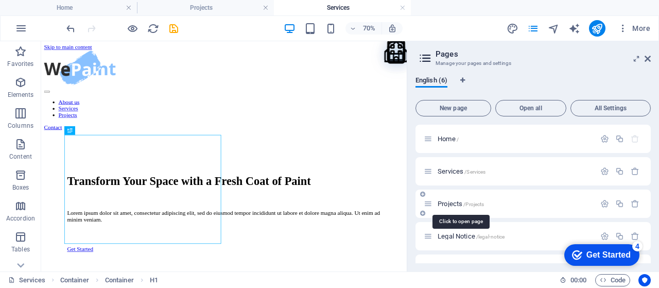
click at [456, 206] on span "Projects /Projects" at bounding box center [460, 204] width 46 height 8
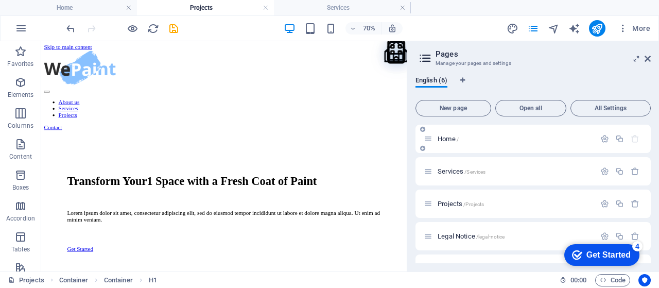
click at [455, 139] on span "Home /" at bounding box center [447, 139] width 21 height 8
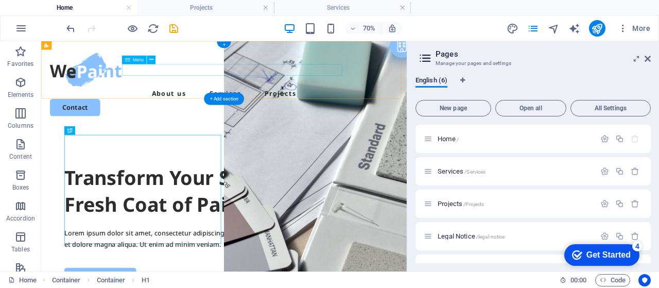
drag, startPoint x: 264, startPoint y: 79, endPoint x: 257, endPoint y: 69, distance: 11.7
click at [257, 69] on div "About us Services Projects Contact" at bounding box center [302, 102] width 522 height 123
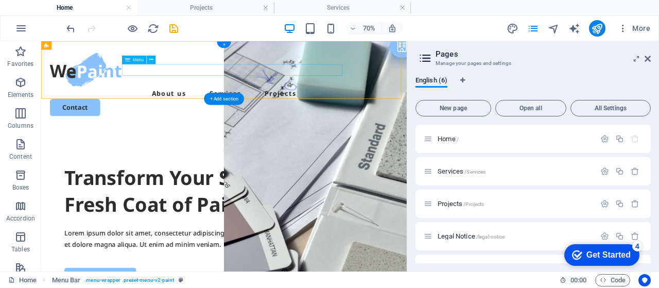
click at [240, 107] on nav "About us Services Projects" at bounding box center [302, 115] width 497 height 16
select select
select select "1"
select select
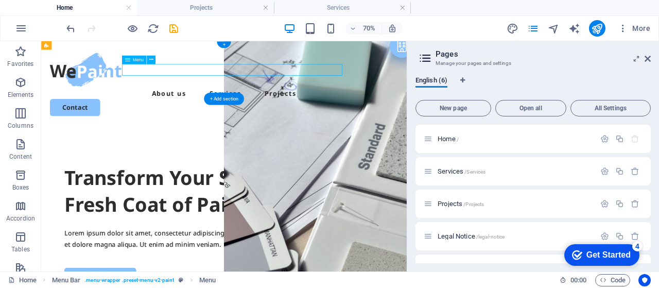
select select
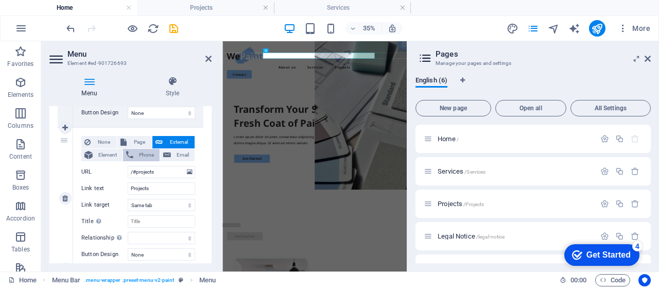
scroll to position [359, 0]
click at [140, 142] on span "Page" at bounding box center [139, 142] width 19 height 12
select select
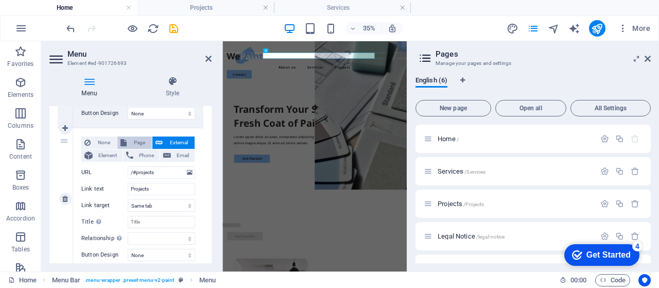
select select
click at [148, 170] on select "Home Services Projects Legal Notice Privacy Subpage" at bounding box center [161, 172] width 67 height 12
select select "2"
click at [128, 166] on select "Home Services Projects Legal Notice Privacy Subpage" at bounding box center [161, 172] width 67 height 12
select select
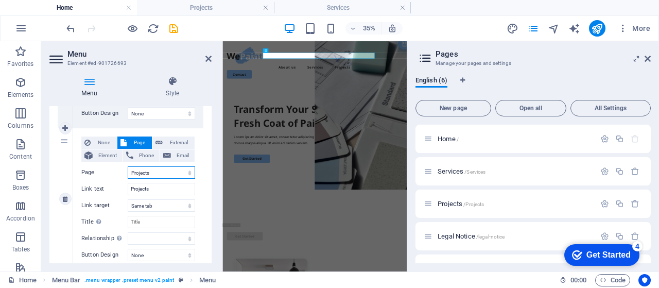
select select
click at [207, 147] on div "1 None Page External Element Phone Email Page Home Services Projects Legal Noti…" at bounding box center [130, 57] width 162 height 440
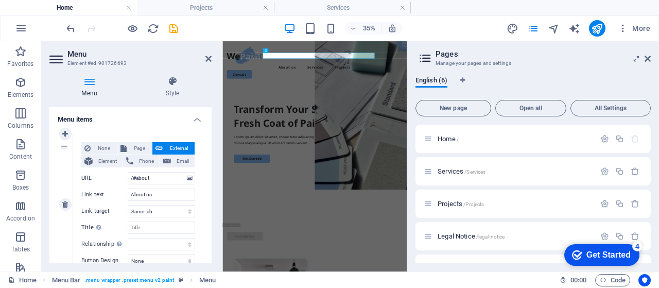
scroll to position [67, 0]
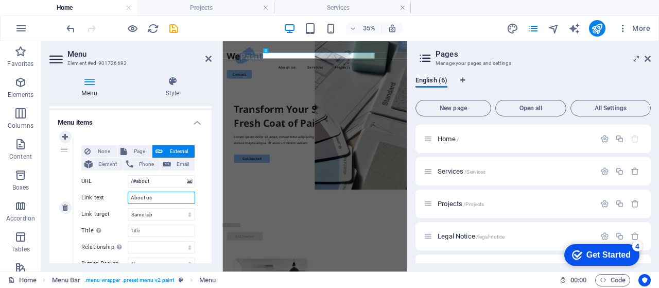
click at [165, 198] on input "About us" at bounding box center [161, 197] width 67 height 12
click at [201, 190] on div "None Page External Element Phone Email Page Home Services Projects Legal Notice…" at bounding box center [138, 207] width 130 height 141
click at [197, 124] on h4 "Menu items" at bounding box center [130, 119] width 162 height 19
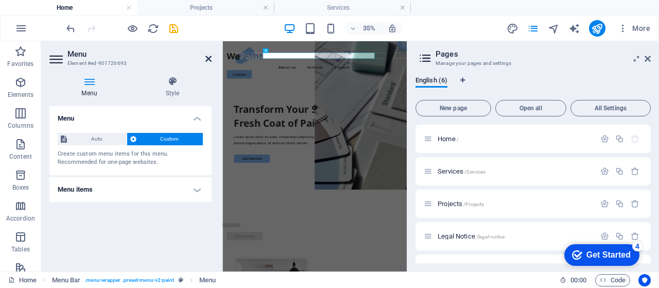
click at [209, 58] on icon at bounding box center [208, 59] width 6 height 8
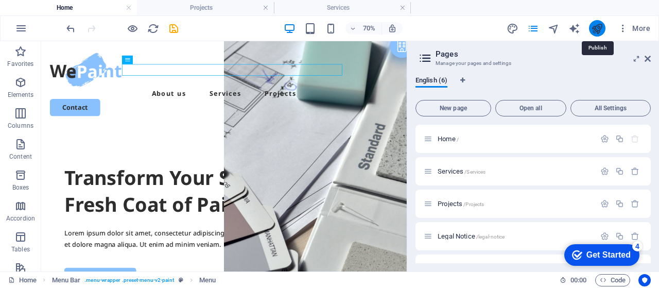
click at [597, 29] on icon "publish" at bounding box center [597, 29] width 12 height 12
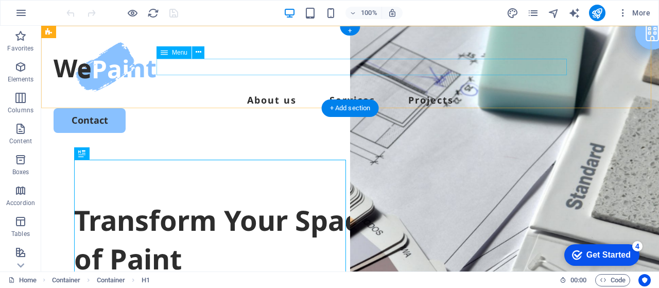
click at [448, 92] on nav "About us Services Projects" at bounding box center [350, 100] width 593 height 16
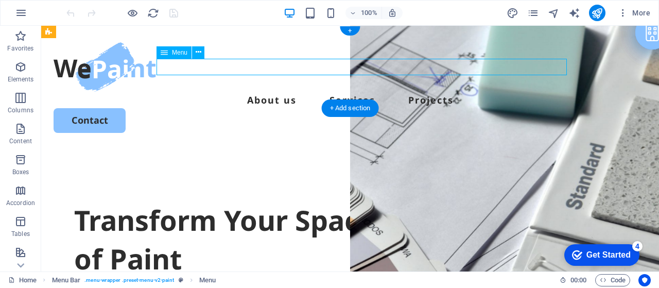
click at [448, 92] on nav "About us Services Projects" at bounding box center [350, 100] width 593 height 16
select select
select select "1"
select select
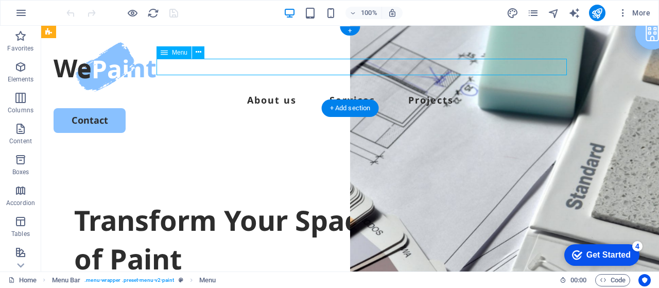
select select "2"
select select
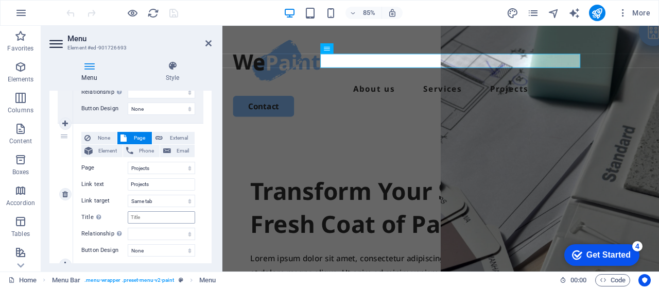
scroll to position [343, 0]
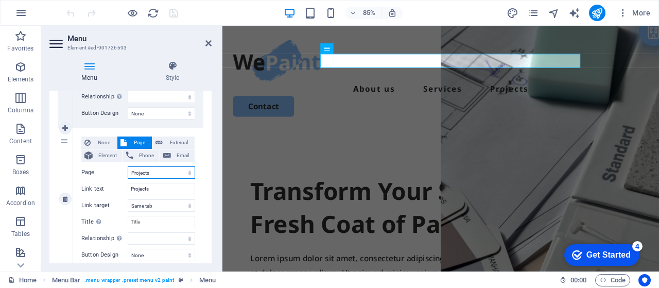
click at [173, 170] on select "Home Services Projects Legal Notice Privacy Subpage" at bounding box center [161, 172] width 67 height 12
click at [174, 171] on select "Home Services Projects Legal Notice Privacy Subpage" at bounding box center [161, 172] width 67 height 12
click at [539, 14] on icon "pages" at bounding box center [533, 13] width 12 height 12
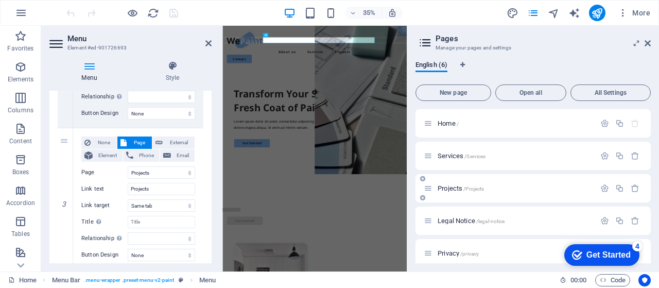
click at [497, 188] on p "Projects /Projects" at bounding box center [514, 188] width 154 height 7
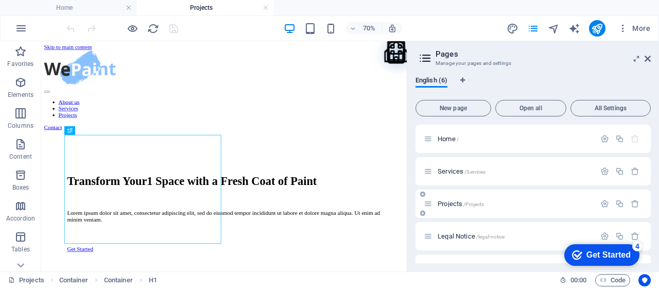
scroll to position [0, 0]
click at [600, 168] on icon "button" at bounding box center [604, 171] width 9 height 9
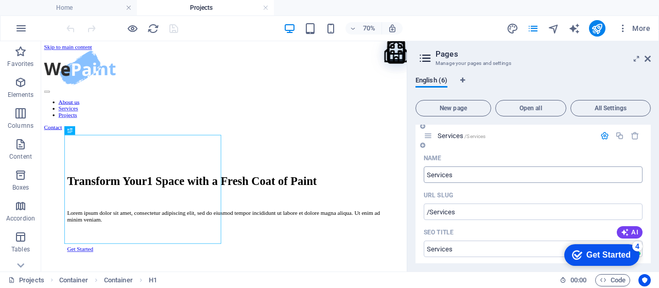
scroll to position [1, 0]
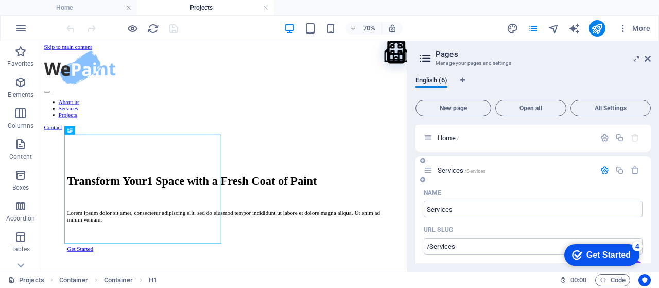
click at [600, 170] on icon "button" at bounding box center [604, 170] width 9 height 9
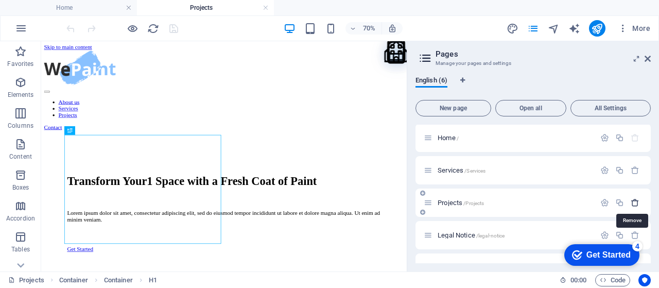
click at [631, 202] on icon "button" at bounding box center [634, 202] width 9 height 9
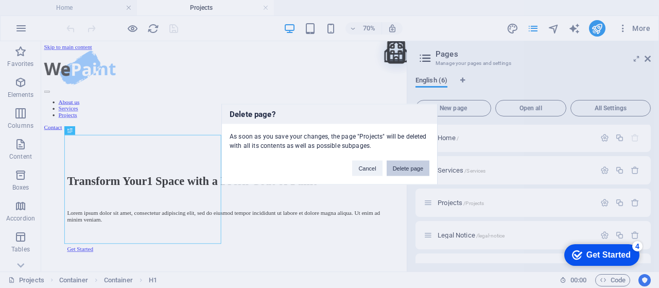
click at [410, 166] on button "Delete page" at bounding box center [407, 167] width 43 height 15
select select "1"
select select "2"
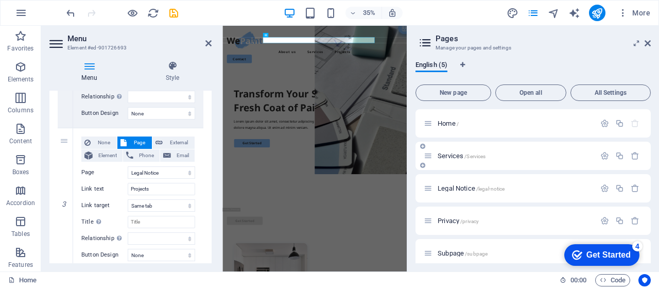
scroll to position [0, 0]
click at [452, 118] on div "Home /" at bounding box center [508, 123] width 171 height 12
click at [449, 126] on span "Home /" at bounding box center [447, 123] width 21 height 8
click at [617, 123] on icon "button" at bounding box center [619, 123] width 9 height 9
select select "1"
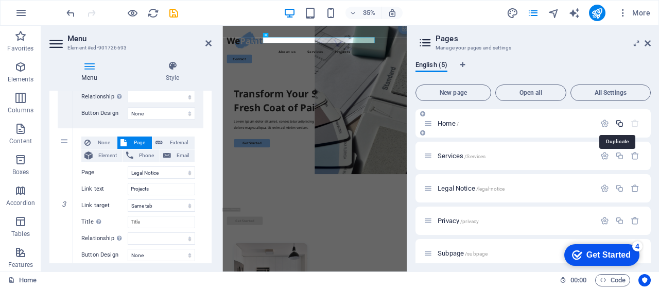
select select "2"
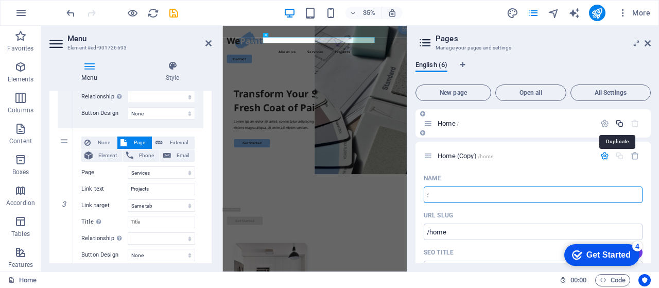
type input "؛"
select select "1"
select select "2"
select select "1"
select select "2"
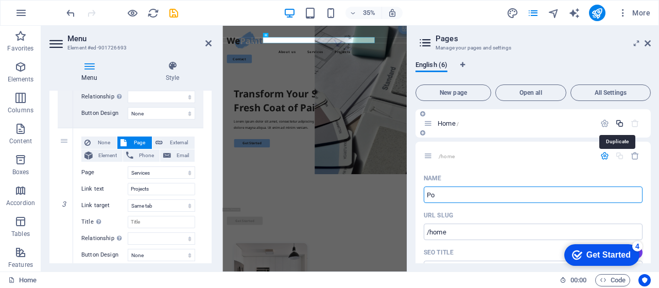
type input "Po"
select select "1"
select select "2"
type input "Proje"
select select "1"
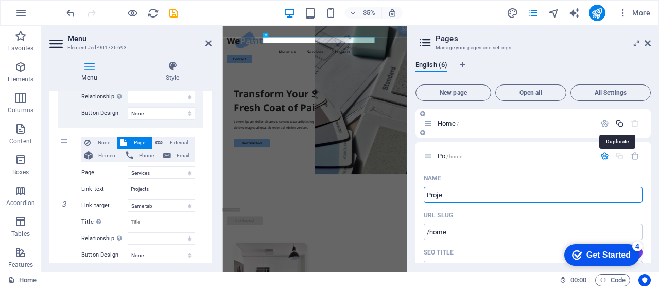
select select "2"
type input "Projec"
select select "1"
select select "2"
type input "Projects"
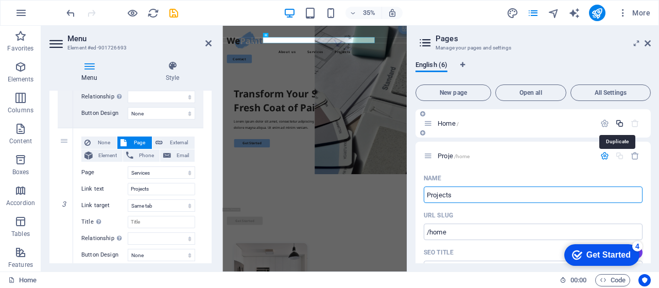
select select "1"
select select "2"
type input "Projects"
select select "1"
select select "2"
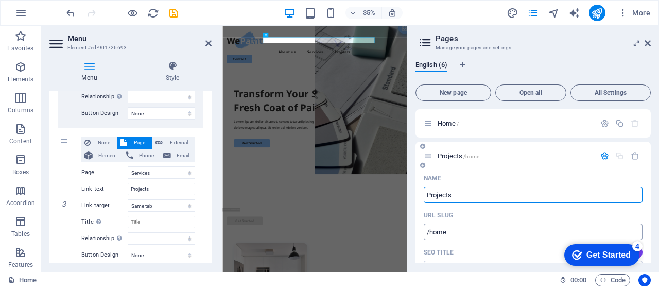
type input "Projects"
click at [464, 233] on input "/home" at bounding box center [532, 231] width 219 height 16
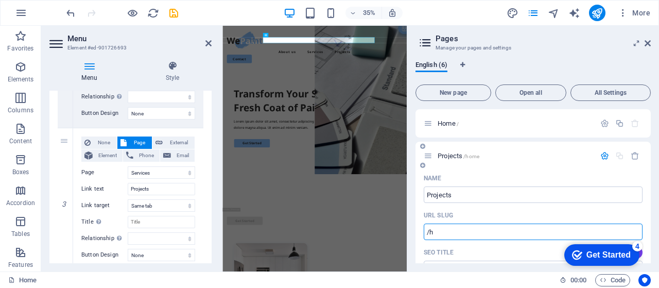
type input "/"
select select "1"
select select "2"
type input "/"
select select "1"
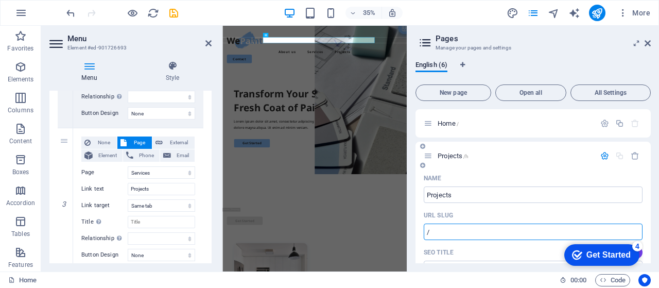
select select "2"
type input "/pe"
select select "1"
select select "2"
type input "/p"
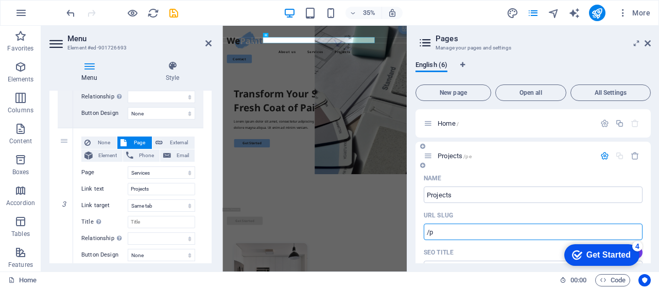
select select "1"
select select "2"
type input "/project"
select select "1"
select select "2"
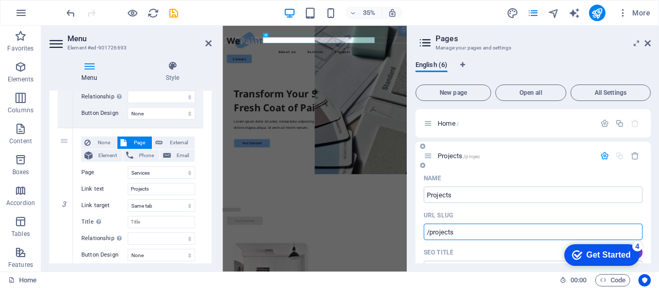
type input "/projects"
select select "1"
select select "2"
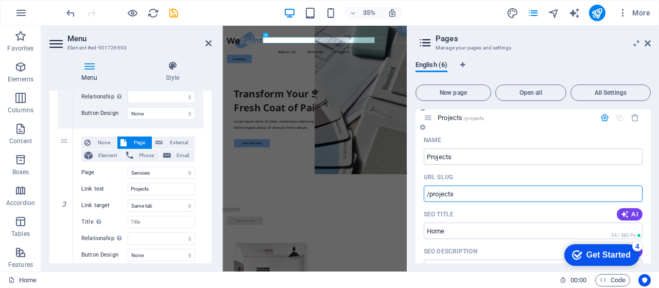
scroll to position [51, 0]
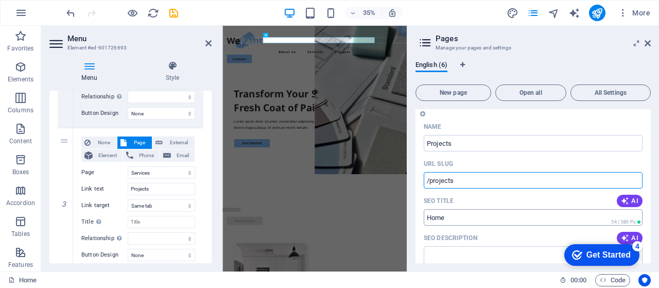
type input "/projects"
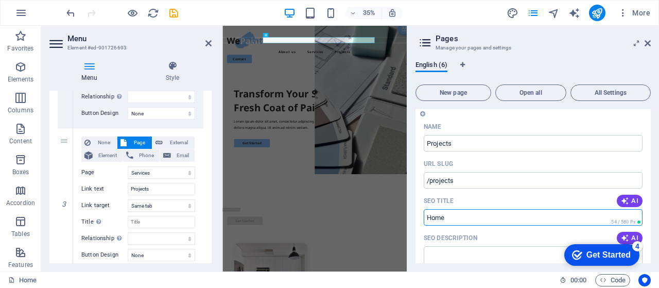
drag, startPoint x: 444, startPoint y: 216, endPoint x: 415, endPoint y: 218, distance: 28.9
type input "P"
select select "1"
select select "2"
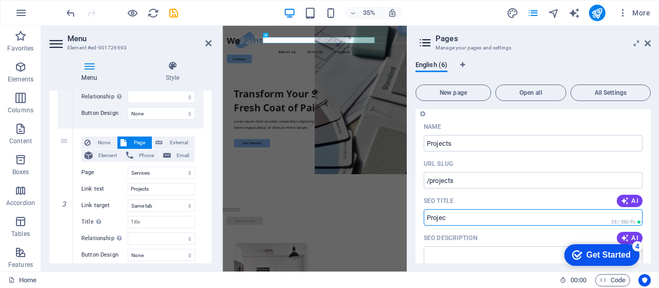
type input "Project"
select select "1"
select select "2"
type input "Projects"
select select "1"
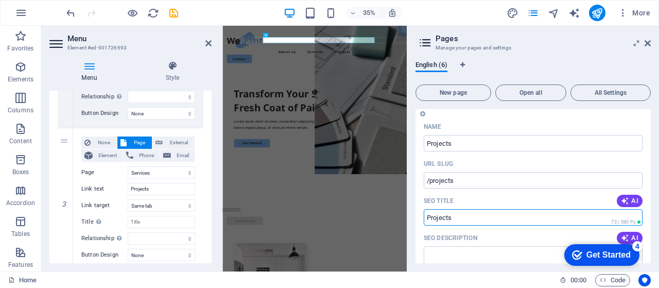
select select "2"
type input "Projects"
click at [462, 259] on textarea "SEO Description" at bounding box center [532, 262] width 219 height 33
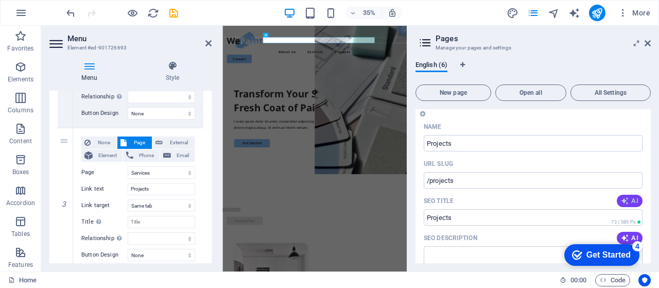
click at [620, 200] on icon "button" at bounding box center [624, 201] width 8 height 8
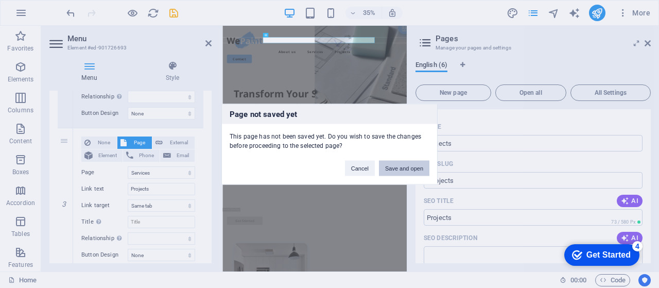
click at [412, 169] on button "Save and open" at bounding box center [404, 167] width 50 height 15
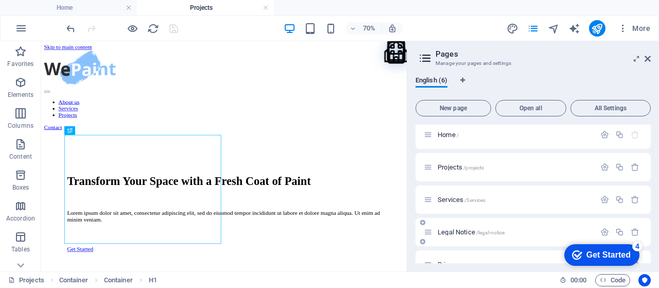
scroll to position [0, 0]
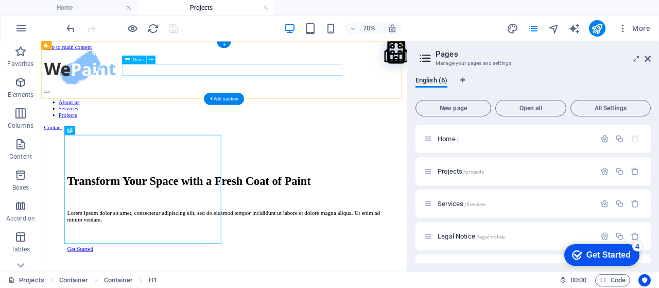
click at [343, 123] on nav "About us Services Projects" at bounding box center [301, 137] width 513 height 28
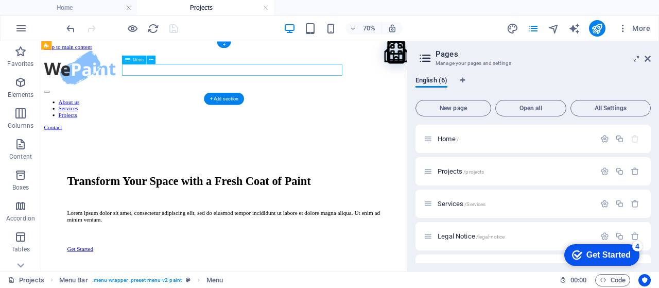
click at [343, 123] on nav "About us Services Projects" at bounding box center [301, 137] width 513 height 28
select select
select select "2"
select select
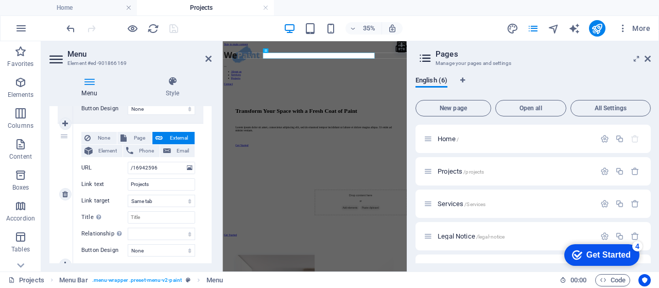
scroll to position [359, 0]
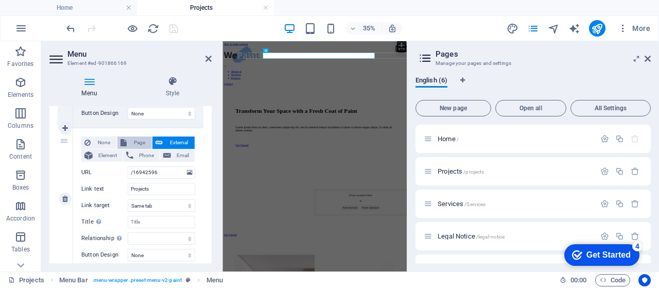
click at [141, 144] on span "Page" at bounding box center [139, 142] width 19 height 12
select select
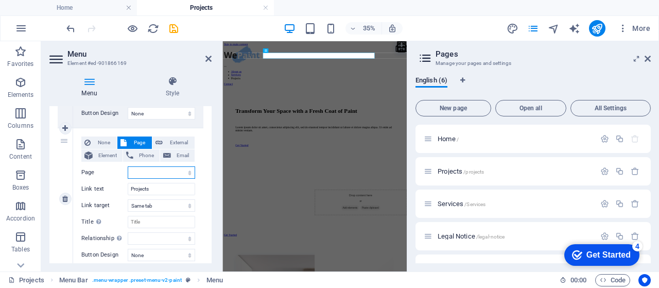
click at [164, 168] on select "Home Projects Services Legal Notice Privacy Subpage" at bounding box center [161, 172] width 67 height 12
select select "1"
click at [128, 166] on select "Home Projects Services Legal Notice Privacy Subpage" at bounding box center [161, 172] width 67 height 12
select select
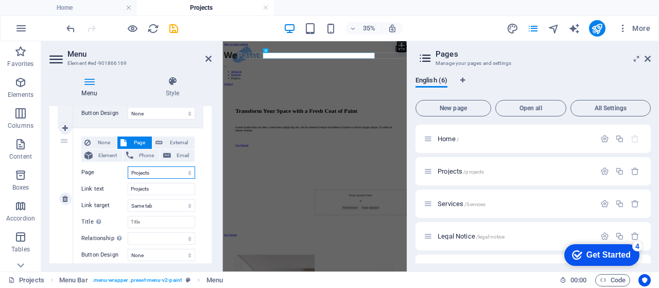
select select
click at [169, 186] on input "Projects" at bounding box center [161, 189] width 67 height 12
type input "Project"
select select
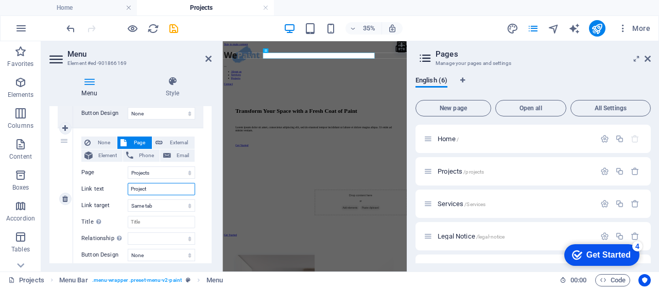
select select
type input "Projects"
select select
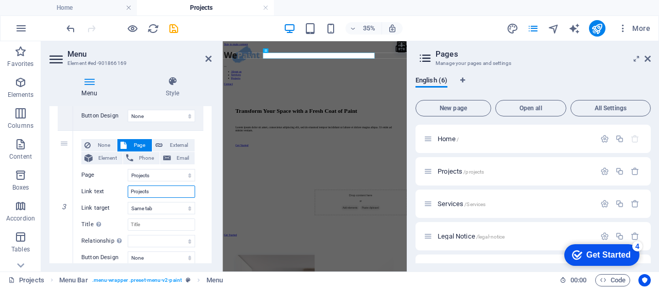
scroll to position [375, 0]
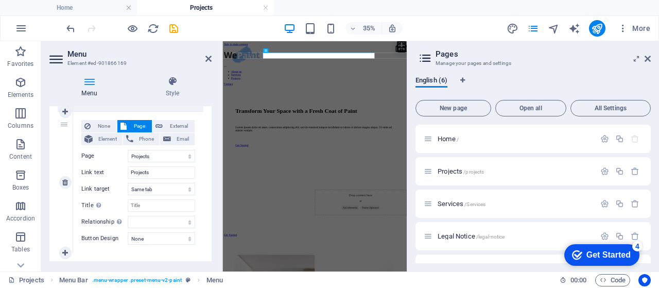
click at [182, 247] on div "None Page External Element Phone Email Page Home Projects Services Legal Notice…" at bounding box center [138, 182] width 130 height 141
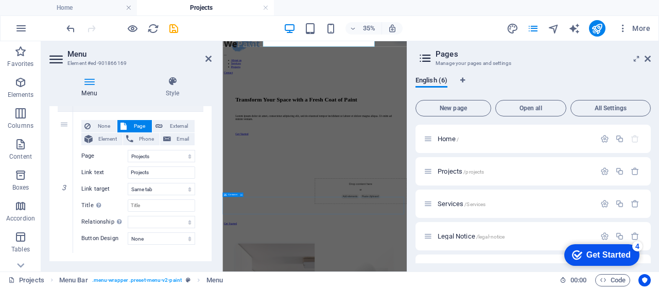
scroll to position [34, 0]
click at [206, 62] on icon at bounding box center [208, 59] width 6 height 8
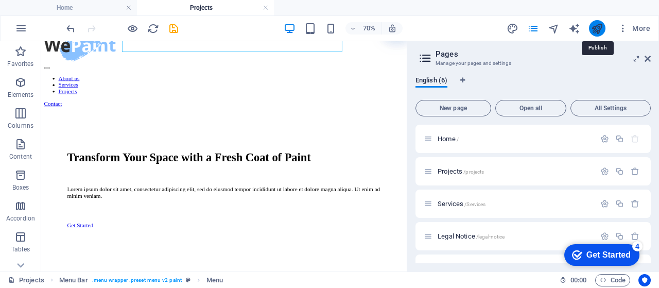
click at [598, 30] on icon "publish" at bounding box center [597, 29] width 12 height 12
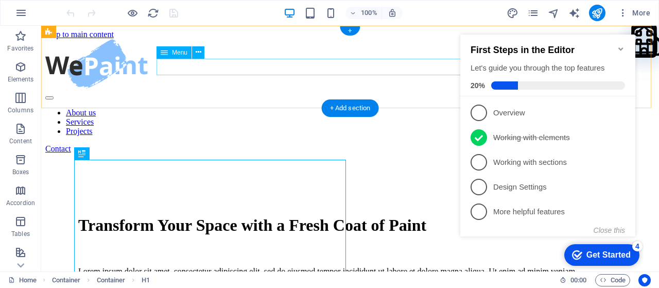
click at [294, 108] on nav "About us Services Projects" at bounding box center [349, 122] width 609 height 28
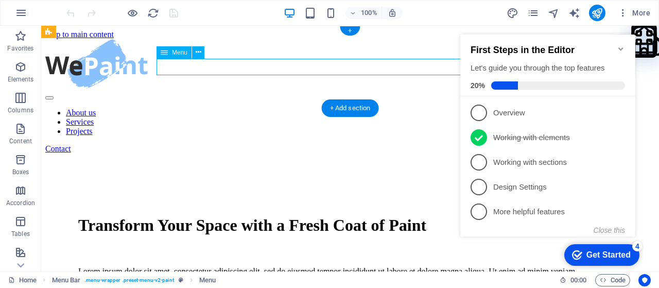
click at [294, 108] on nav "About us Services Projects" at bounding box center [349, 122] width 609 height 28
select select
select select "2"
select select
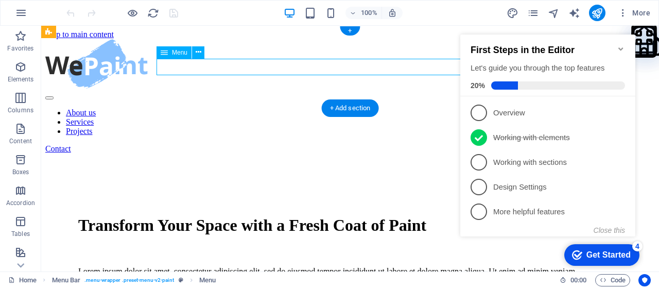
select select
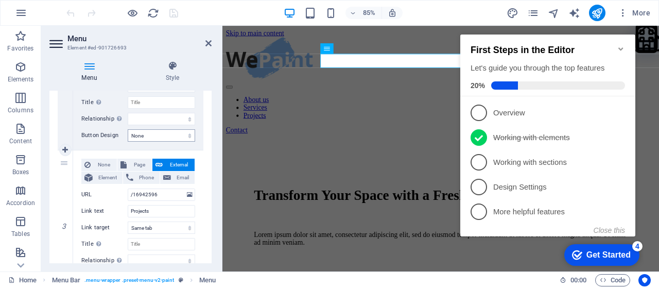
scroll to position [326, 0]
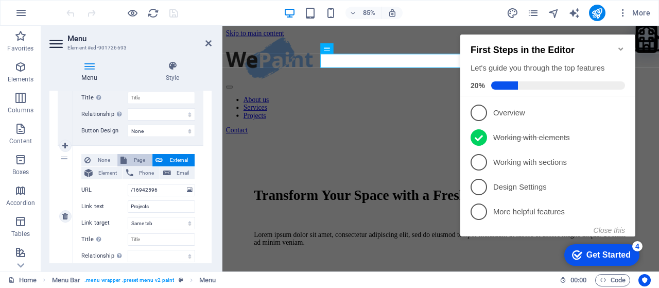
click at [137, 157] on span "Page" at bounding box center [139, 160] width 19 height 12
select select
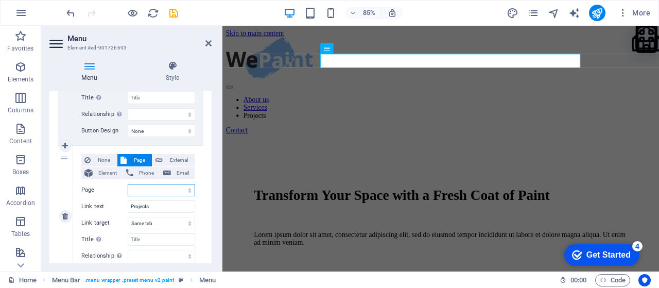
click at [156, 185] on select "Home Projects Services Legal Notice Privacy Subpage" at bounding box center [161, 190] width 67 height 12
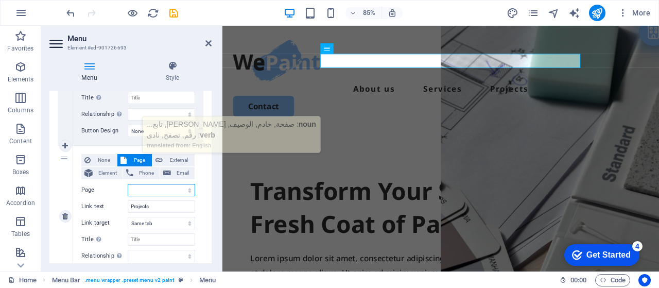
select select "1"
click at [128, 184] on select "Home Projects Services Legal Notice Privacy Subpage" at bounding box center [161, 190] width 67 height 12
select select
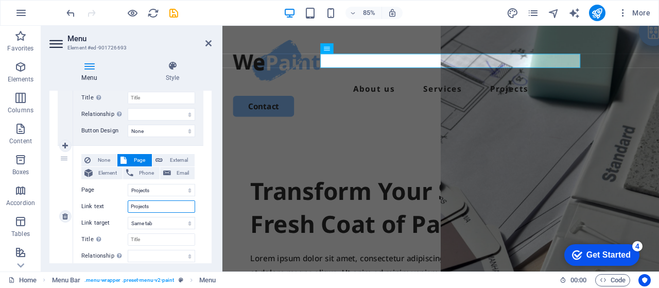
click at [162, 209] on input "Projects" at bounding box center [161, 206] width 67 height 12
type input "Project"
select select
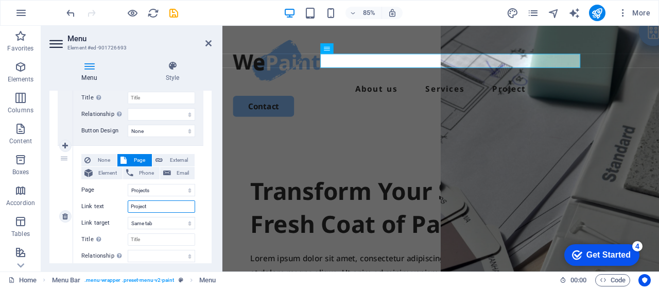
type input "Projects"
select select
click at [199, 208] on div "None Page External Element Phone Email Page Home Projects Services Legal Notice…" at bounding box center [138, 216] width 130 height 141
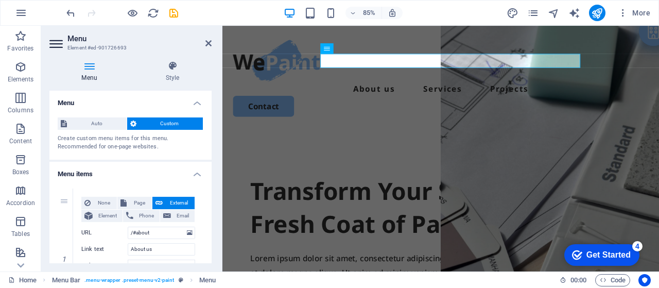
scroll to position [0, 0]
click at [191, 173] on h4 "Menu items" at bounding box center [130, 171] width 162 height 19
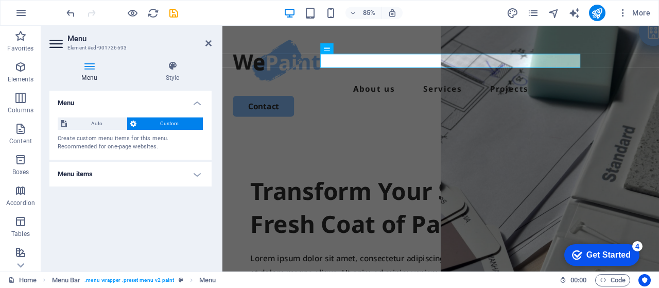
click at [171, 123] on span "Custom" at bounding box center [169, 123] width 61 height 12
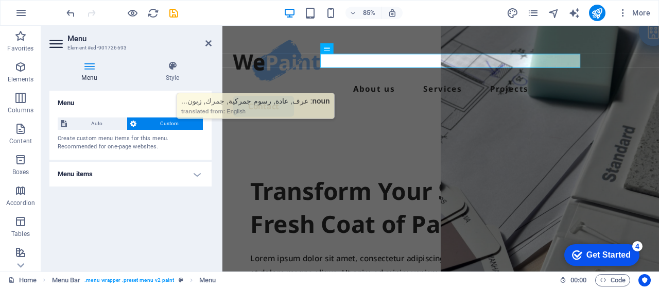
click at [190, 171] on h4 "Menu items" at bounding box center [130, 174] width 162 height 25
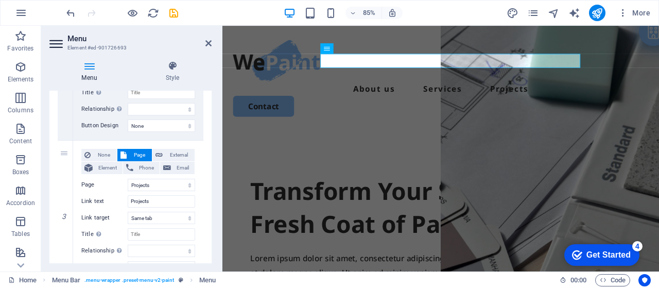
scroll to position [326, 0]
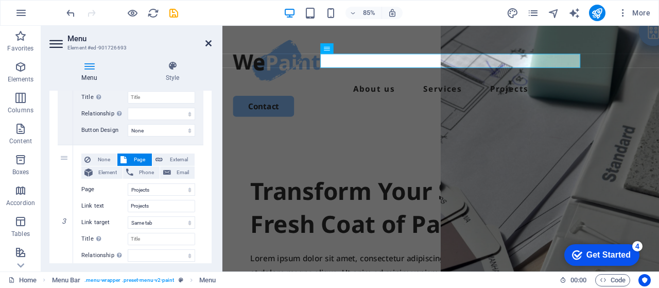
click at [209, 43] on icon at bounding box center [208, 43] width 6 height 8
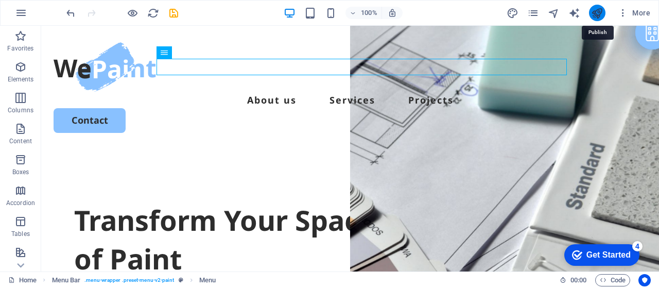
click at [602, 12] on icon "publish" at bounding box center [597, 13] width 12 height 12
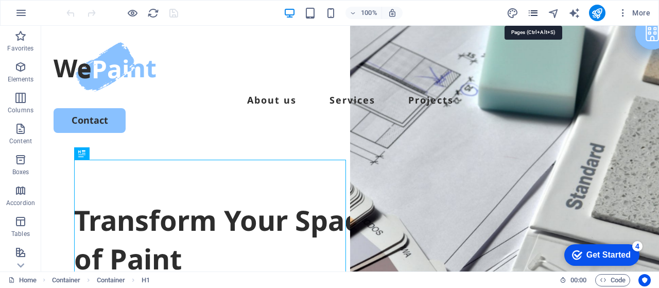
click at [534, 15] on icon "pages" at bounding box center [533, 13] width 12 height 12
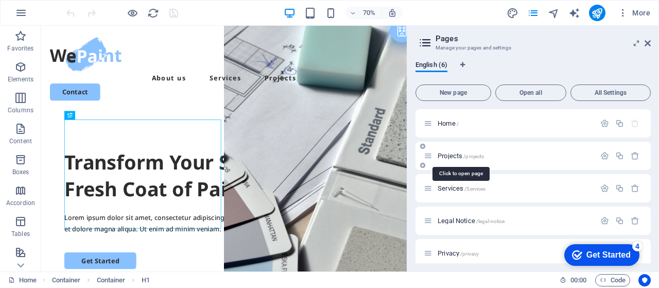
click at [457, 155] on span "Projects /projects" at bounding box center [460, 156] width 46 height 8
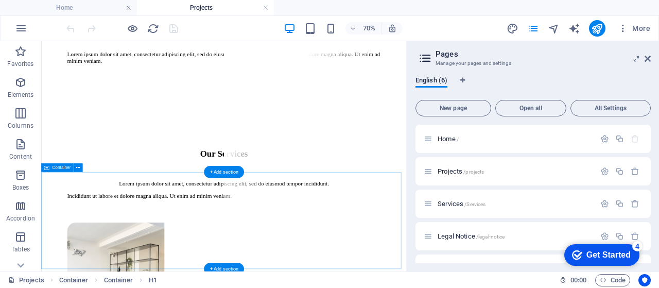
scroll to position [1217, 0]
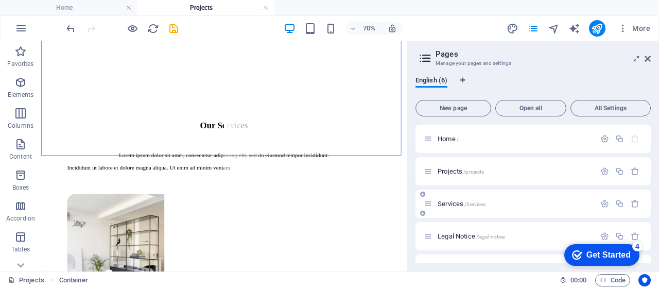
click at [456, 200] on span "Services /Services" at bounding box center [461, 204] width 48 height 8
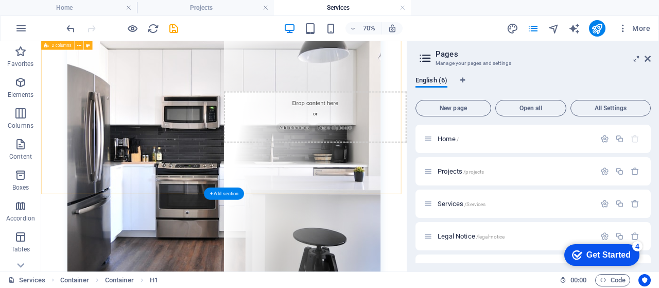
scroll to position [686, 0]
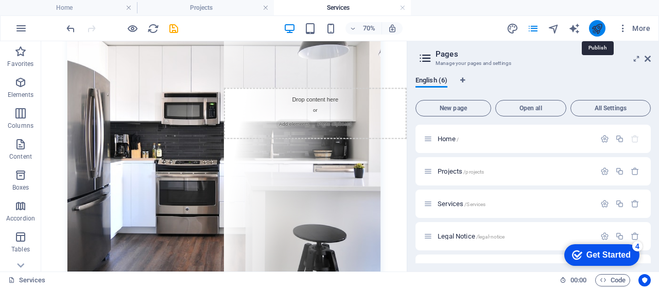
click at [599, 28] on icon "publish" at bounding box center [597, 29] width 12 height 12
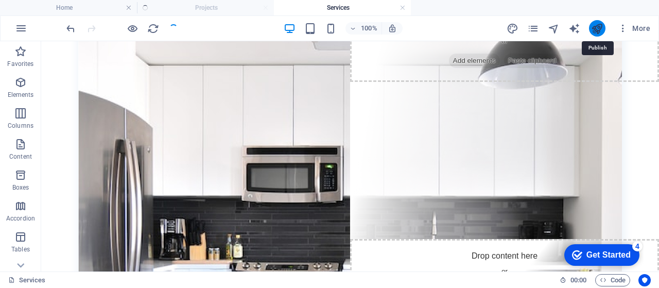
scroll to position [638, 0]
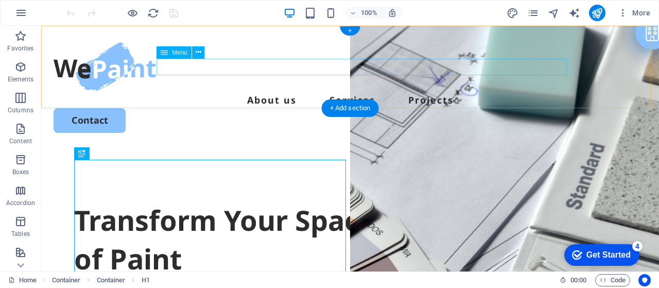
click at [279, 92] on nav "About us Services Projects" at bounding box center [350, 100] width 593 height 16
select select
select select "2"
select select
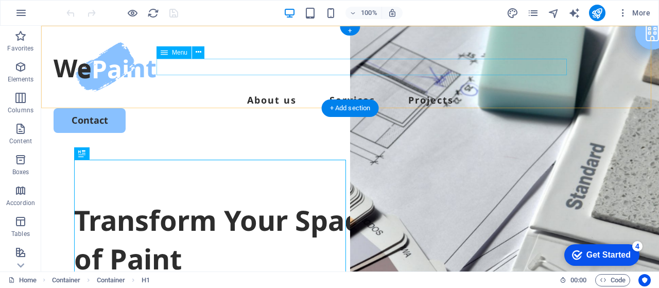
select select "1"
select select
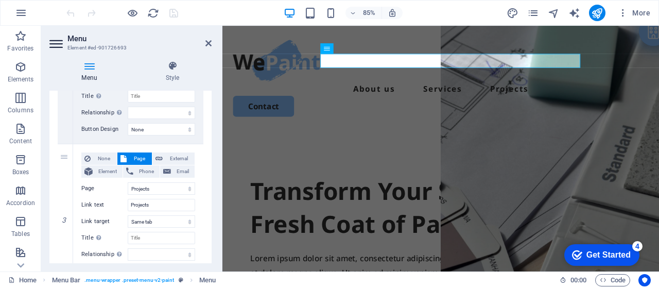
scroll to position [326, 0]
click at [209, 44] on icon at bounding box center [208, 43] width 6 height 8
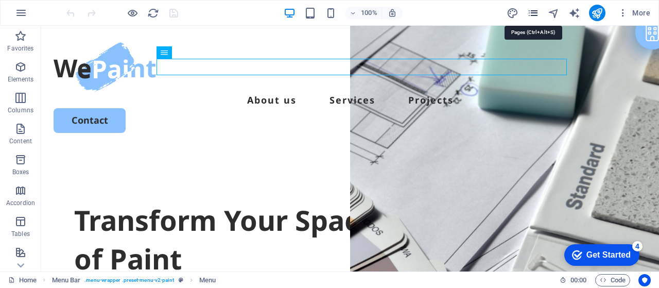
click at [536, 14] on icon "pages" at bounding box center [533, 13] width 12 height 12
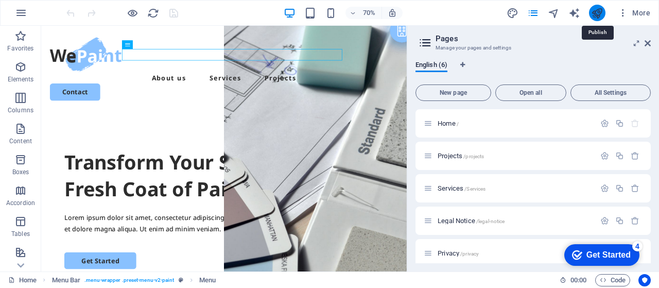
click at [596, 13] on icon "publish" at bounding box center [597, 13] width 12 height 12
